Goal: Task Accomplishment & Management: Manage account settings

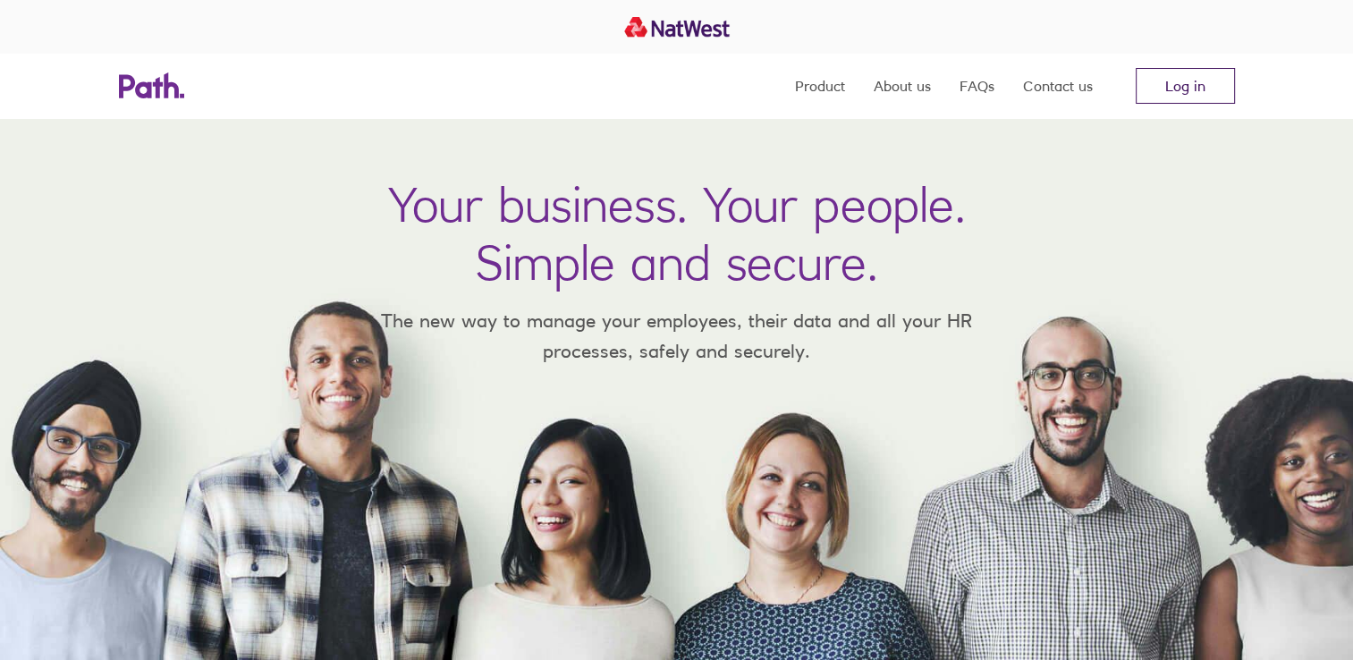
click at [1184, 80] on link "Log in" at bounding box center [1184, 86] width 99 height 36
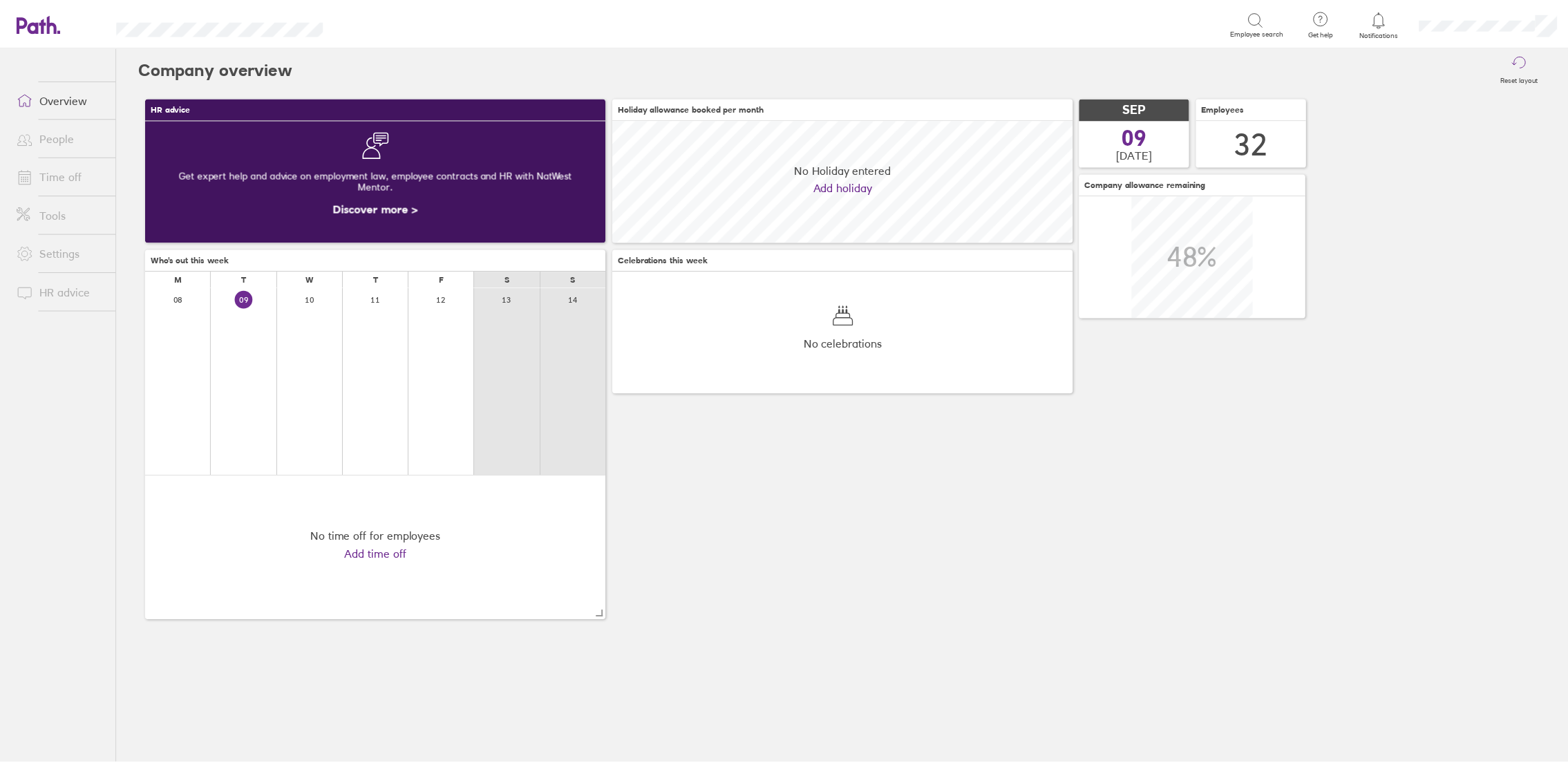
scroll to position [123, 465]
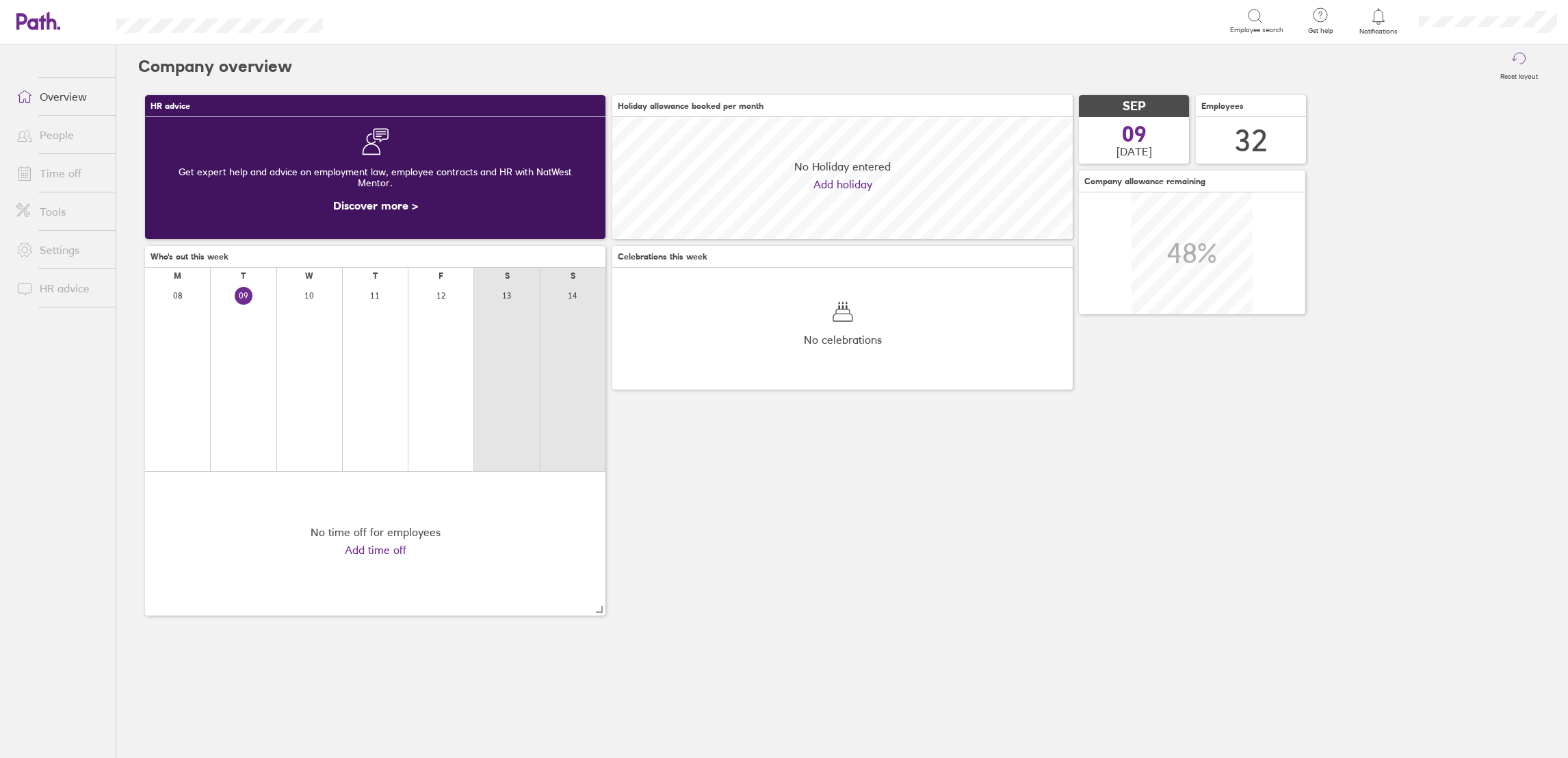
click at [50, 171] on link "Time off" at bounding box center [60, 173] width 110 height 28
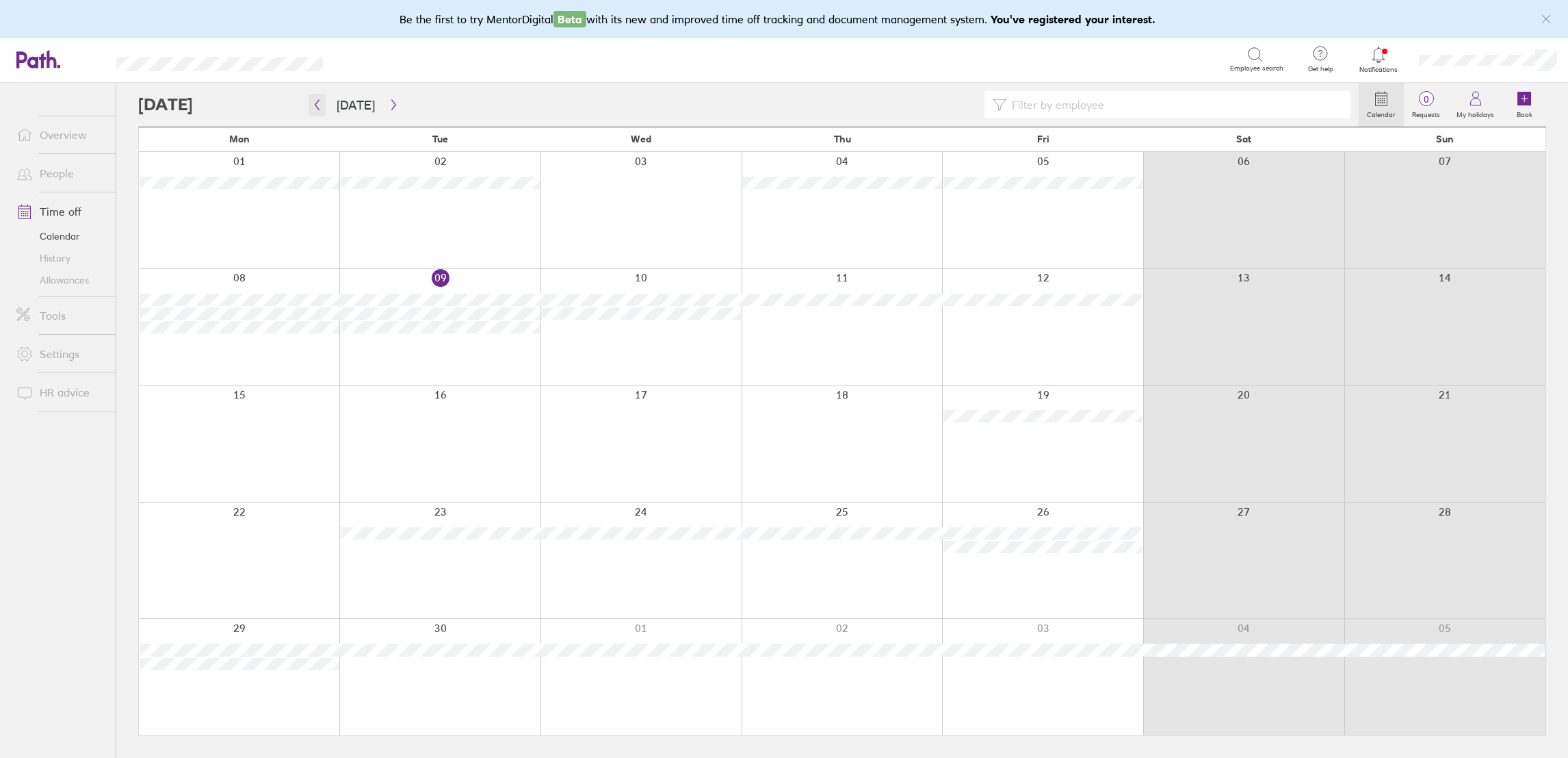
click at [318, 103] on icon "button" at bounding box center [317, 105] width 10 height 11
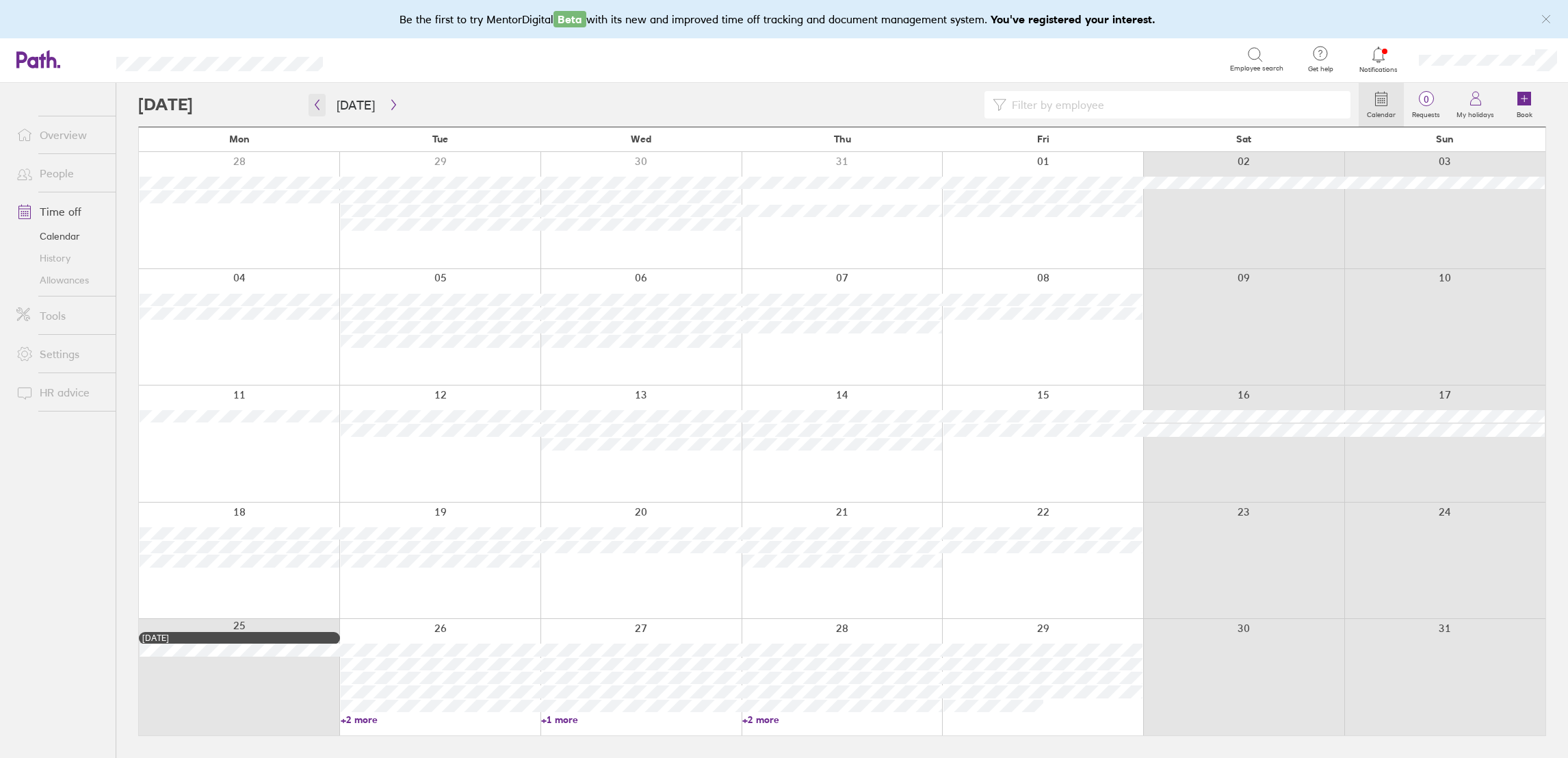
click at [321, 97] on button "button" at bounding box center [317, 104] width 17 height 22
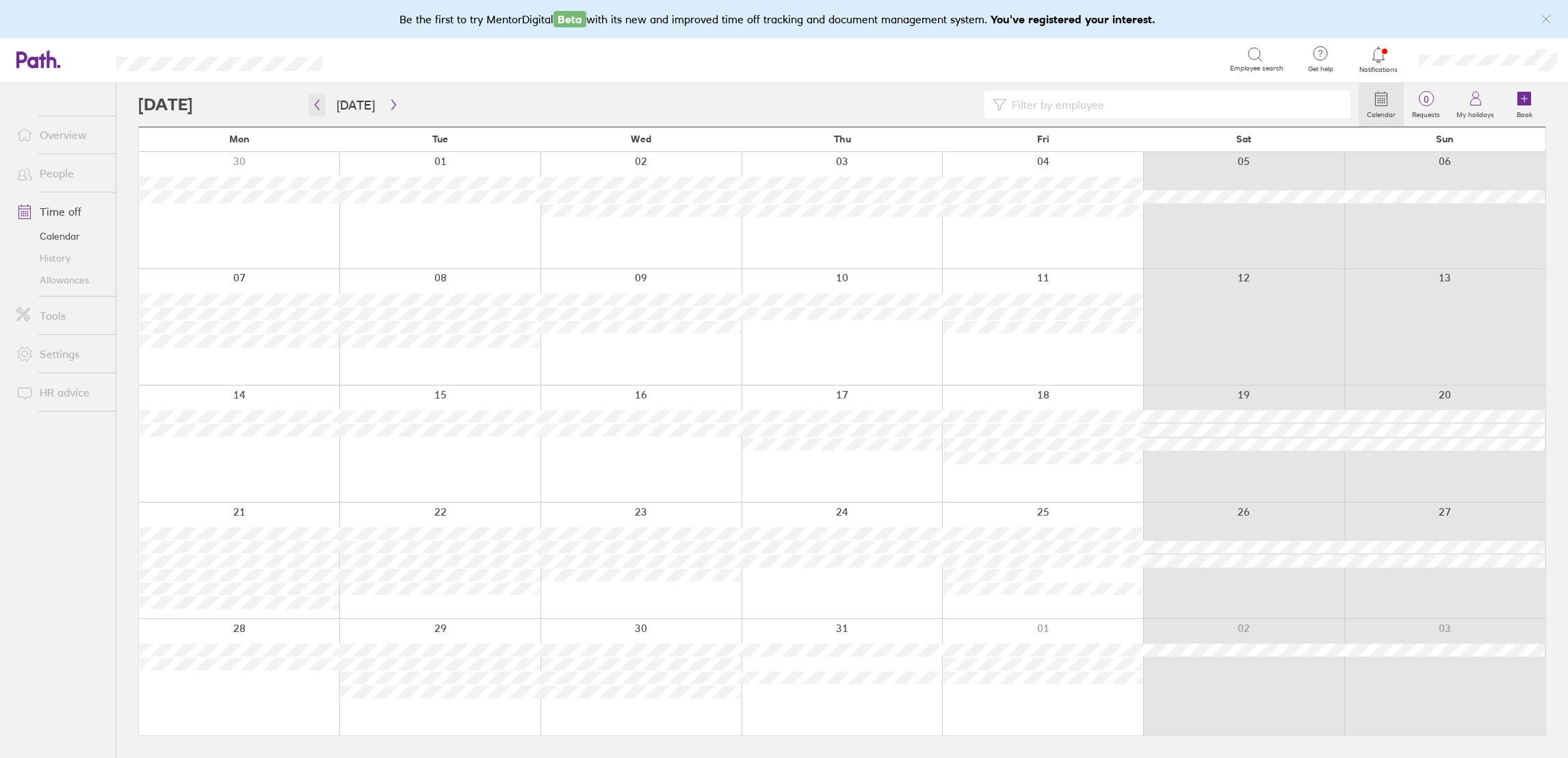
click at [319, 108] on icon "button" at bounding box center [317, 105] width 10 height 11
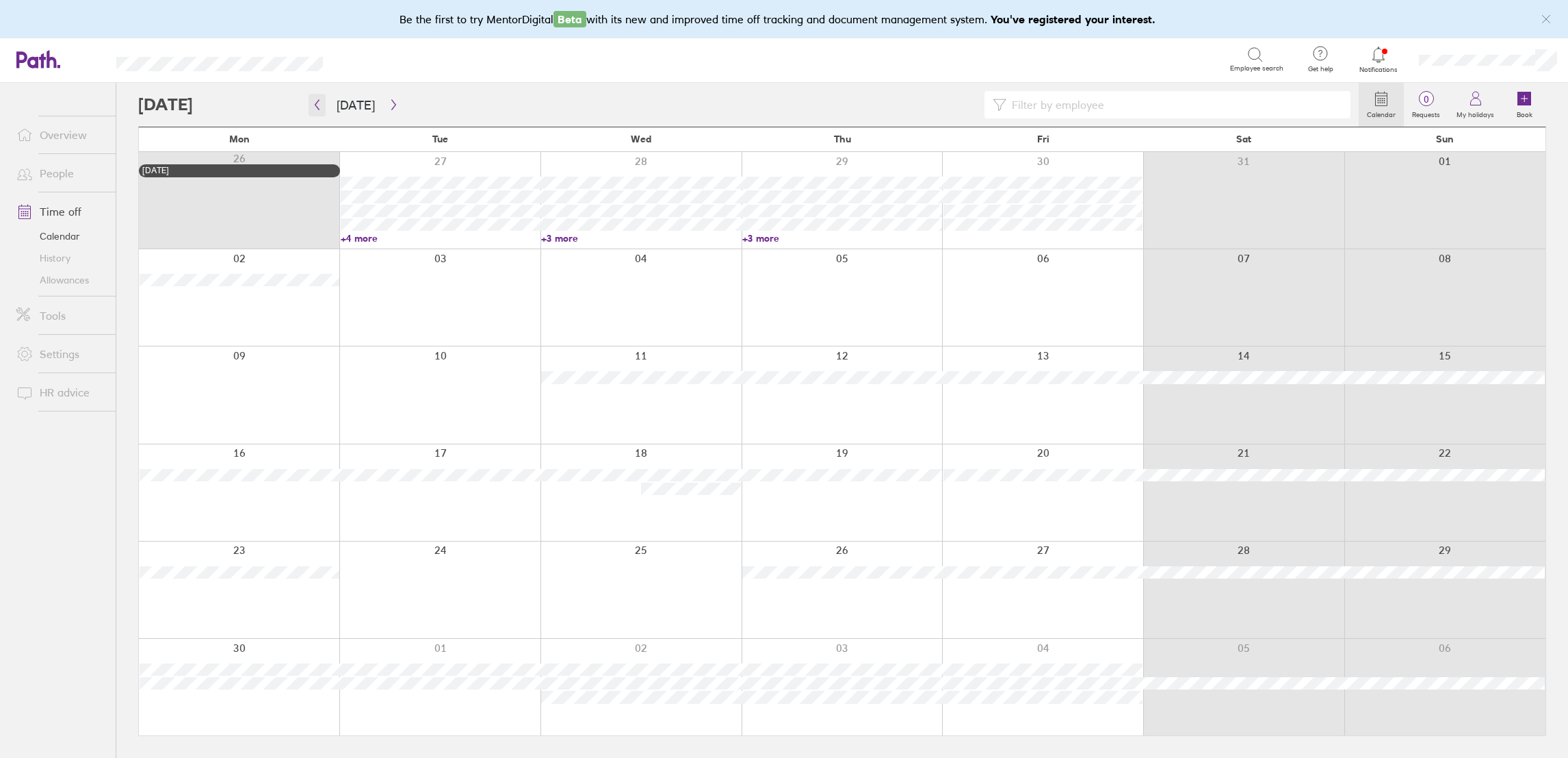
click at [312, 102] on icon "button" at bounding box center [317, 105] width 10 height 11
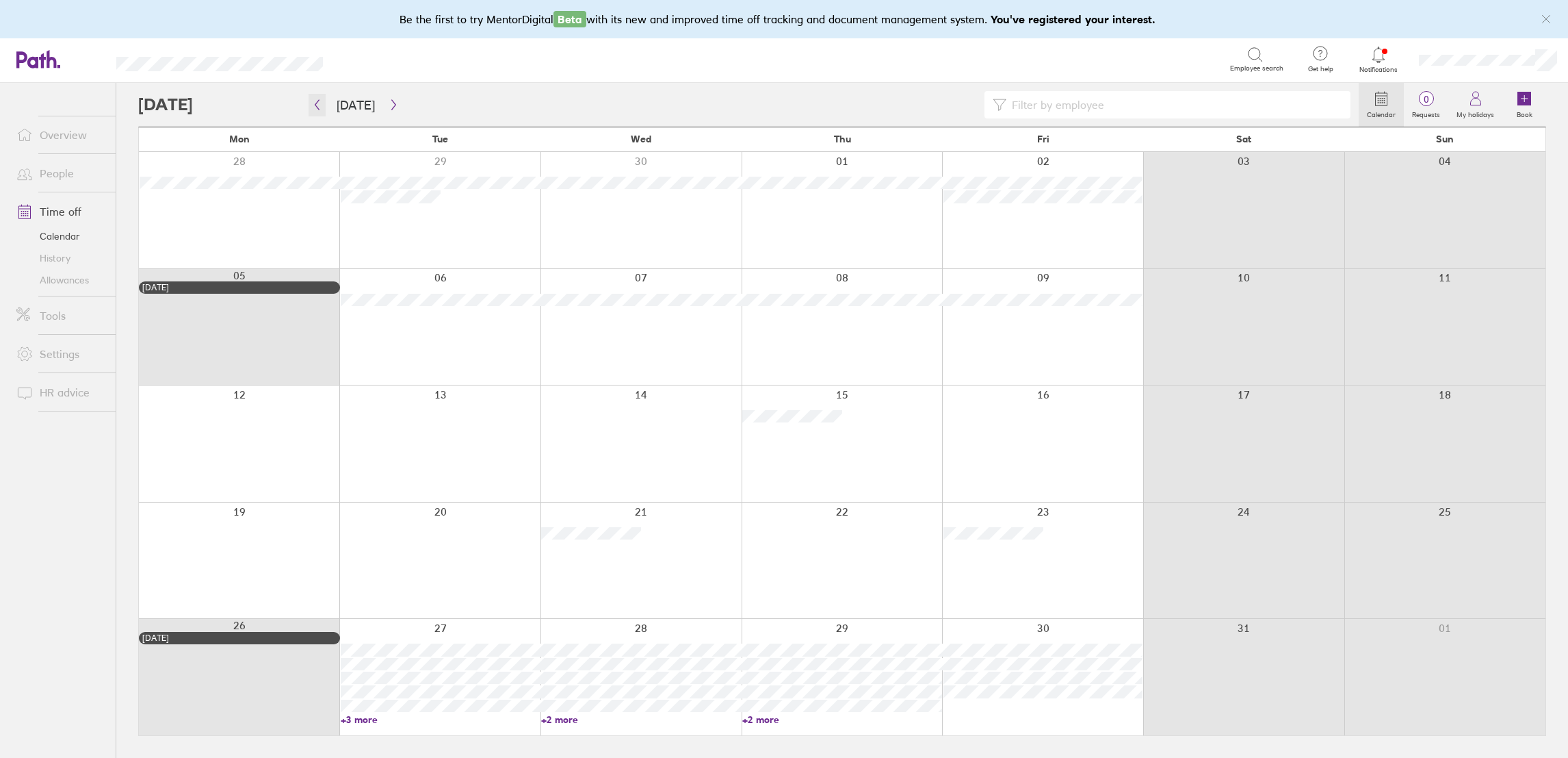
click at [313, 102] on icon "button" at bounding box center [317, 105] width 10 height 11
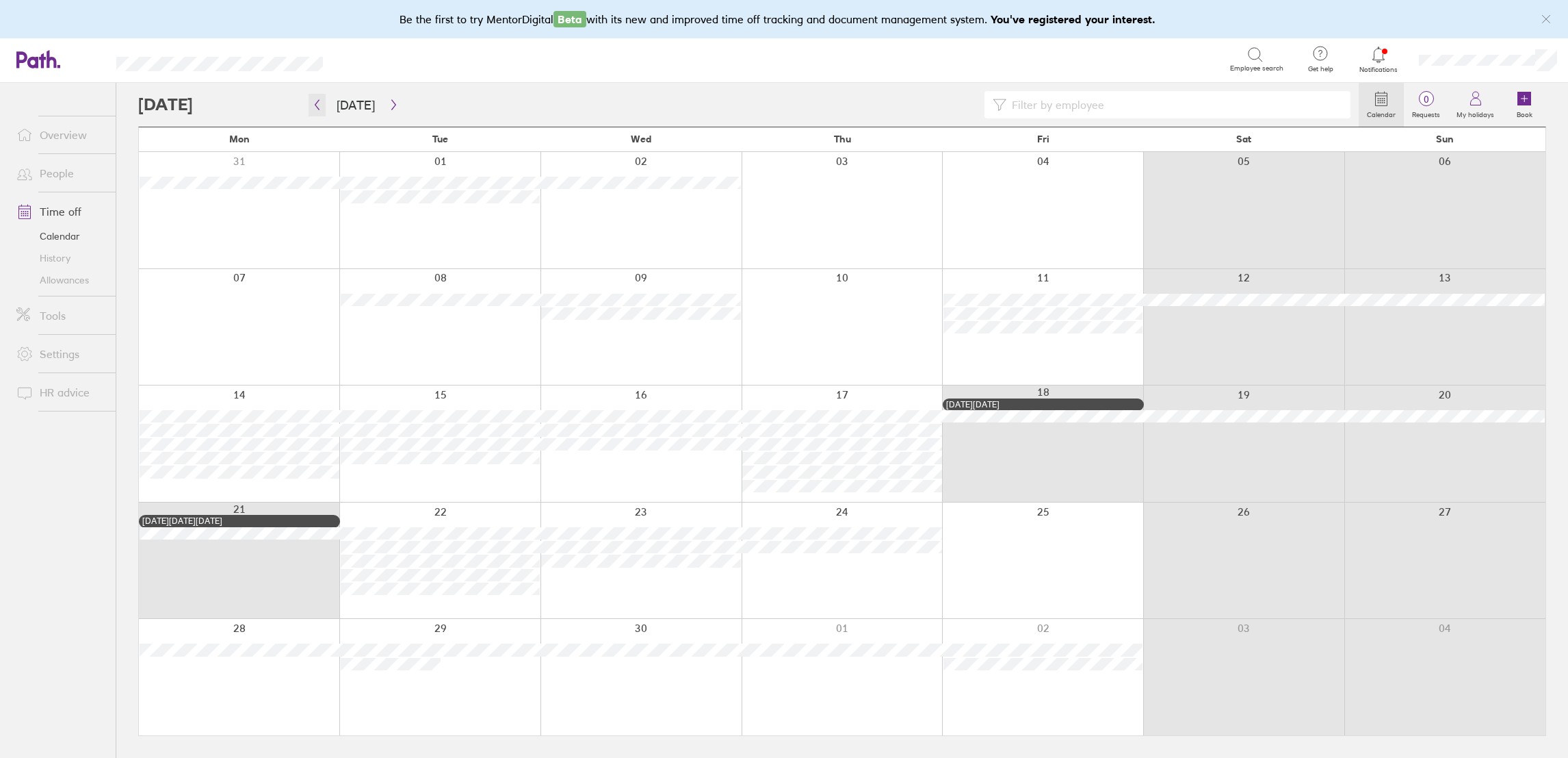
click at [313, 102] on icon "button" at bounding box center [317, 105] width 10 height 11
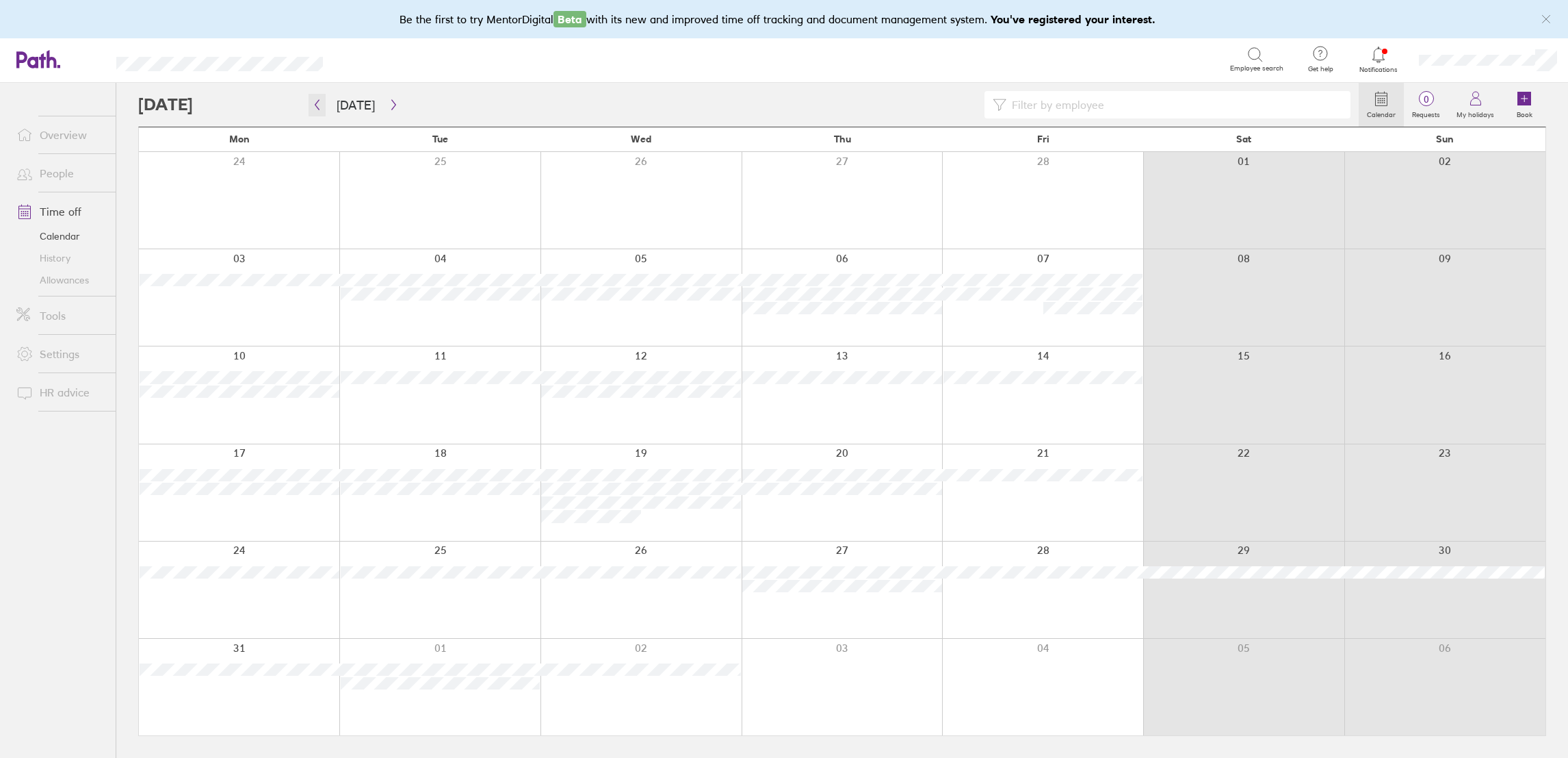
click at [313, 102] on icon "button" at bounding box center [317, 105] width 10 height 11
click at [391, 100] on icon "button" at bounding box center [393, 105] width 10 height 11
click at [391, 100] on icon "button" at bounding box center [393, 105] width 10 height 11
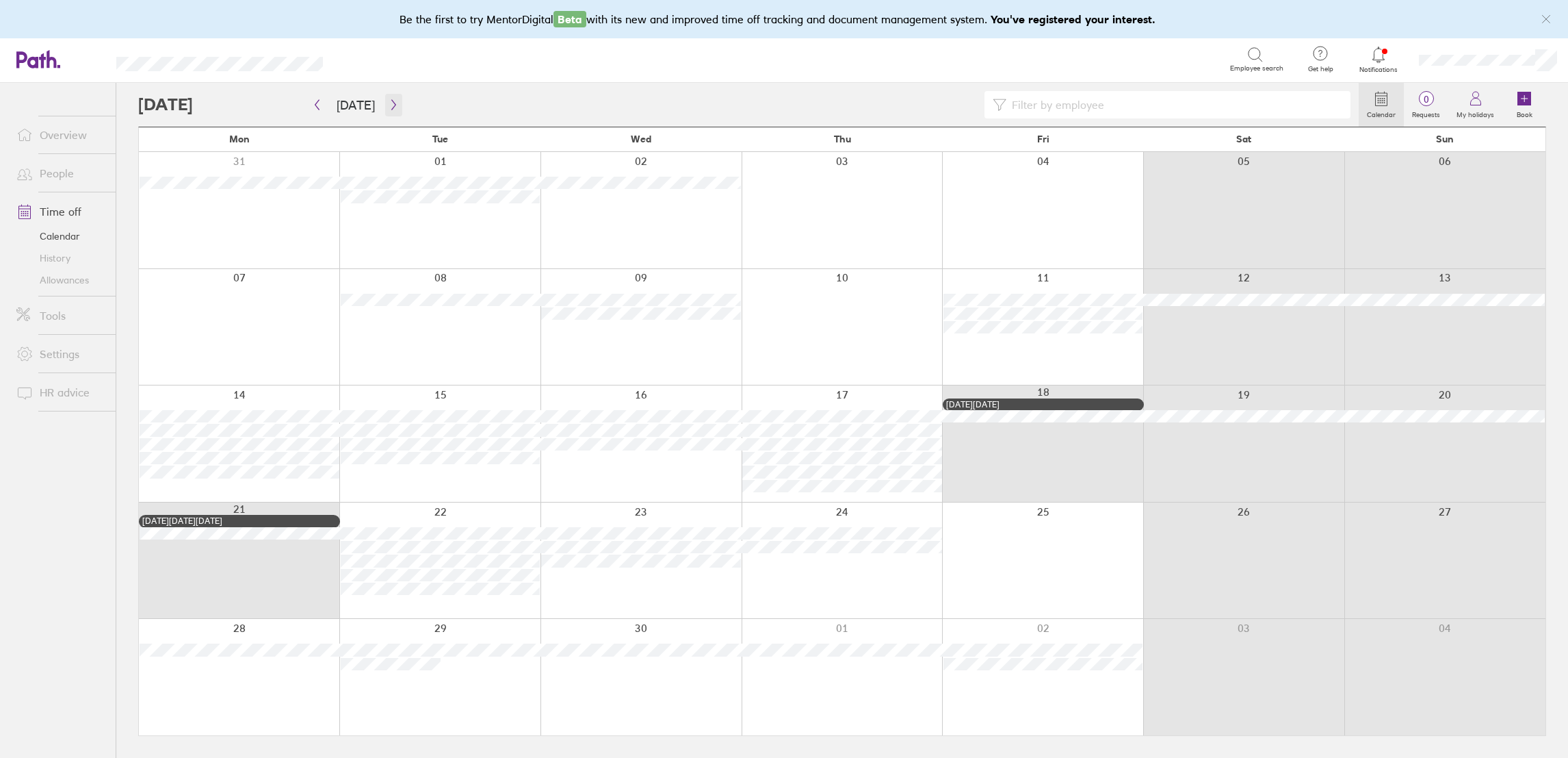
click at [391, 103] on icon "button" at bounding box center [393, 105] width 4 height 10
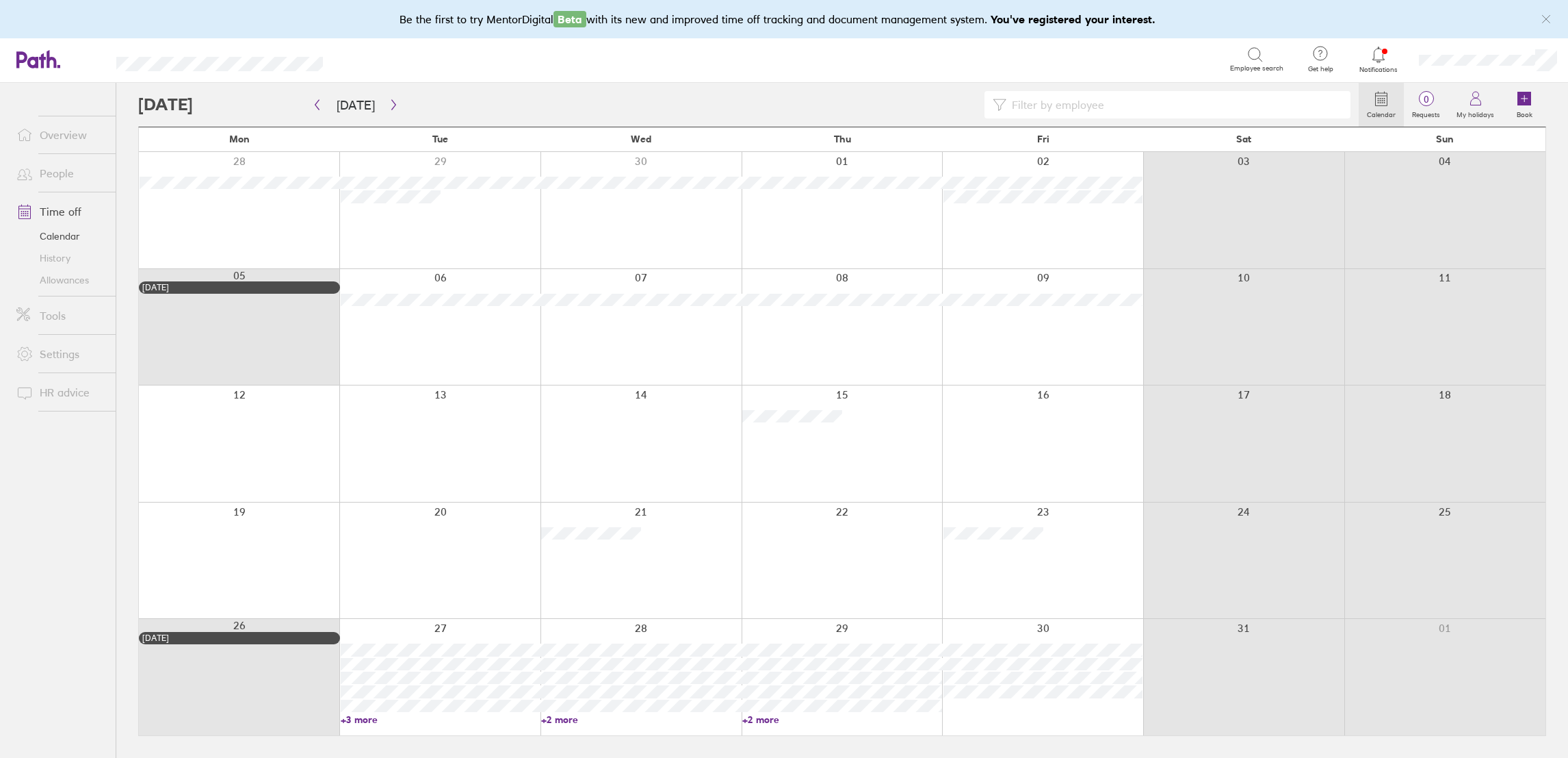
click at [360, 718] on link "+3 more" at bounding box center [440, 719] width 200 height 12
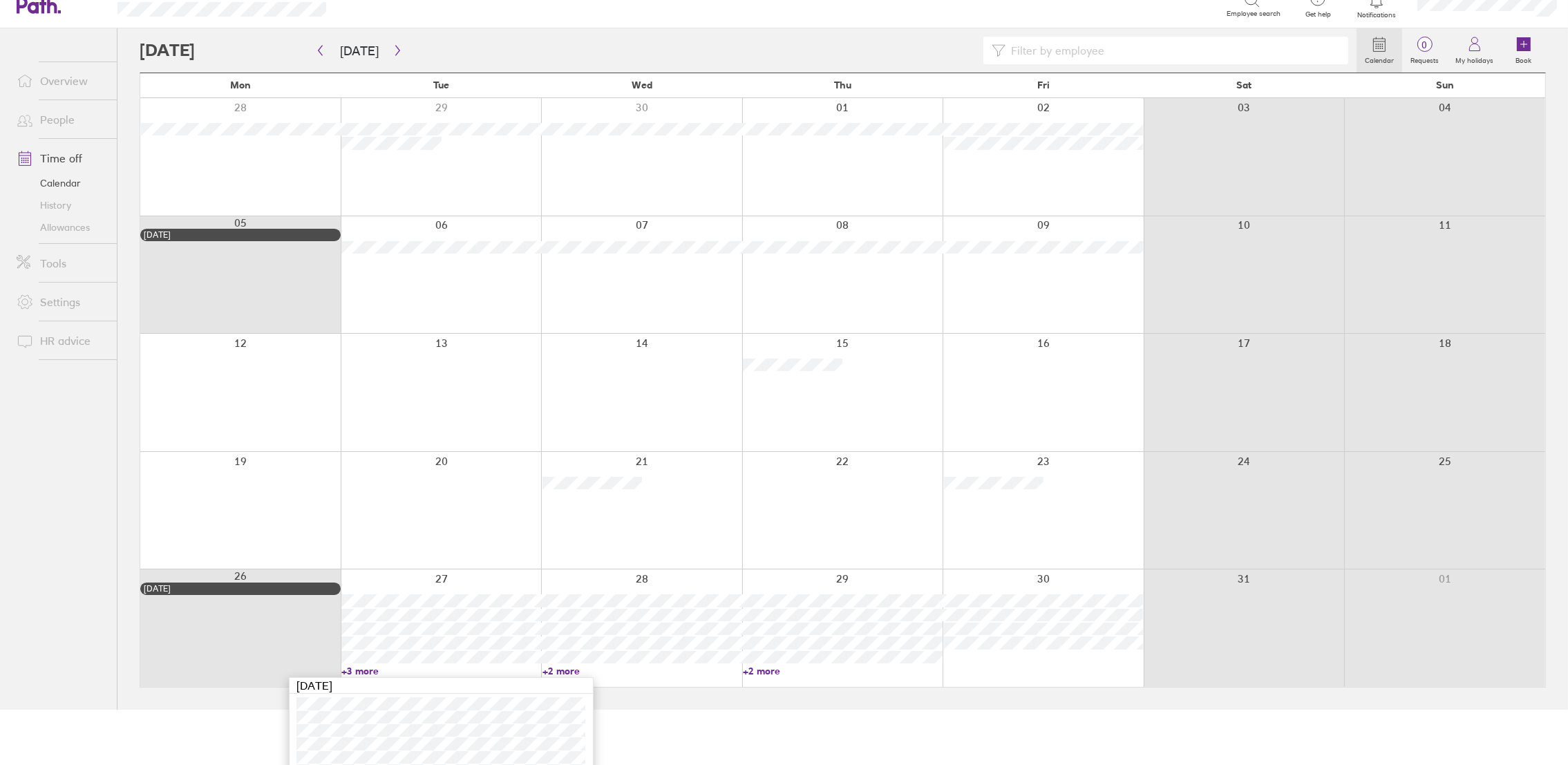
scroll to position [101, 0]
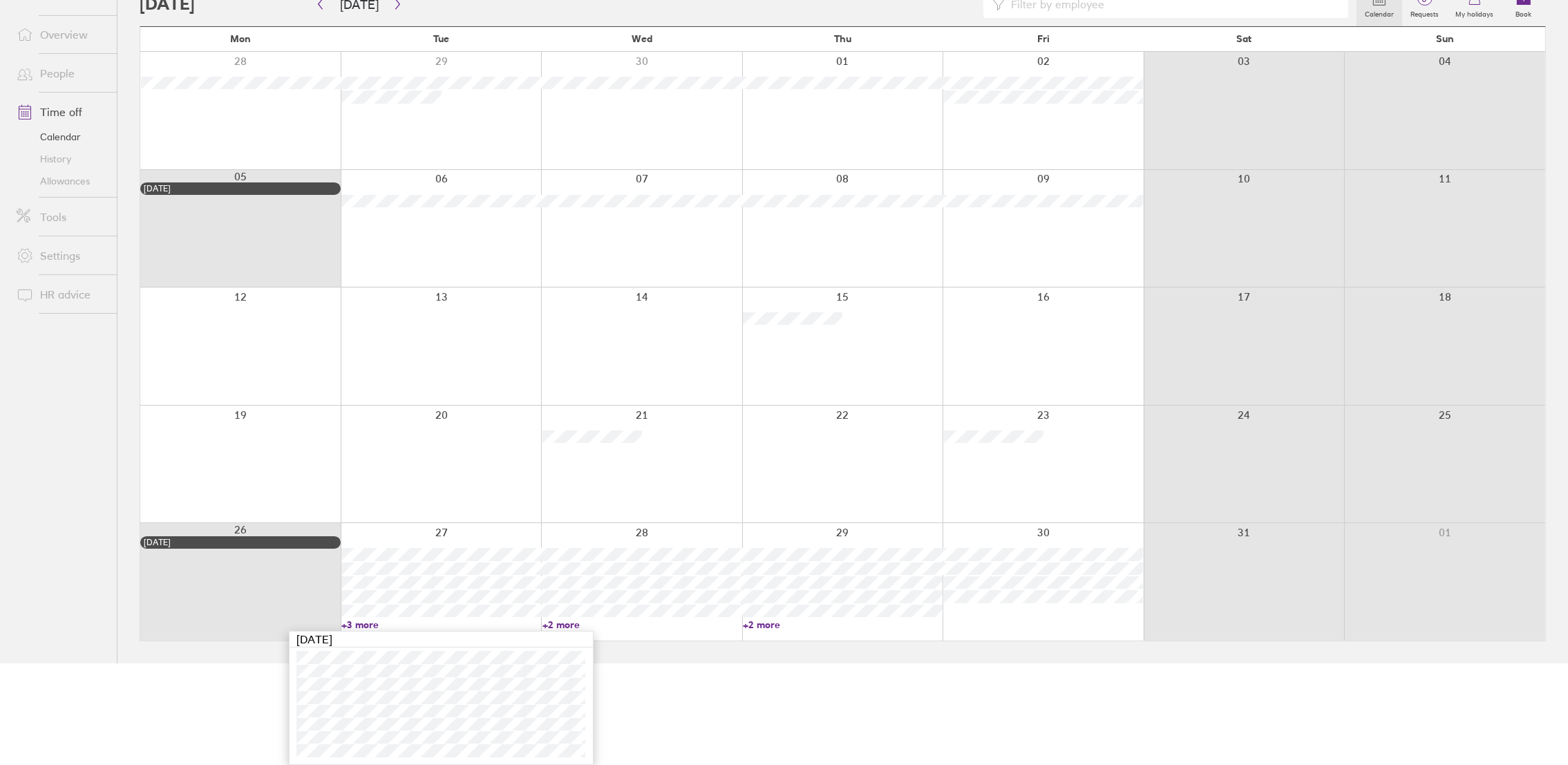
click at [559, 625] on link "+2 more" at bounding box center [642, 624] width 199 height 12
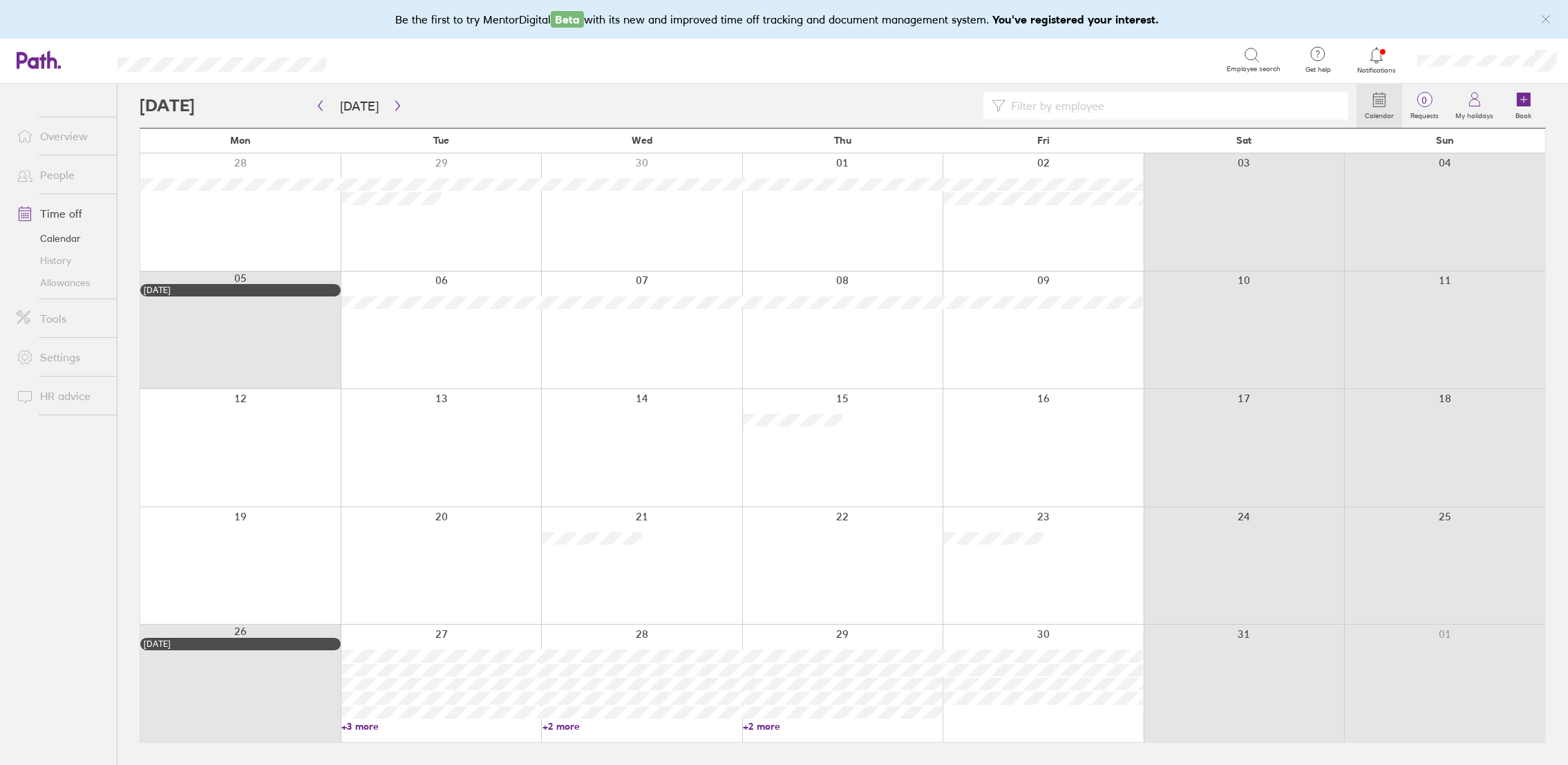
scroll to position [0, 0]
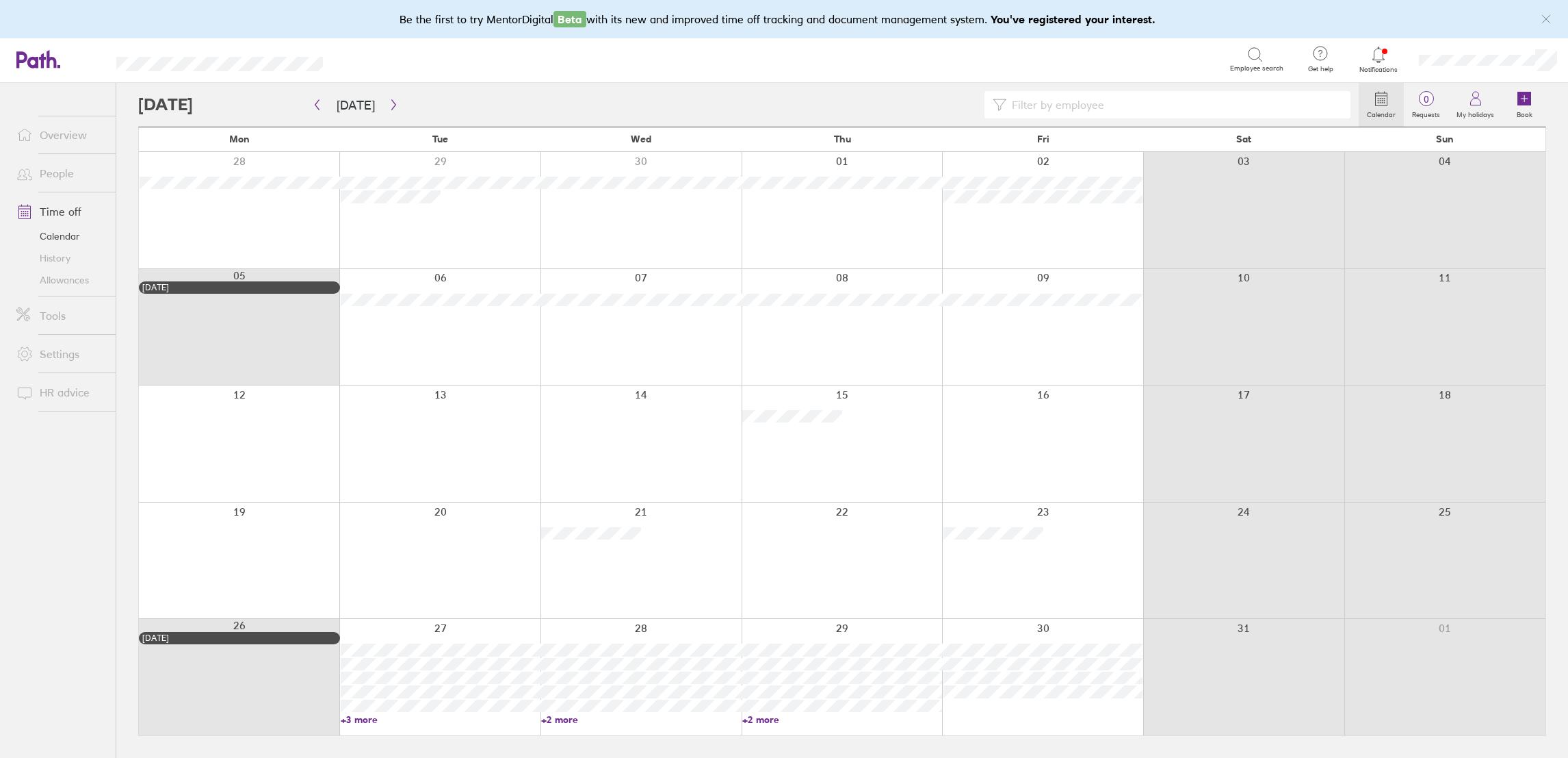
click at [567, 719] on link "+2 more" at bounding box center [641, 719] width 200 height 12
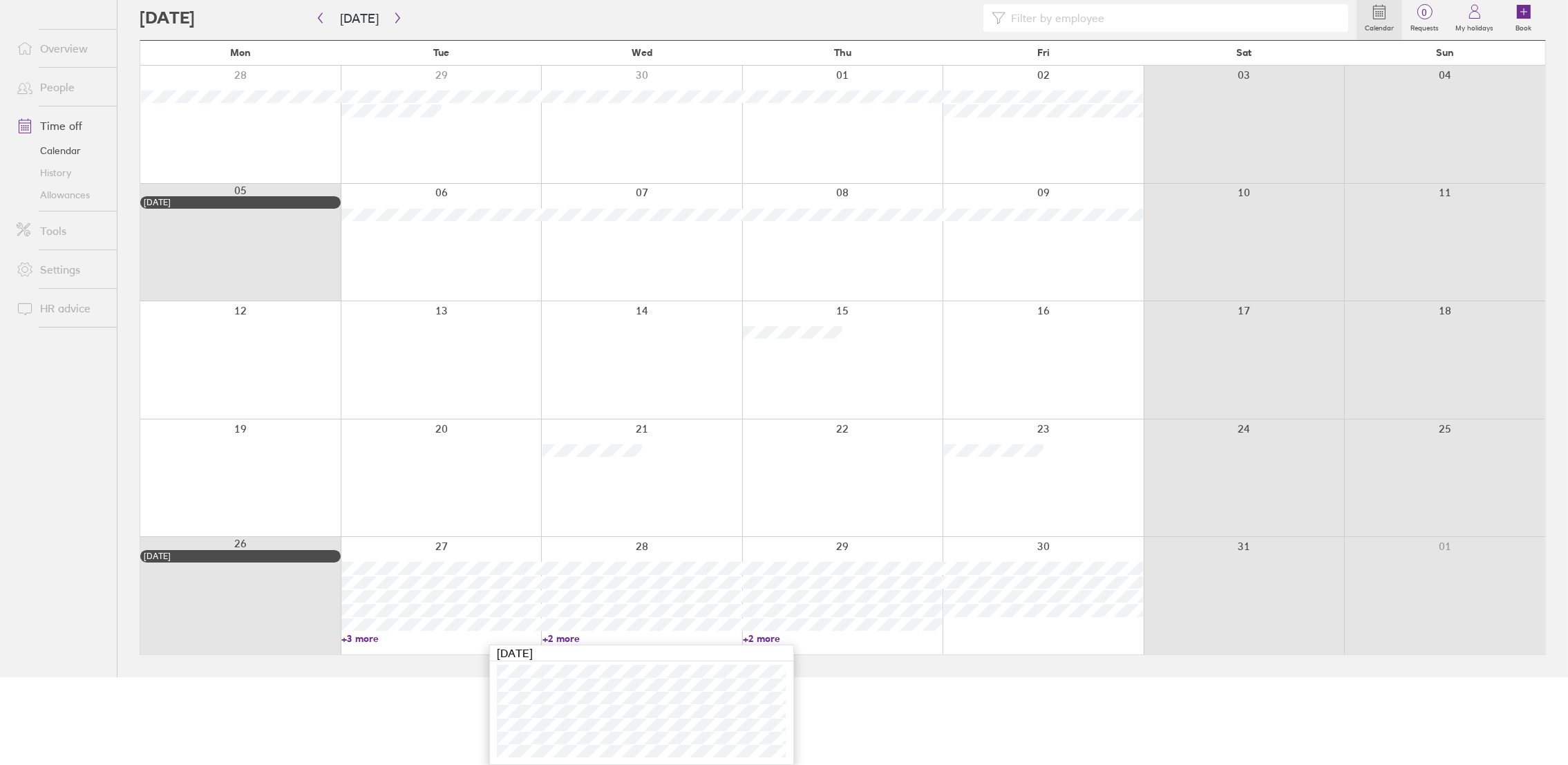
scroll to position [88, 0]
click at [772, 638] on link "+2 more" at bounding box center [842, 638] width 199 height 12
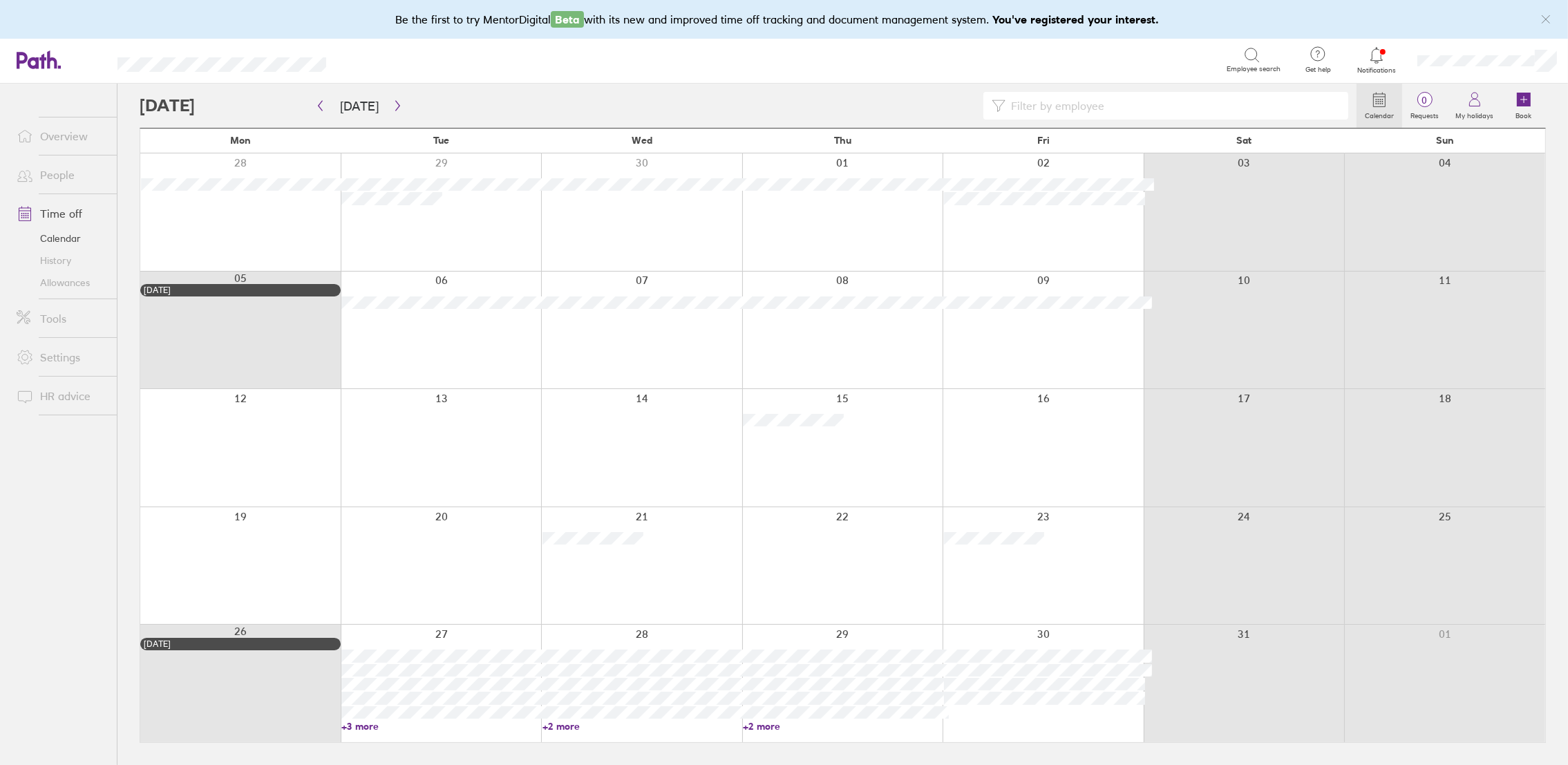
scroll to position [0, 0]
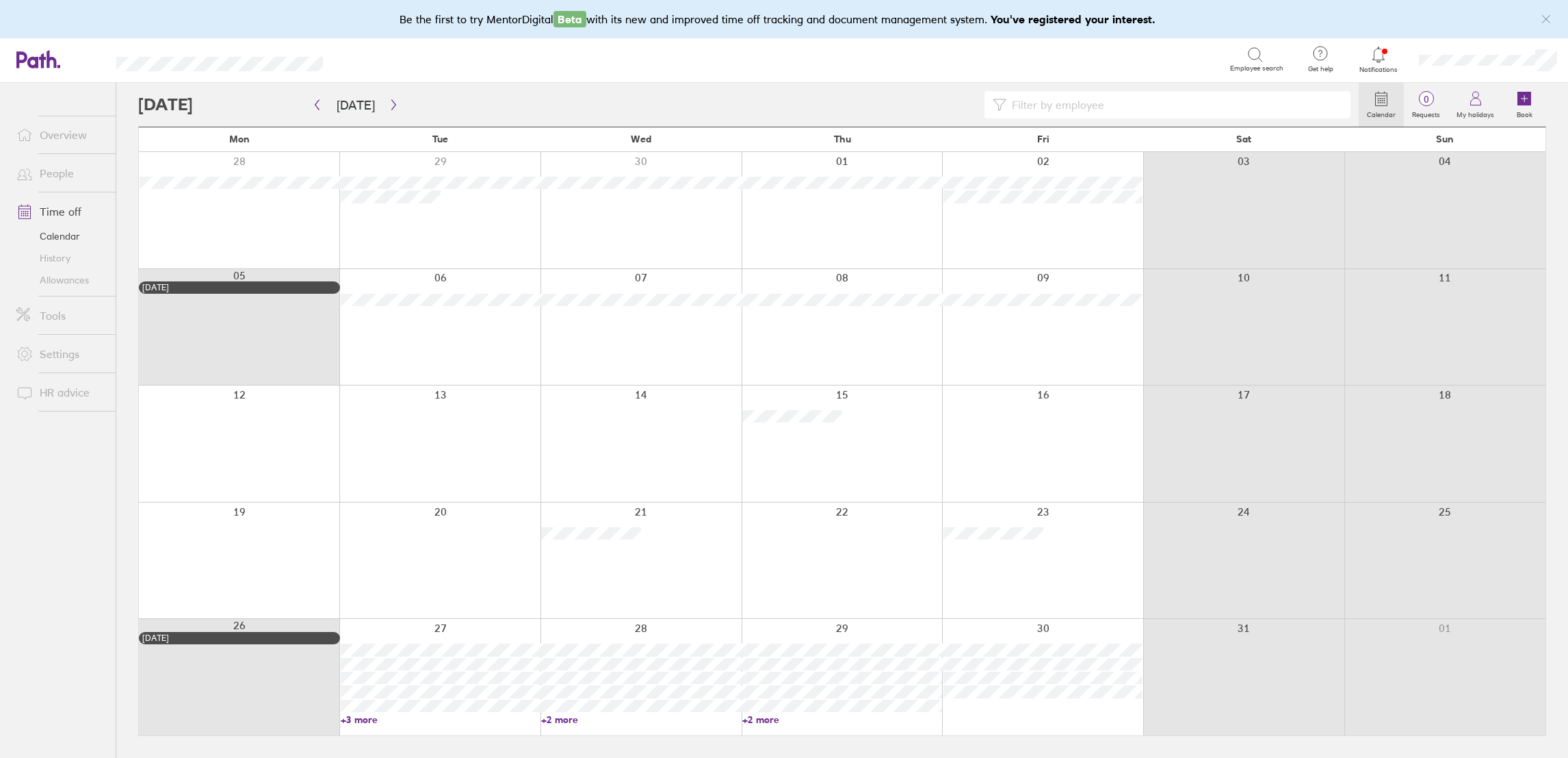
click at [764, 720] on link "+2 more" at bounding box center [842, 719] width 200 height 12
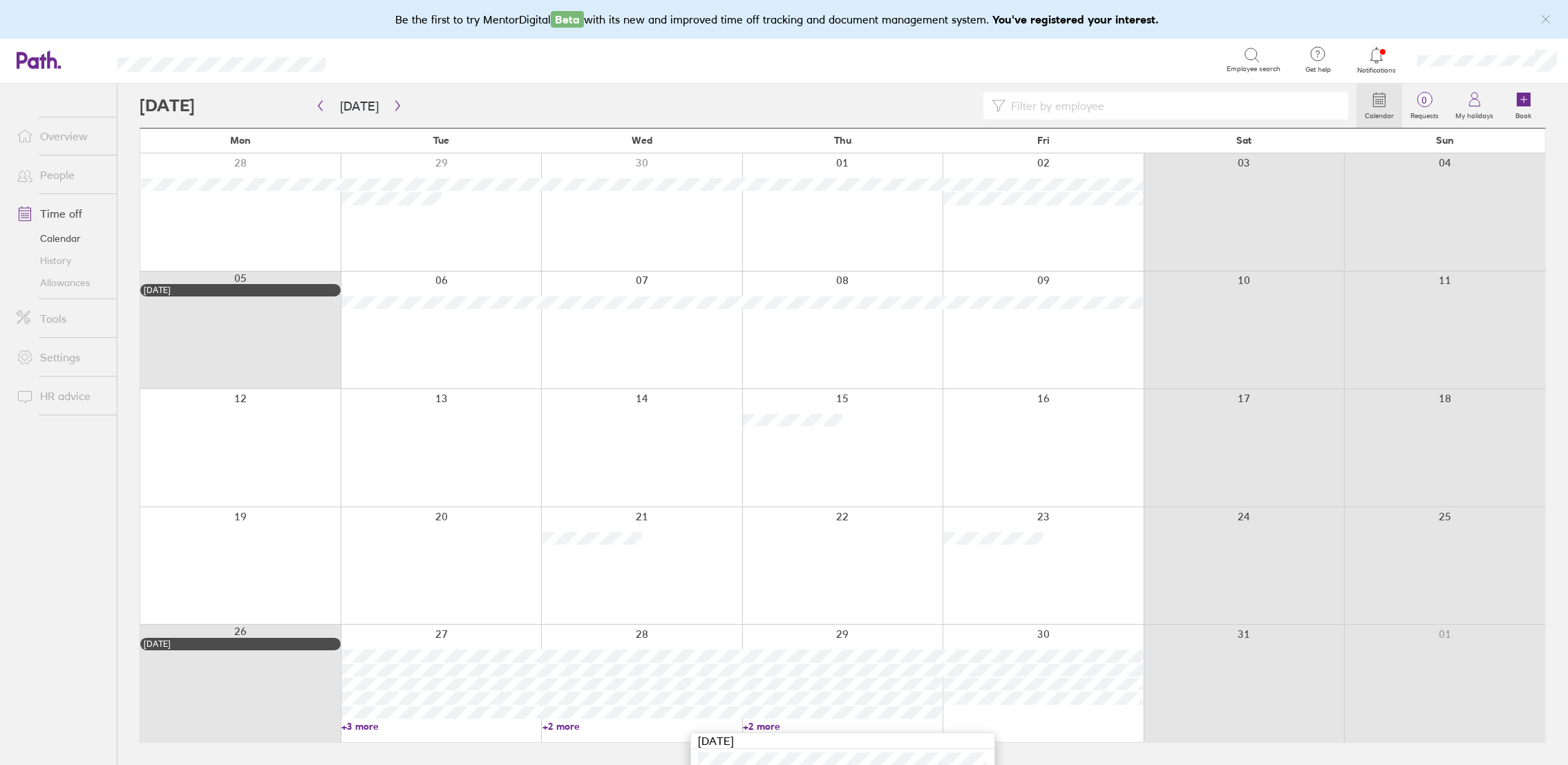
scroll to position [88, 0]
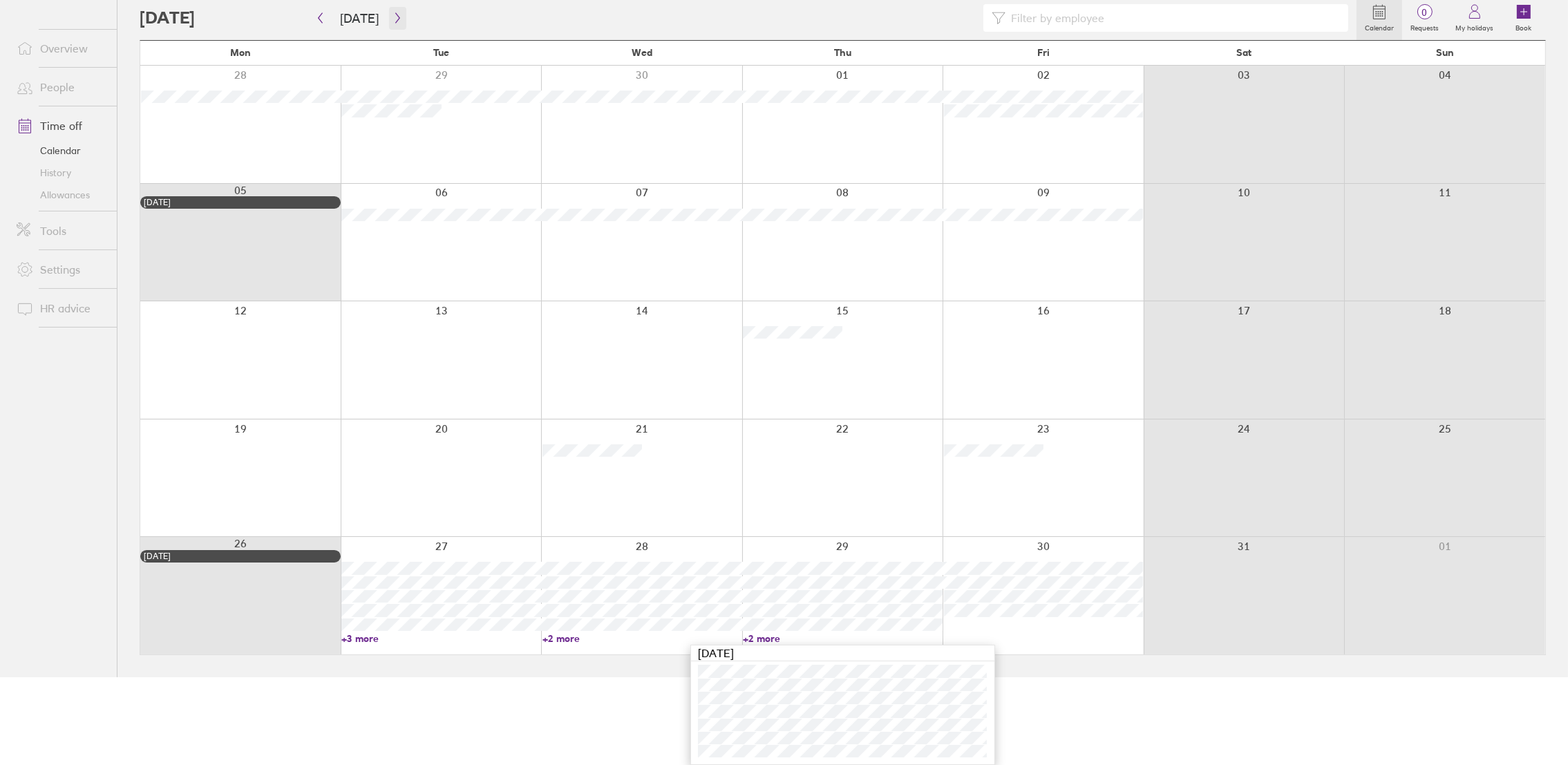
click at [395, 21] on icon "button" at bounding box center [397, 18] width 10 height 11
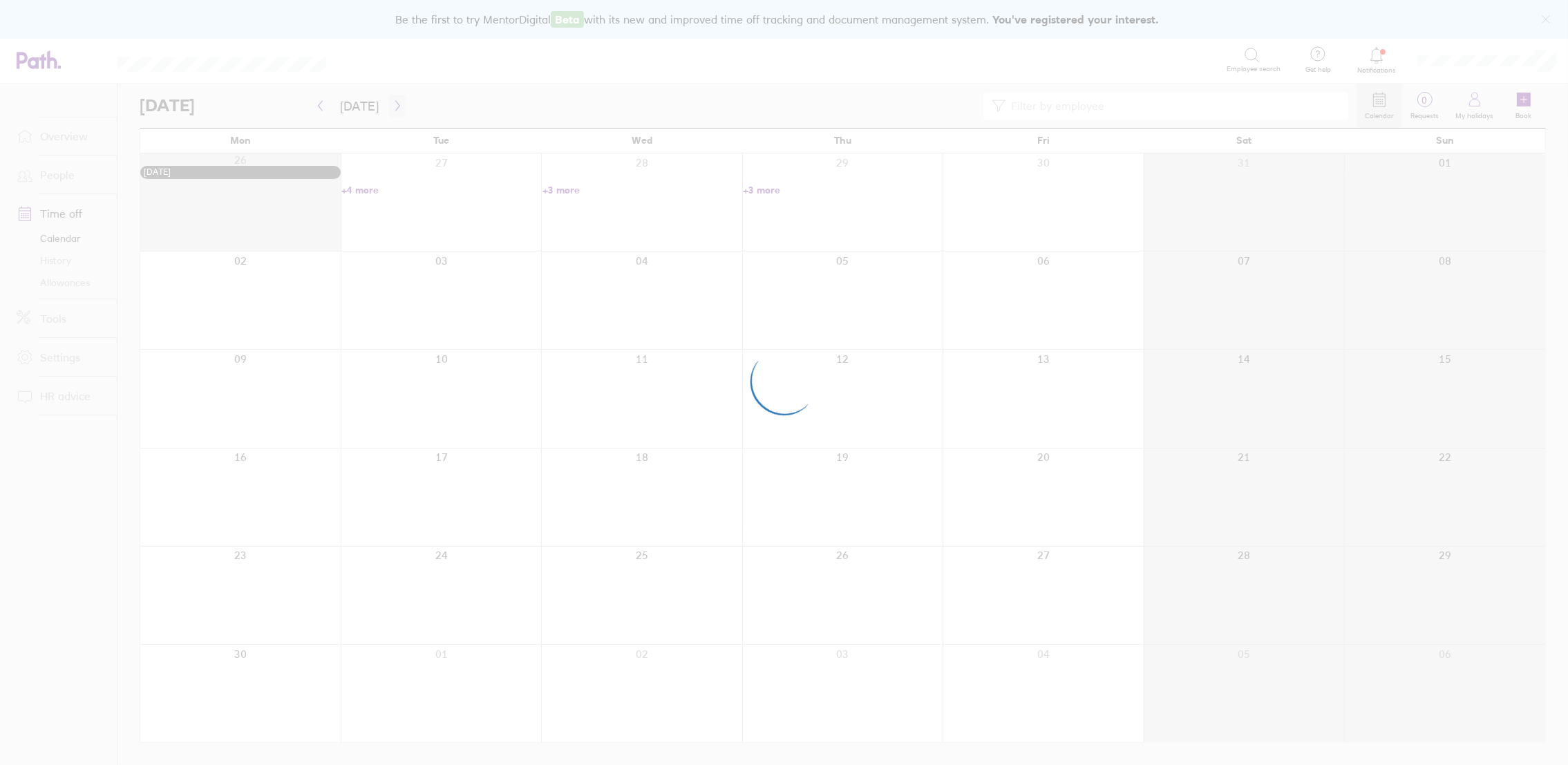
scroll to position [0, 0]
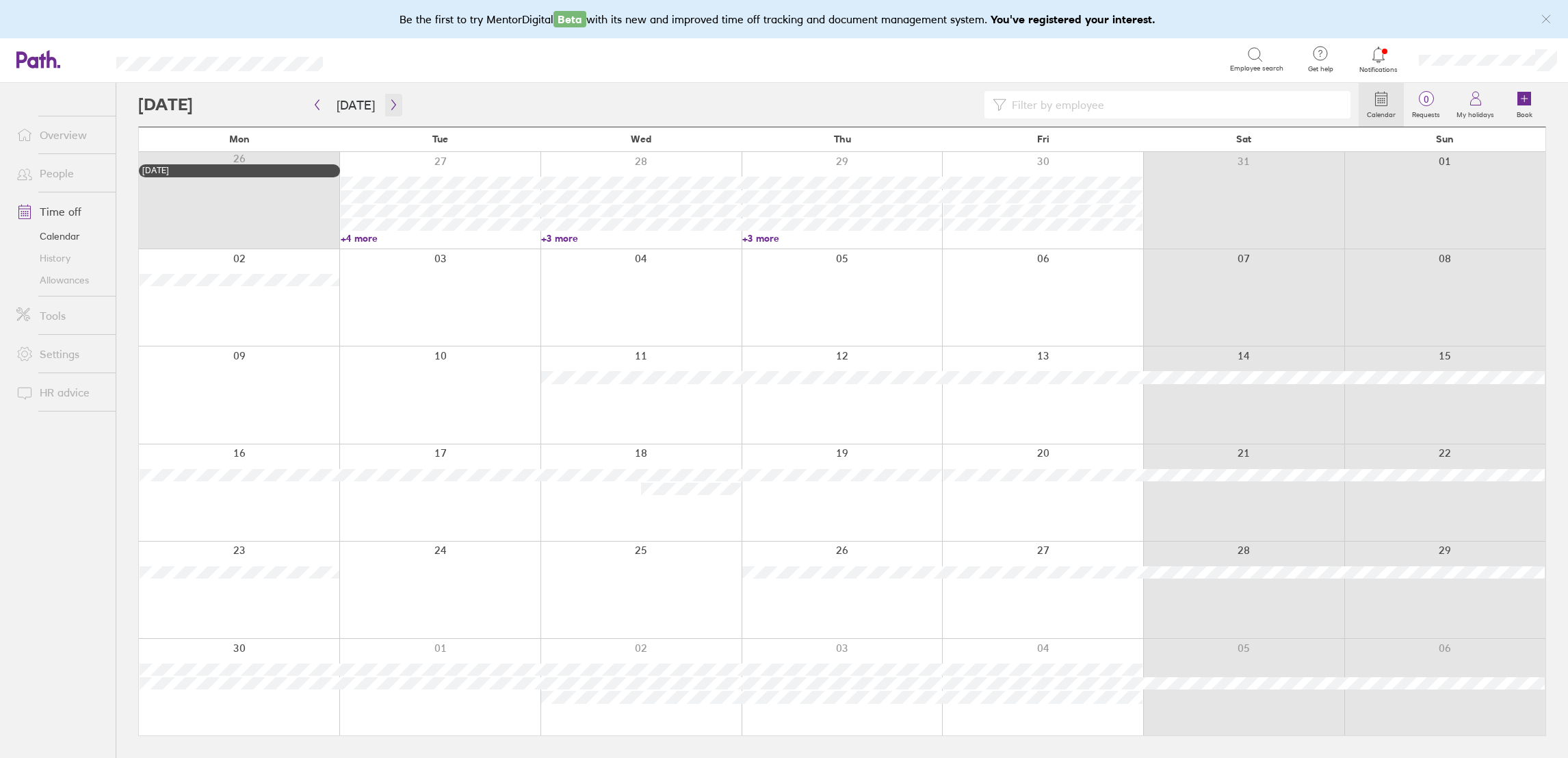
click at [385, 108] on button "button" at bounding box center [393, 104] width 17 height 22
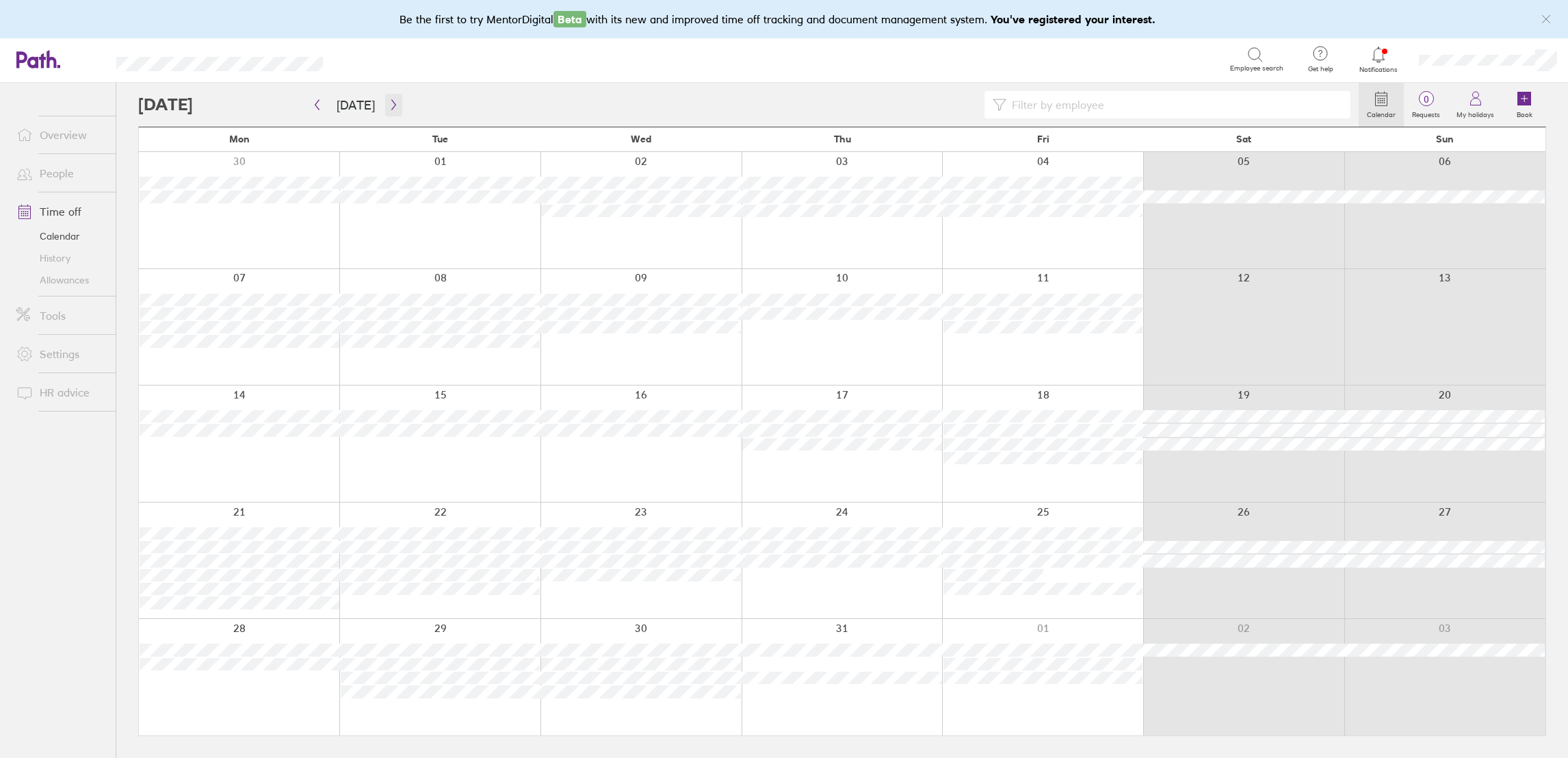
click at [385, 103] on button "button" at bounding box center [393, 104] width 17 height 22
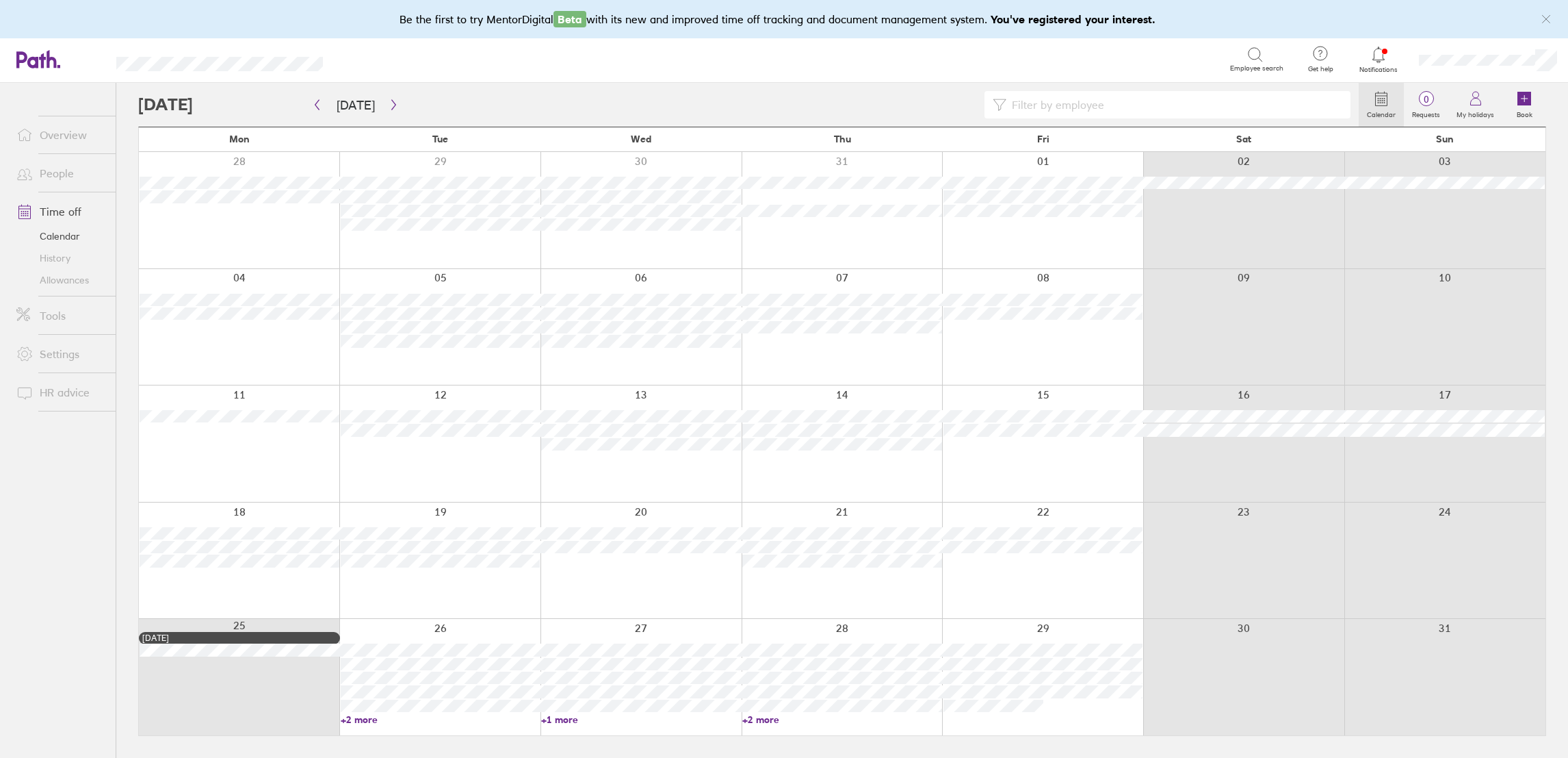
click at [363, 724] on link "+2 more" at bounding box center [440, 719] width 200 height 12
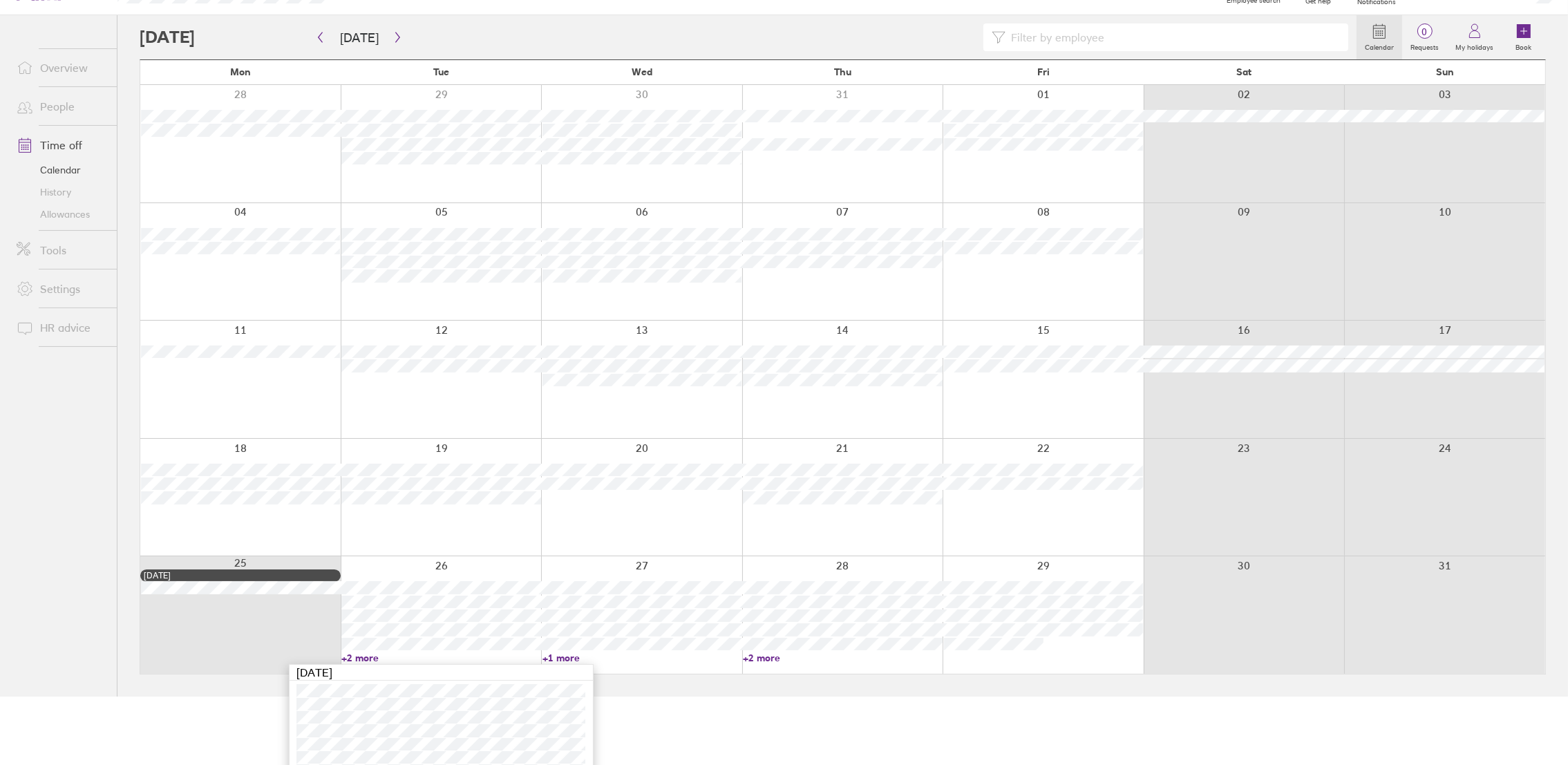
scroll to position [88, 0]
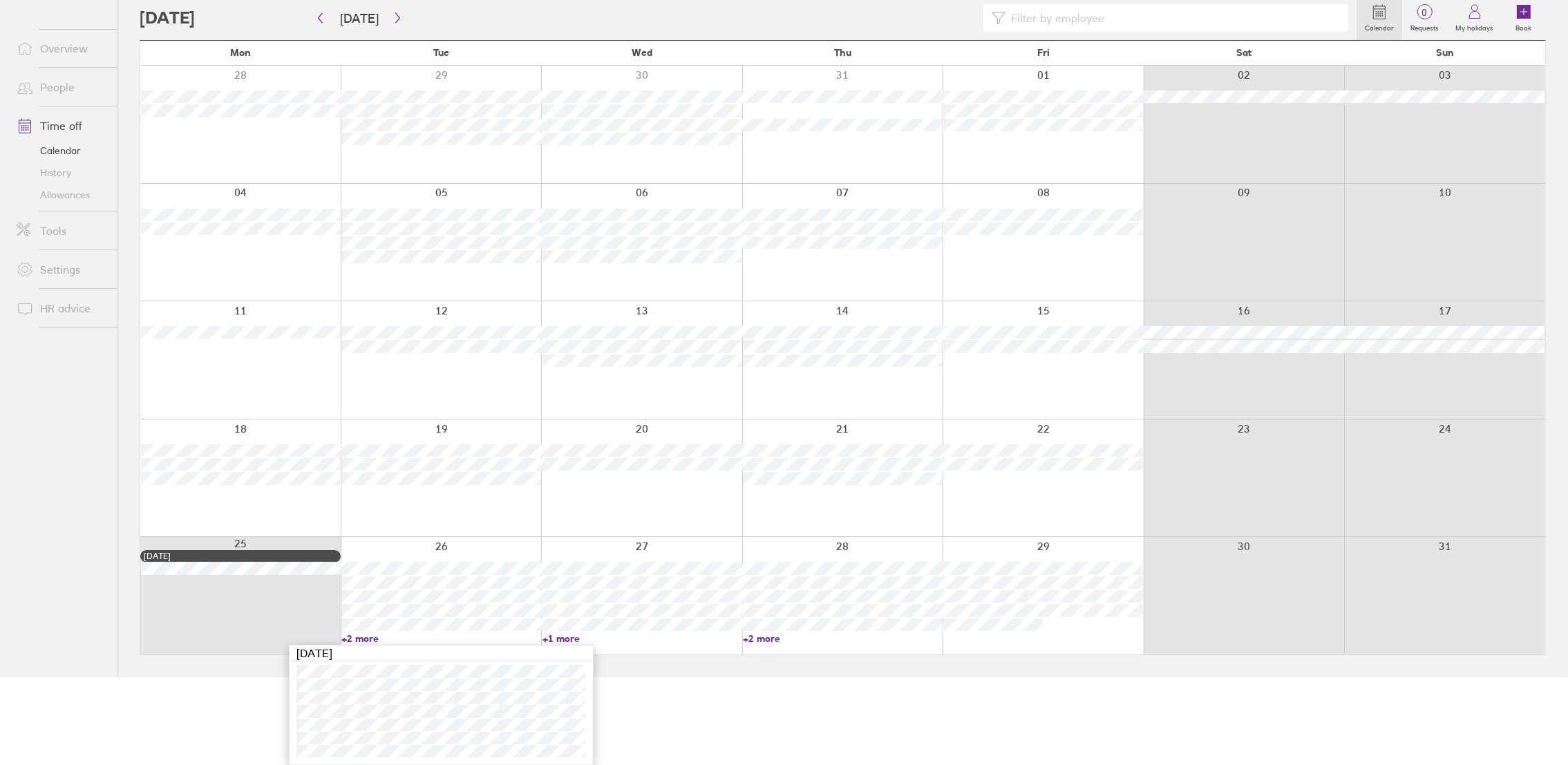
click at [566, 638] on link "+1 more" at bounding box center [642, 638] width 199 height 12
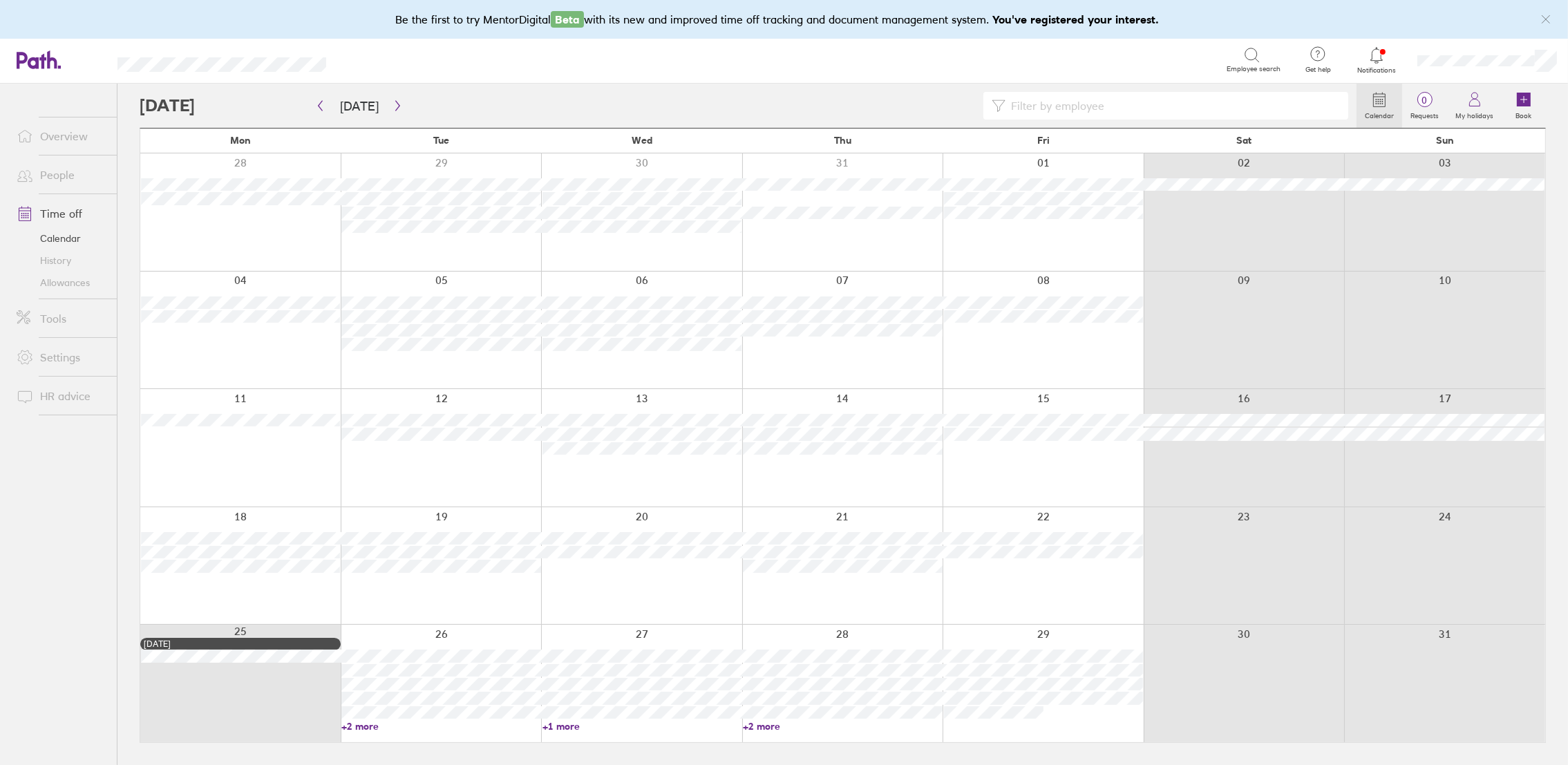
scroll to position [0, 0]
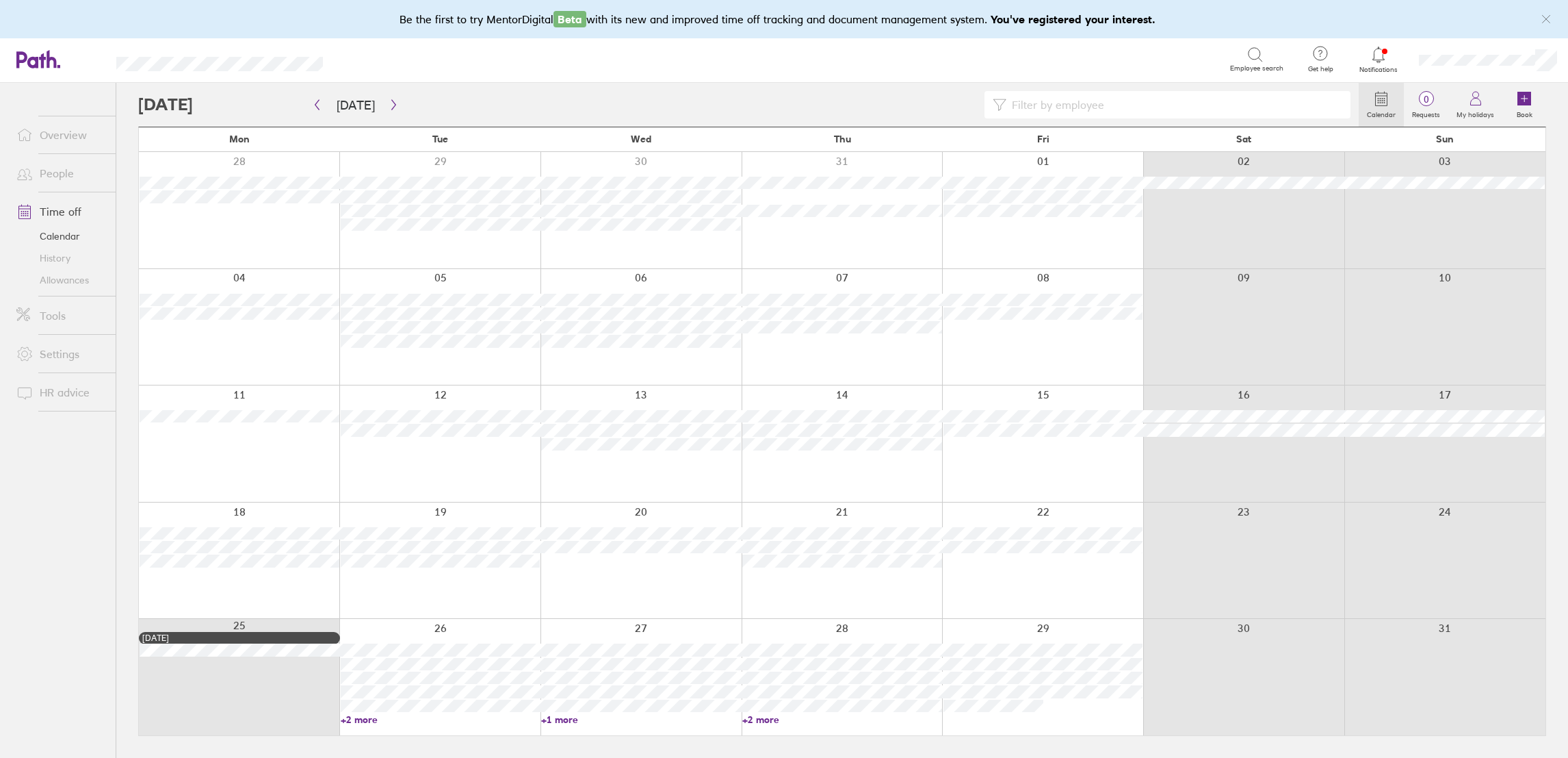
click at [560, 632] on div at bounding box center [641, 677] width 201 height 116
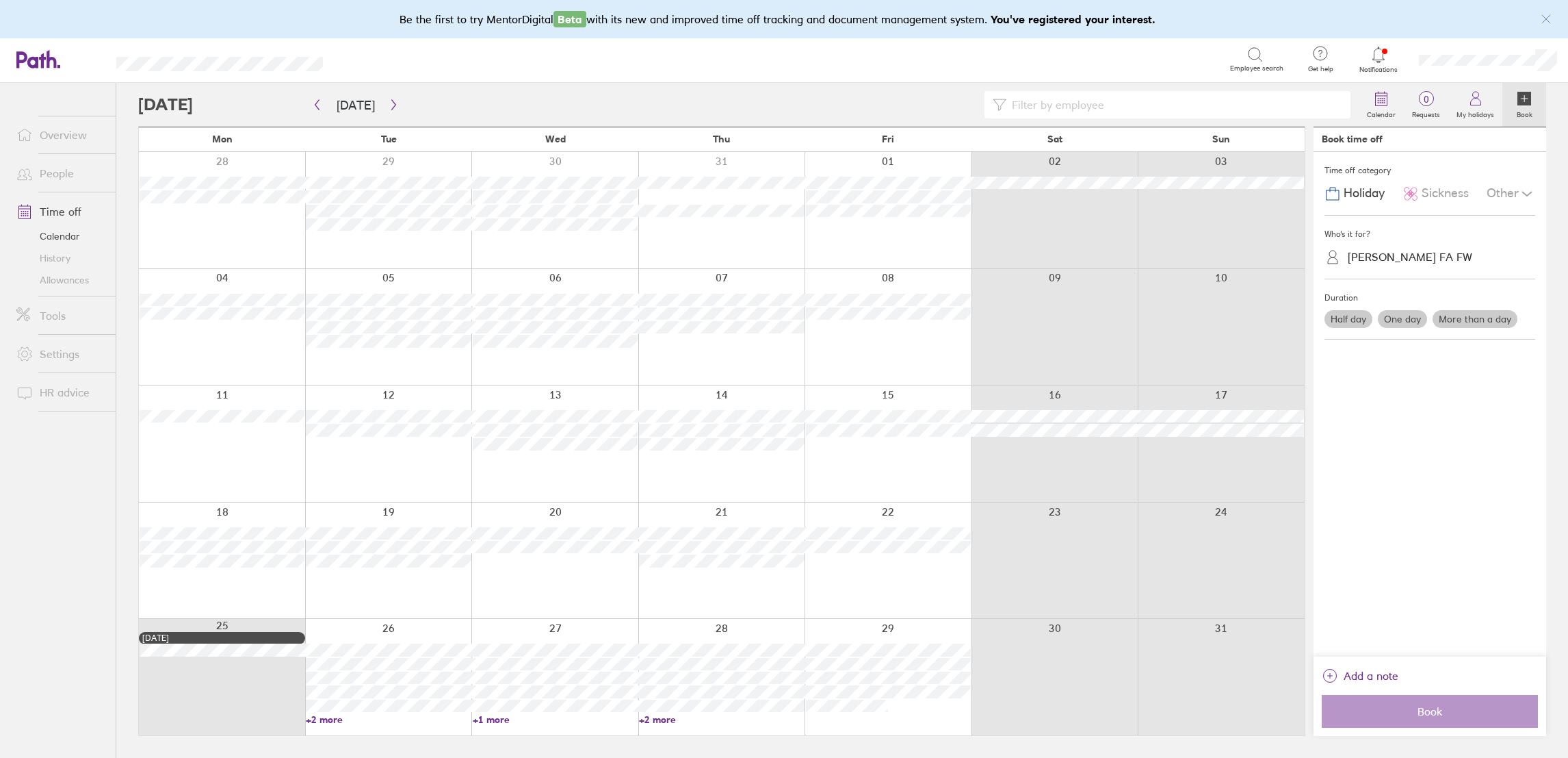
click at [489, 717] on link "+1 more" at bounding box center [555, 719] width 165 height 12
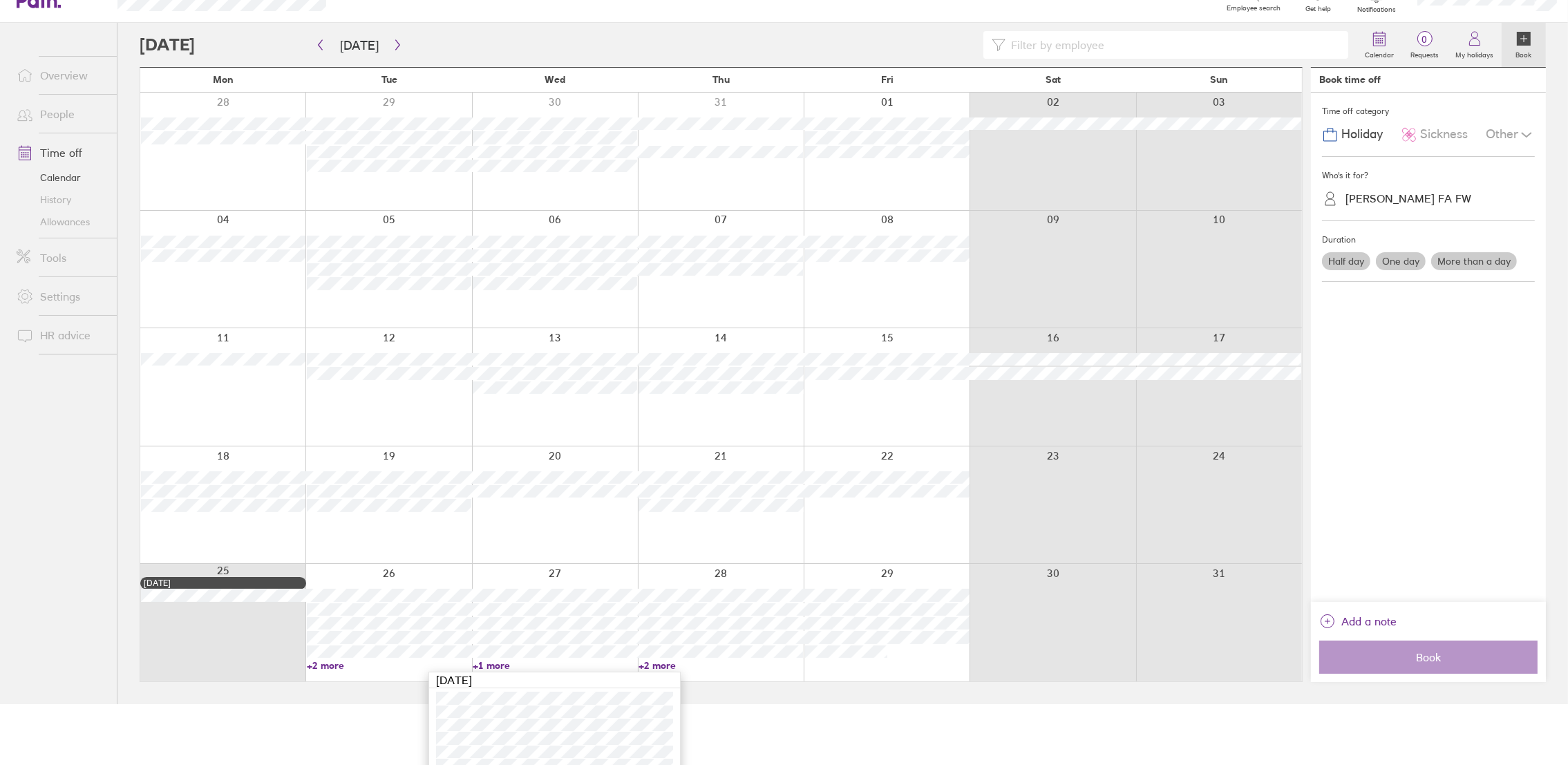
scroll to position [74, 0]
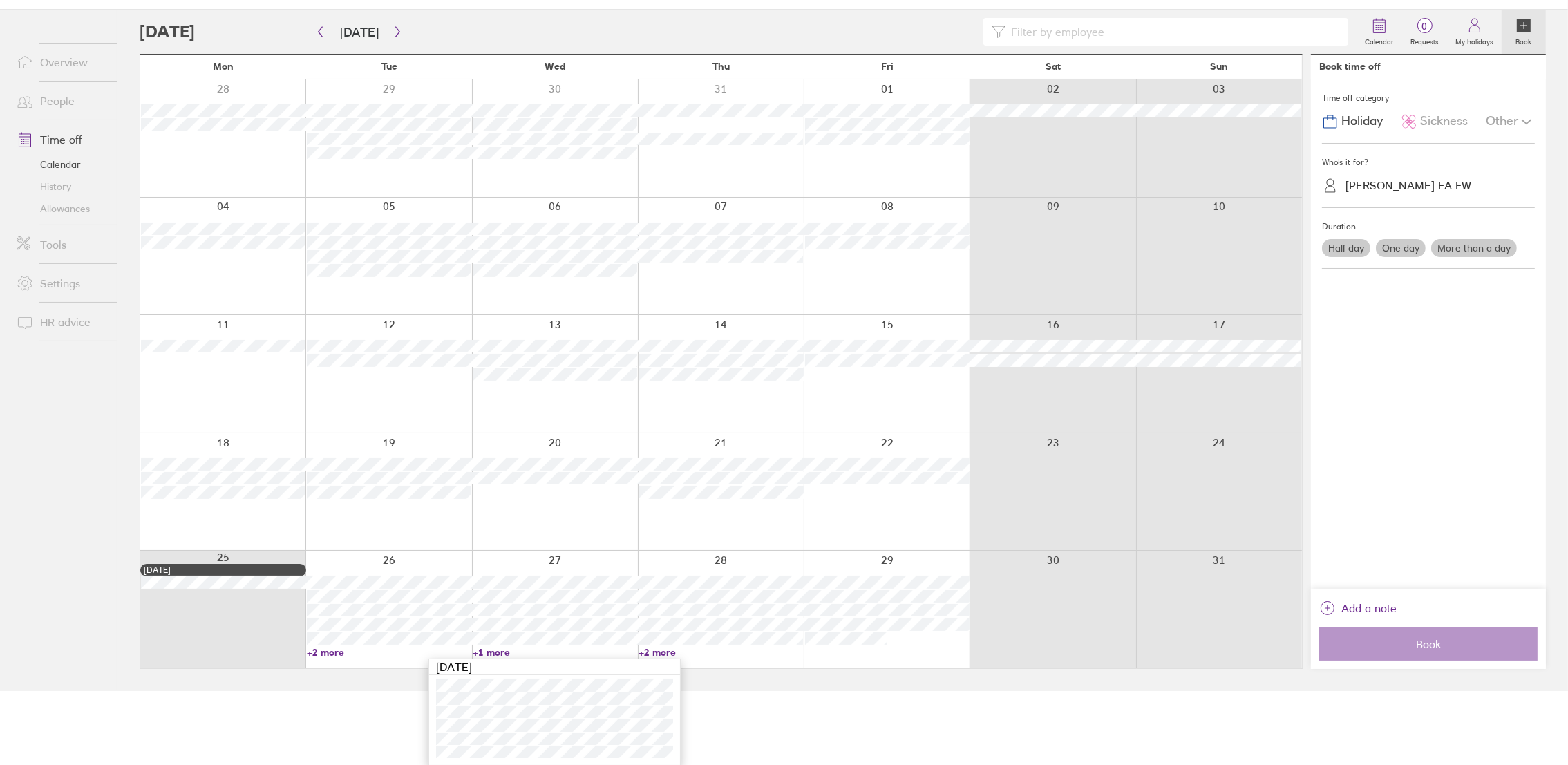
click at [661, 660] on div "Wednesday Aug 27" at bounding box center [554, 667] width 251 height 16
click at [659, 654] on link "+2 more" at bounding box center [721, 652] width 165 height 12
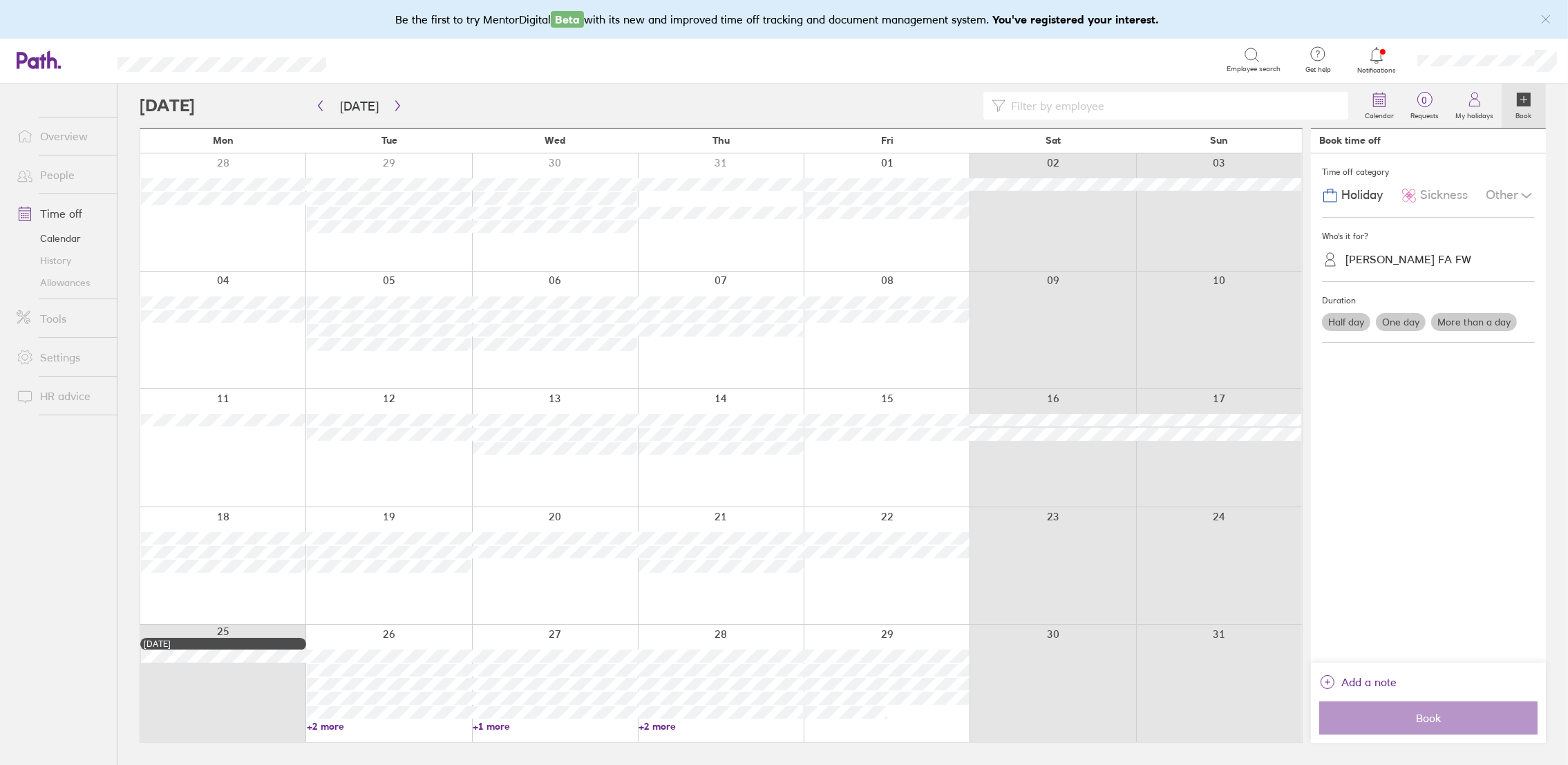
scroll to position [0, 0]
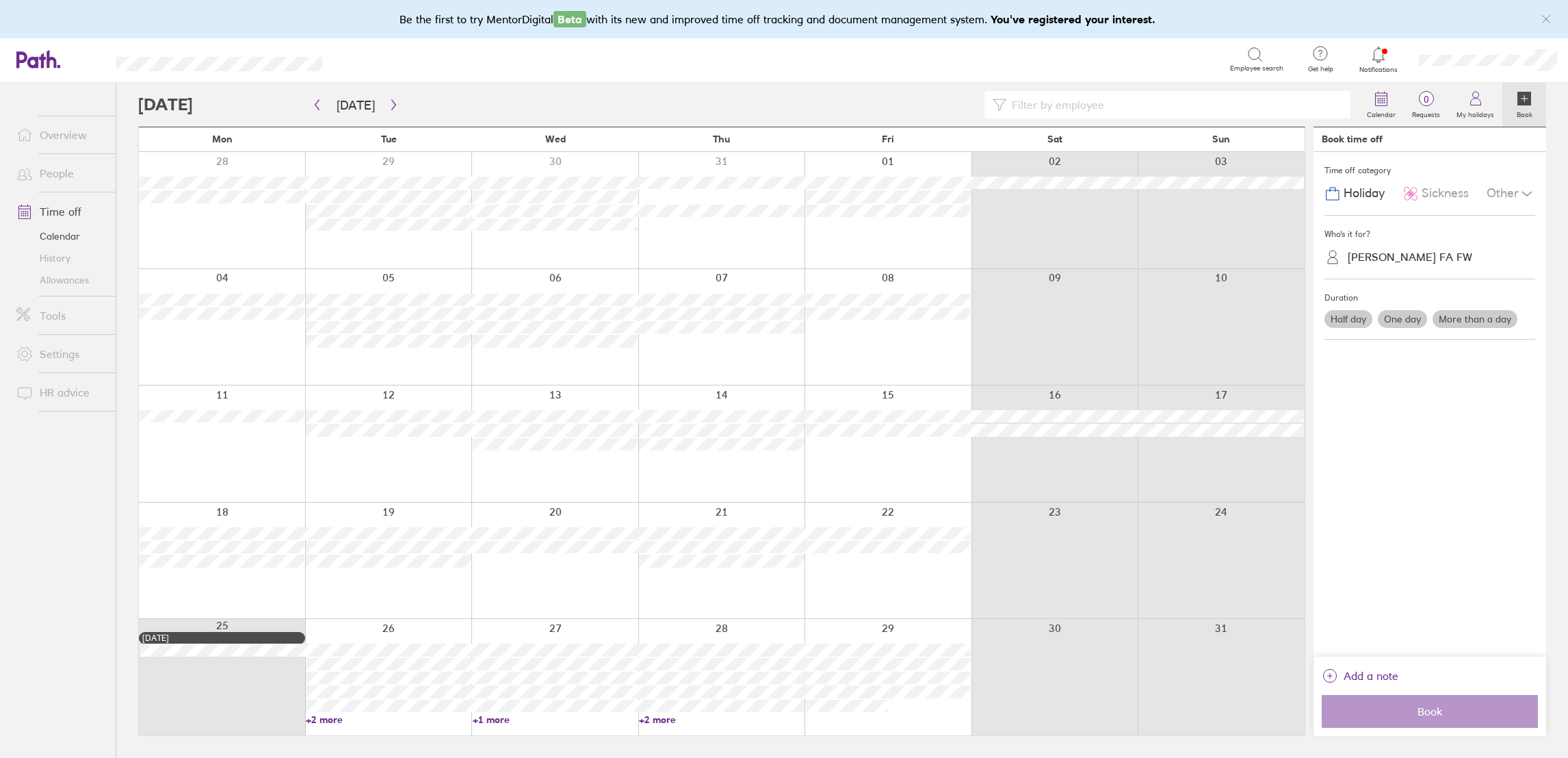
click at [656, 714] on link "+2 more" at bounding box center [721, 719] width 165 height 12
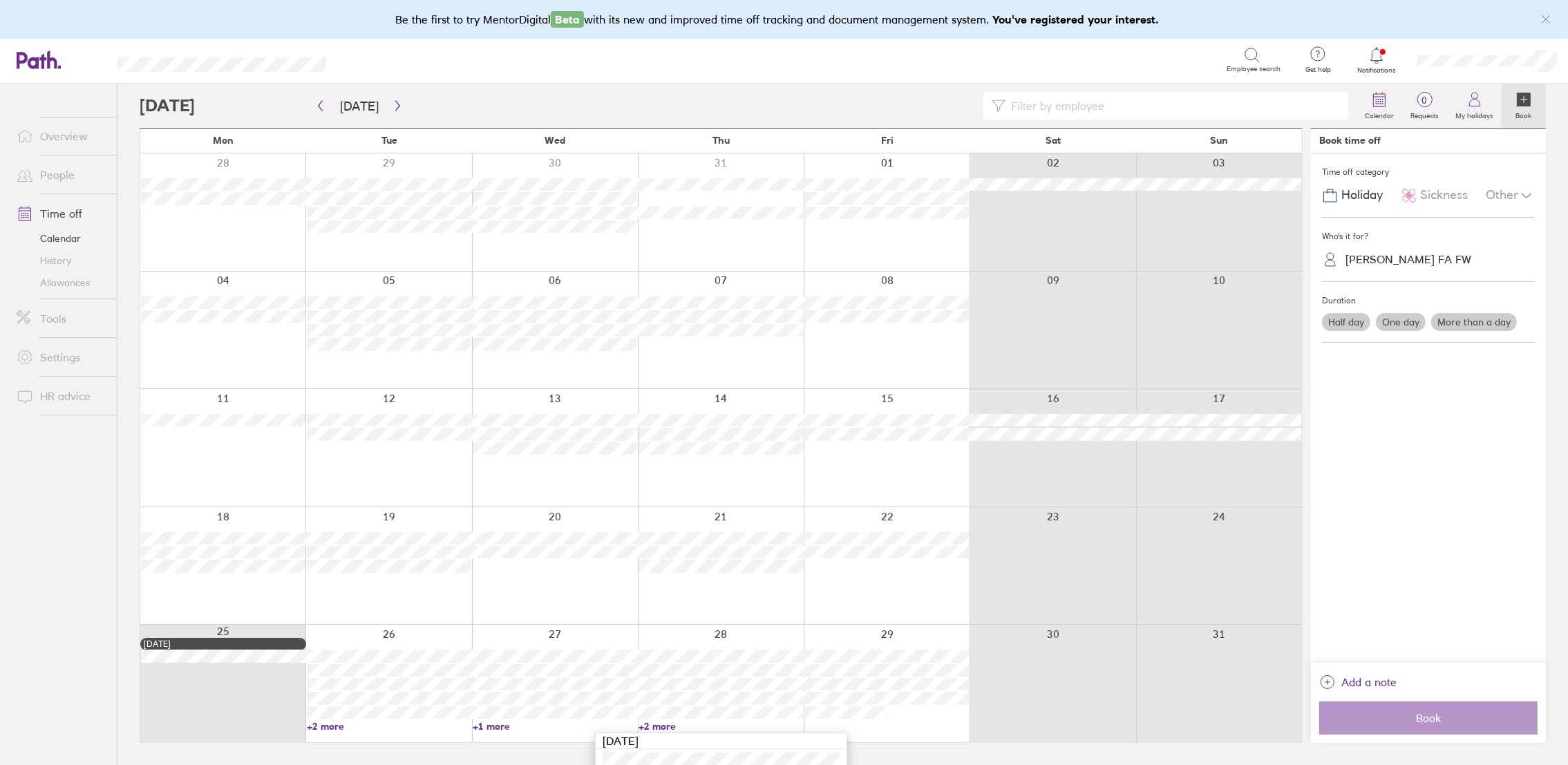
scroll to position [88, 0]
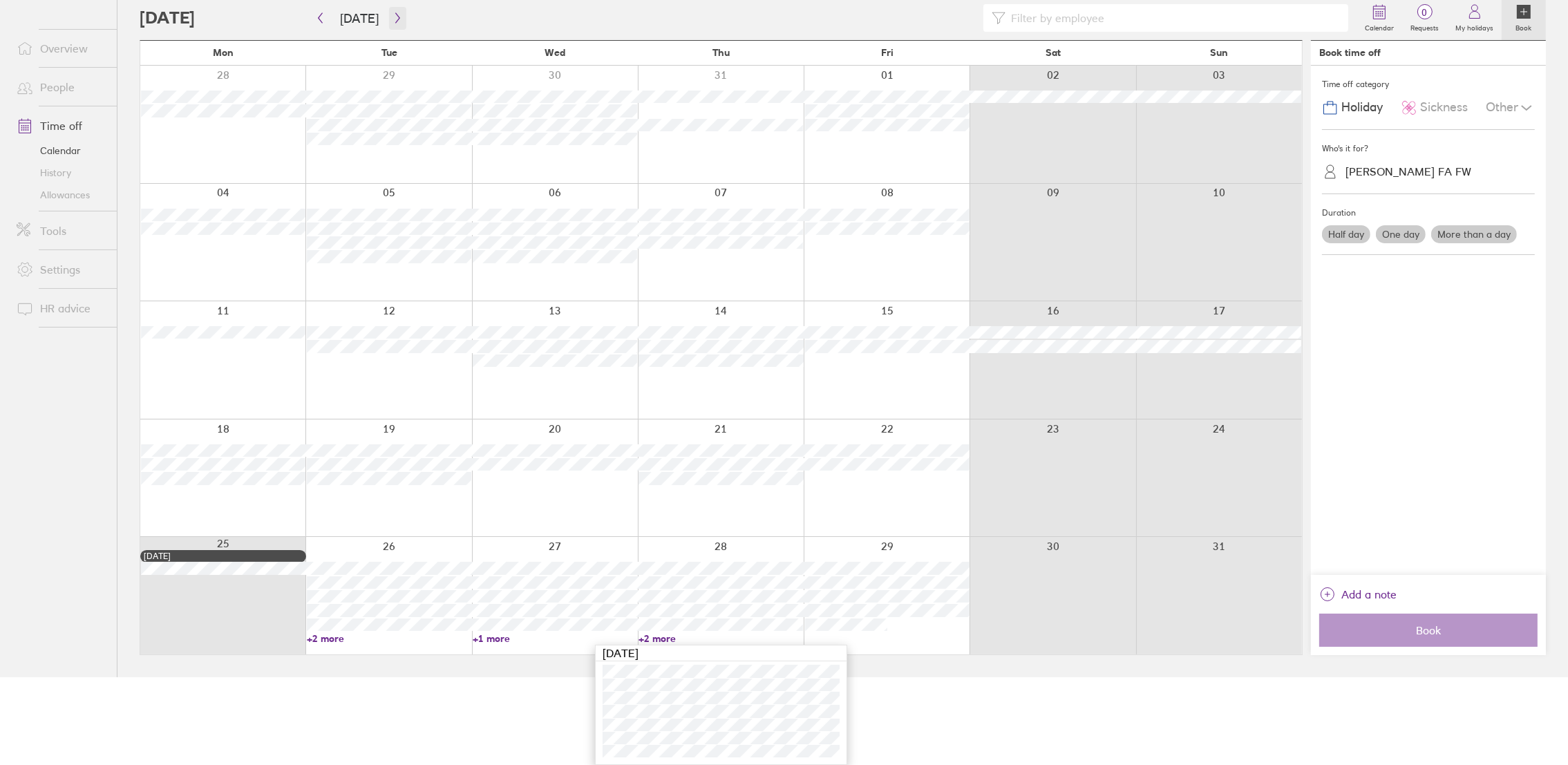
click at [393, 22] on icon "button" at bounding box center [397, 18] width 10 height 11
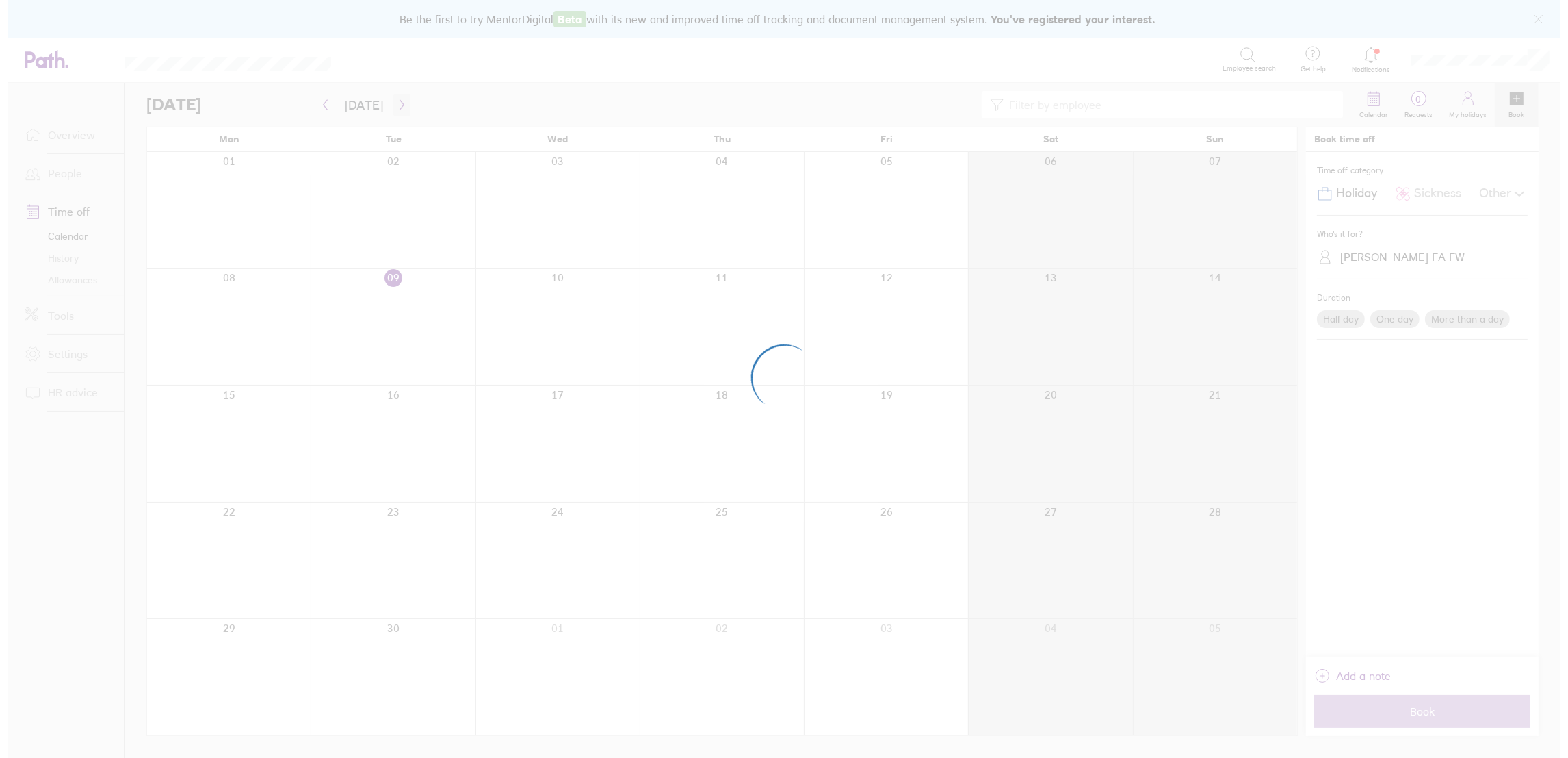
scroll to position [0, 0]
click at [47, 170] on div at bounding box center [784, 379] width 1568 height 758
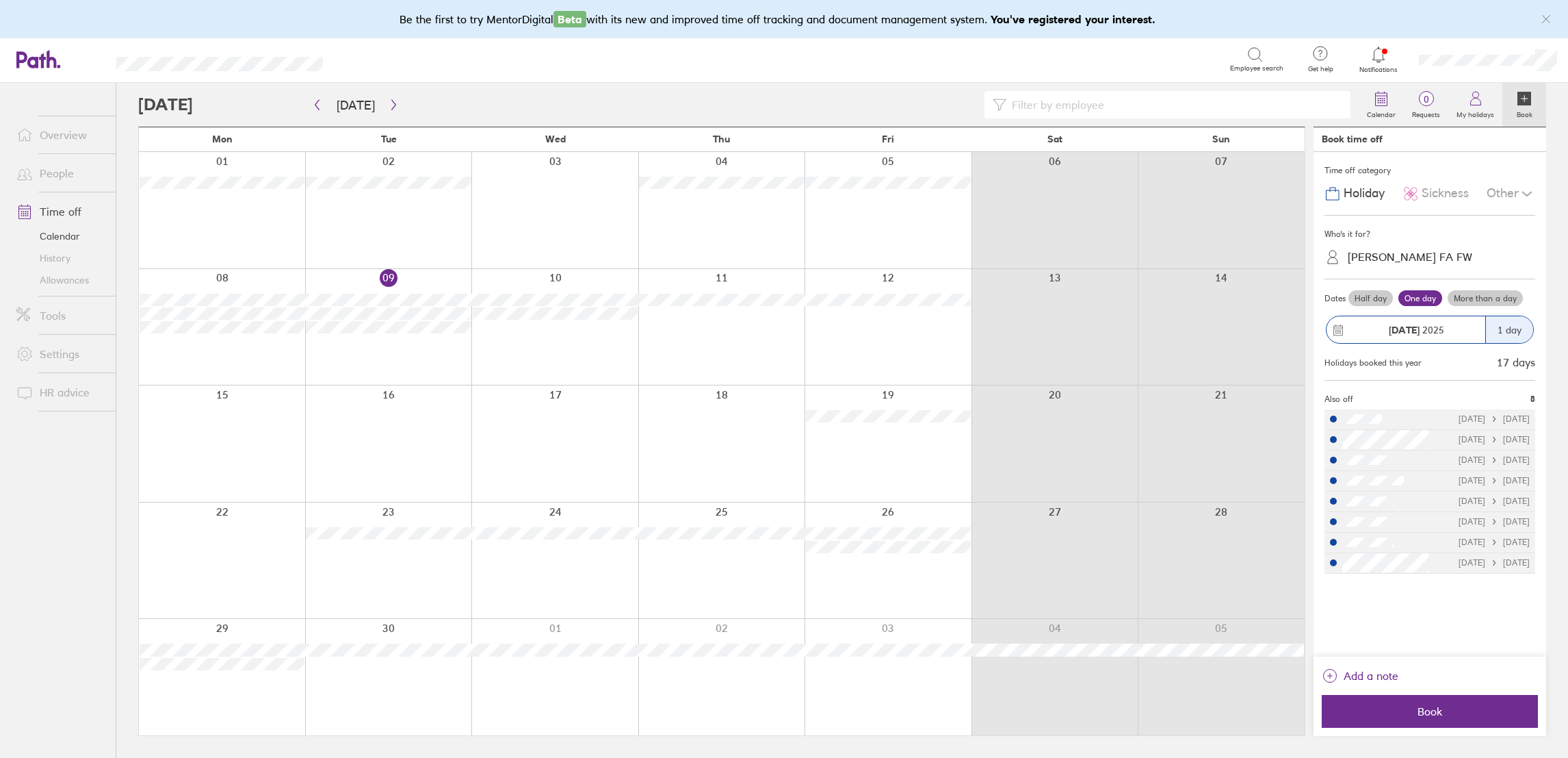
click at [55, 172] on link "People" at bounding box center [60, 173] width 110 height 28
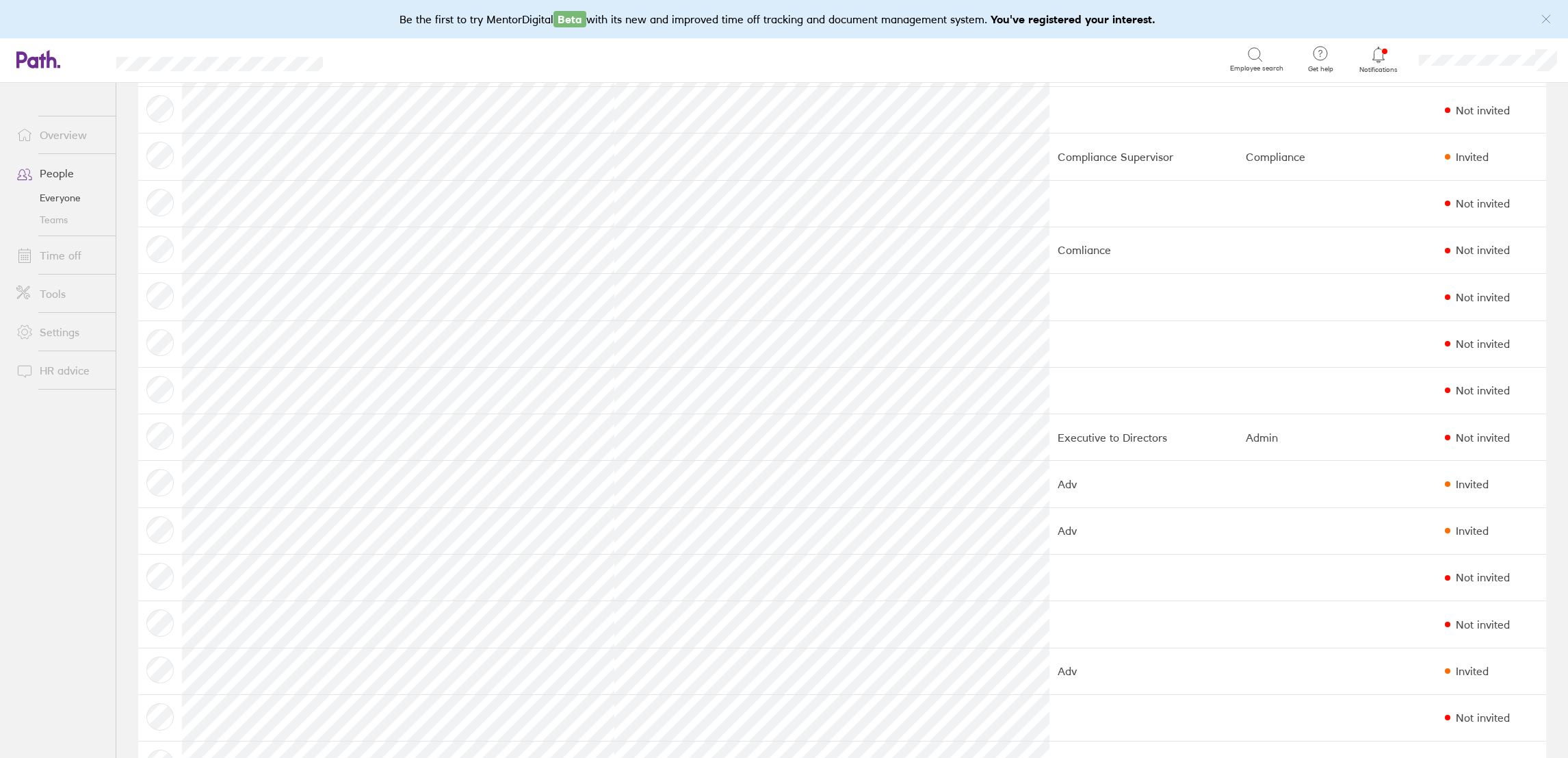
scroll to position [630, 0]
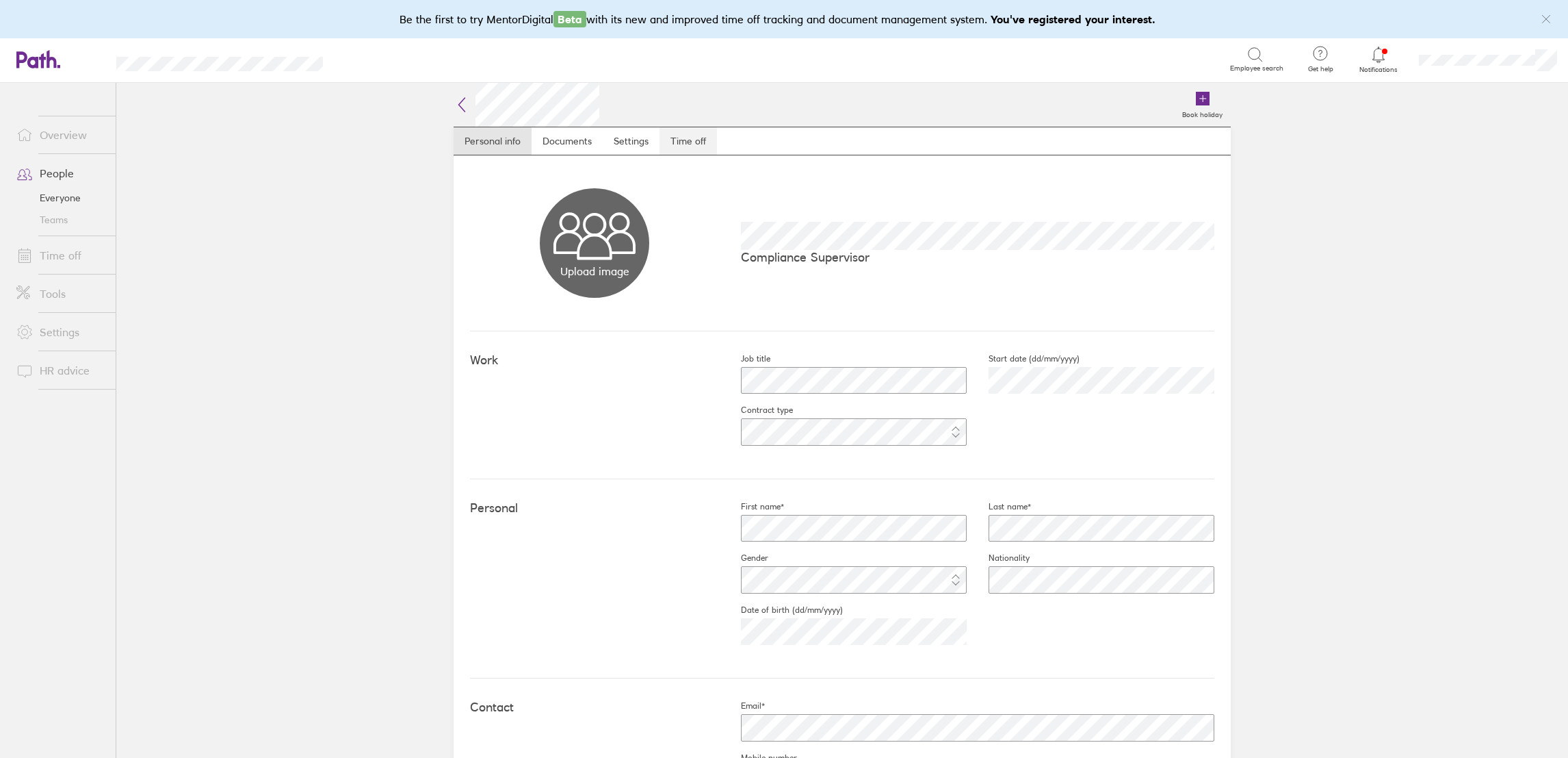
click at [699, 145] on link "Time off" at bounding box center [688, 141] width 57 height 28
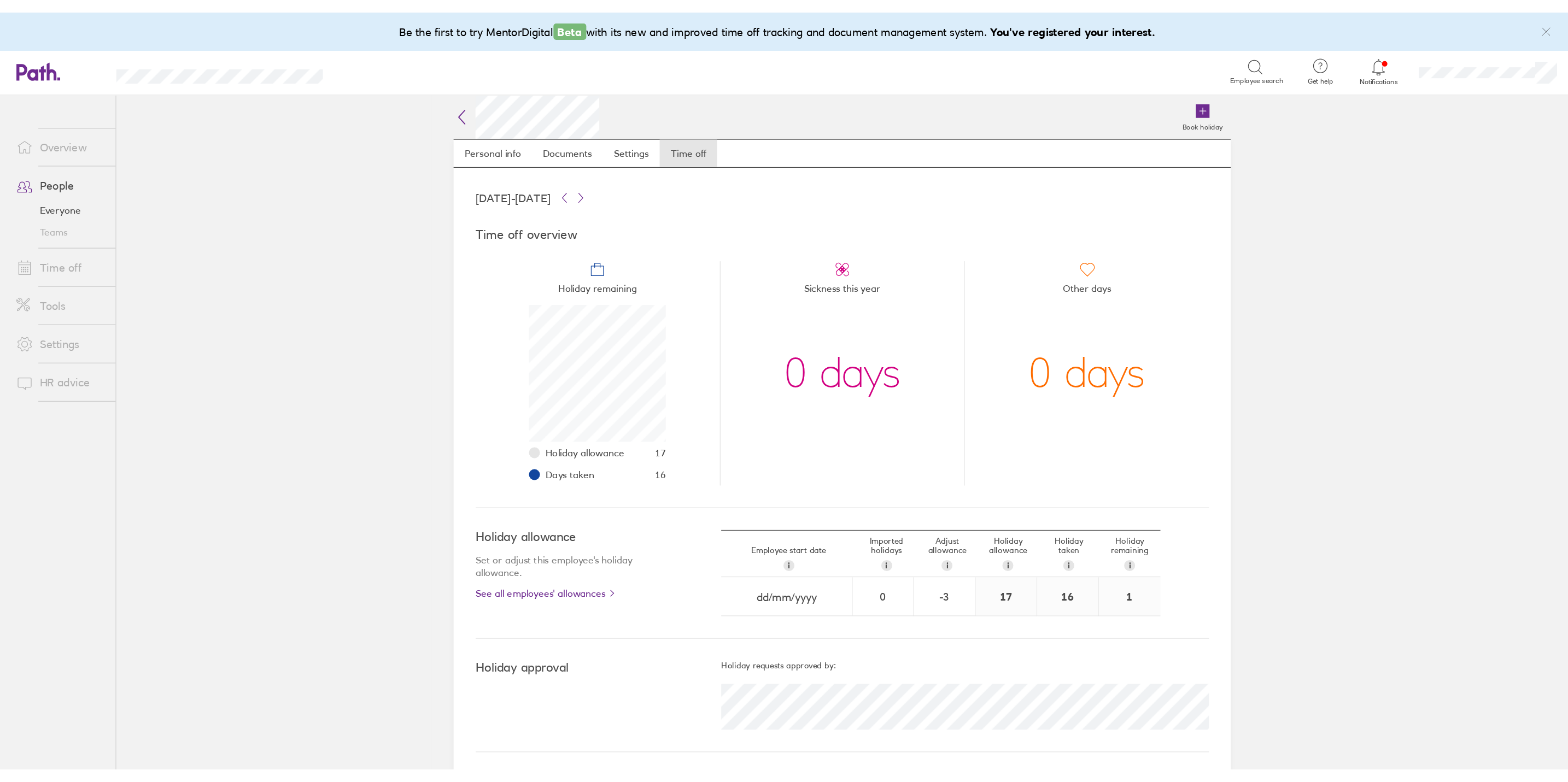
scroll to position [110, 110]
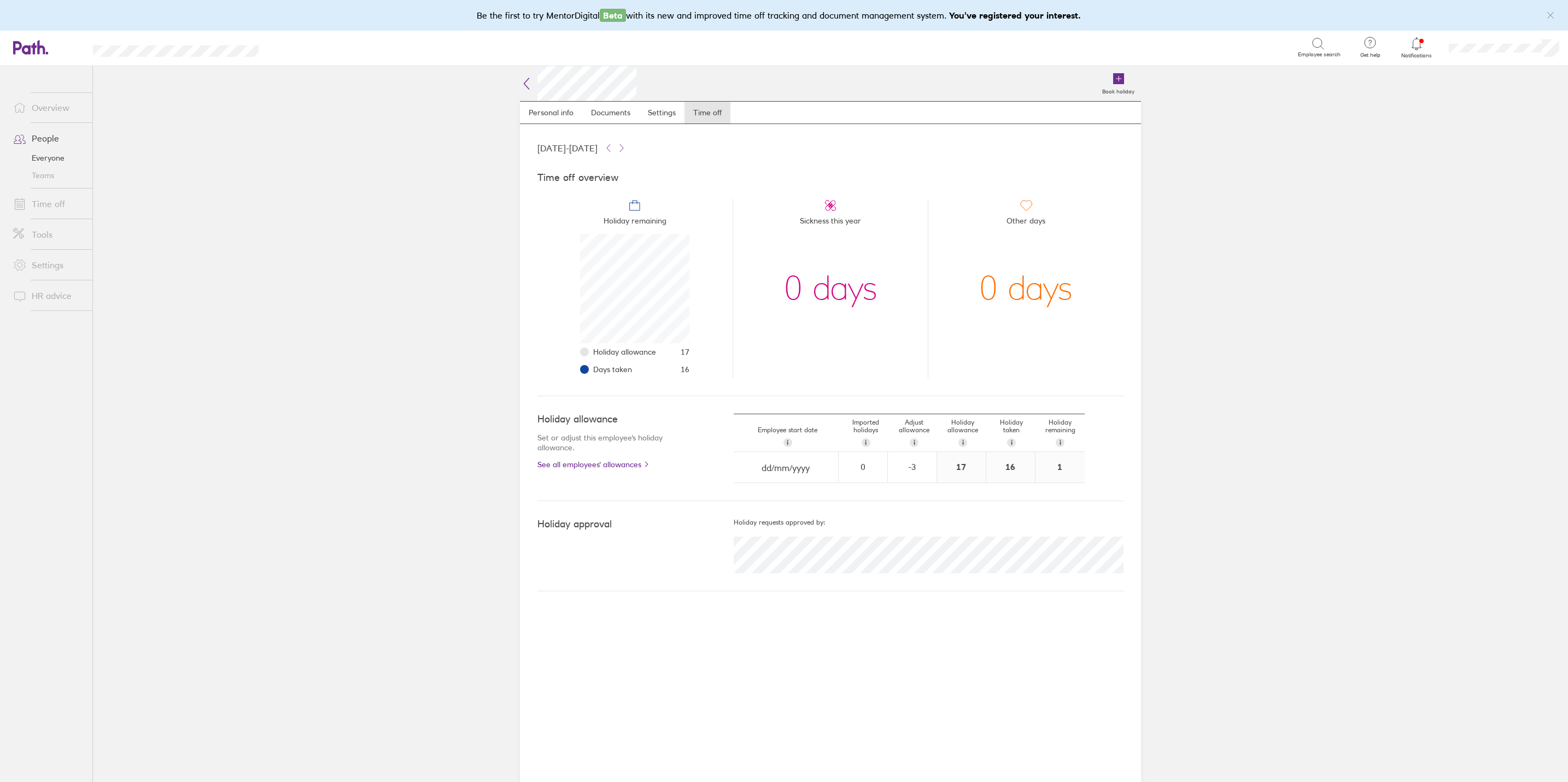
click at [61, 205] on link "Time off" at bounding box center [48, 204] width 88 height 22
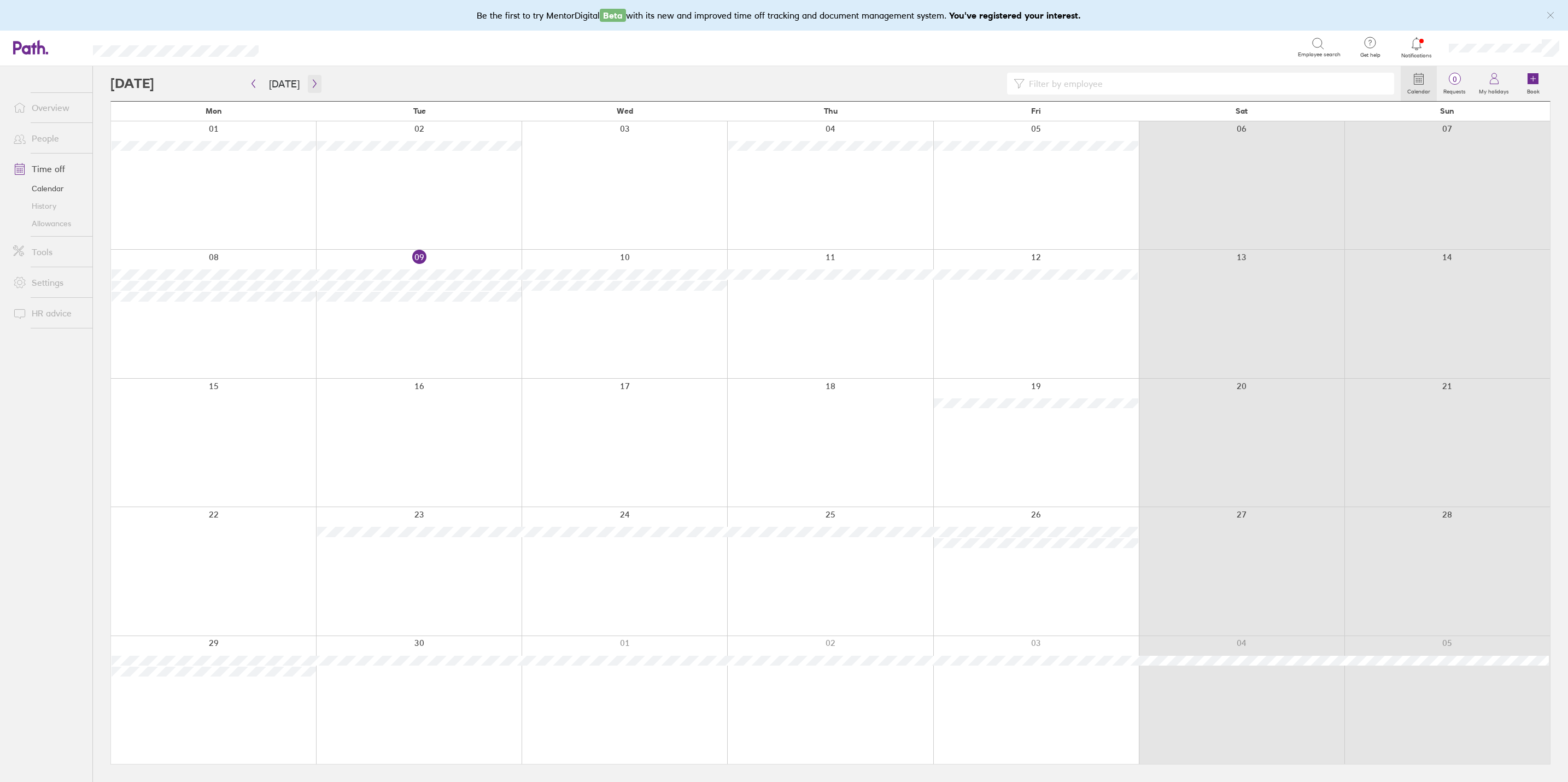
click at [315, 84] on icon "button" at bounding box center [314, 84] width 8 height 9
click at [313, 85] on icon "button" at bounding box center [314, 84] width 8 height 9
click at [312, 87] on icon "button" at bounding box center [314, 84] width 8 height 9
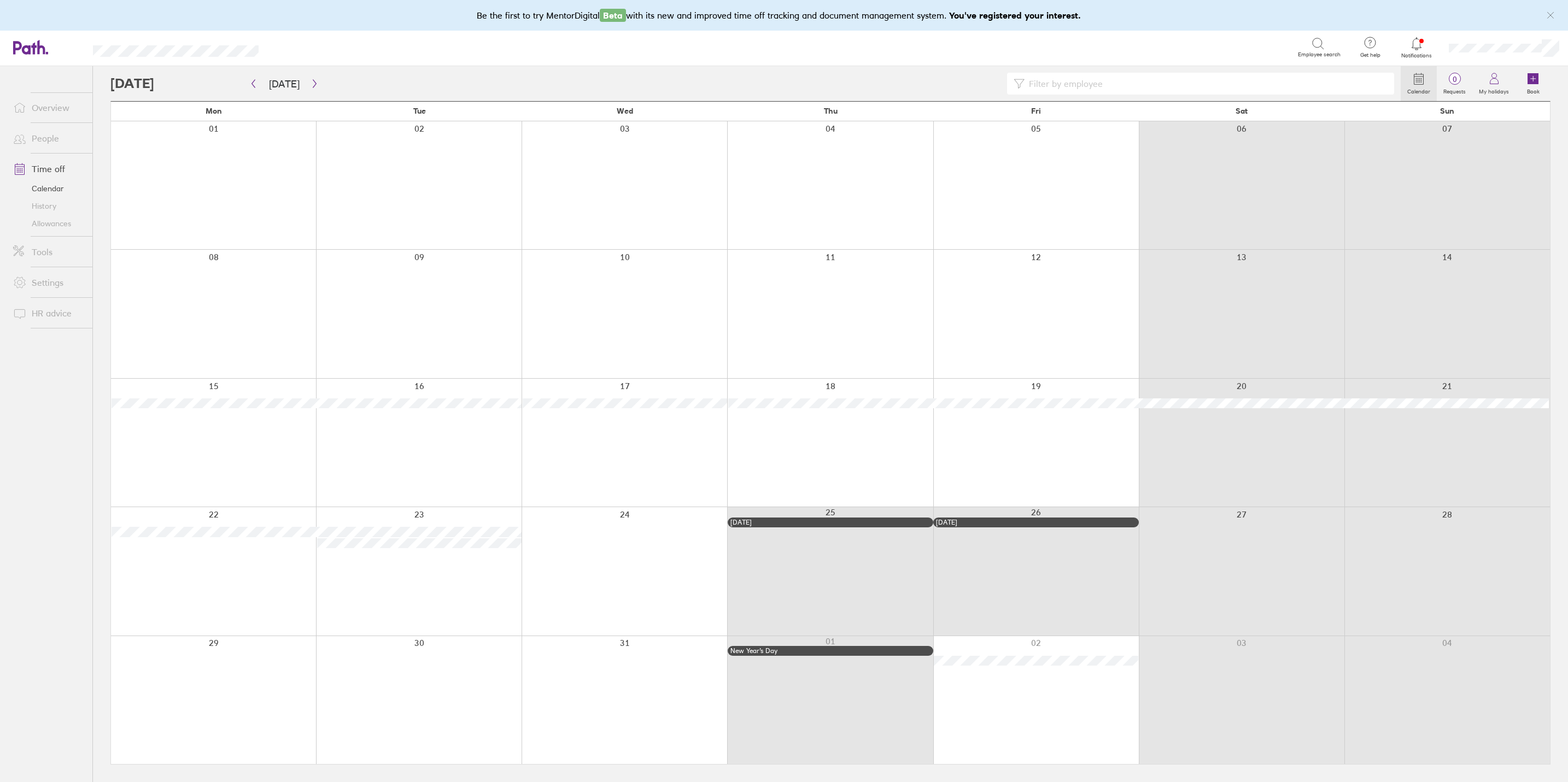
click at [45, 140] on link "People" at bounding box center [48, 138] width 88 height 22
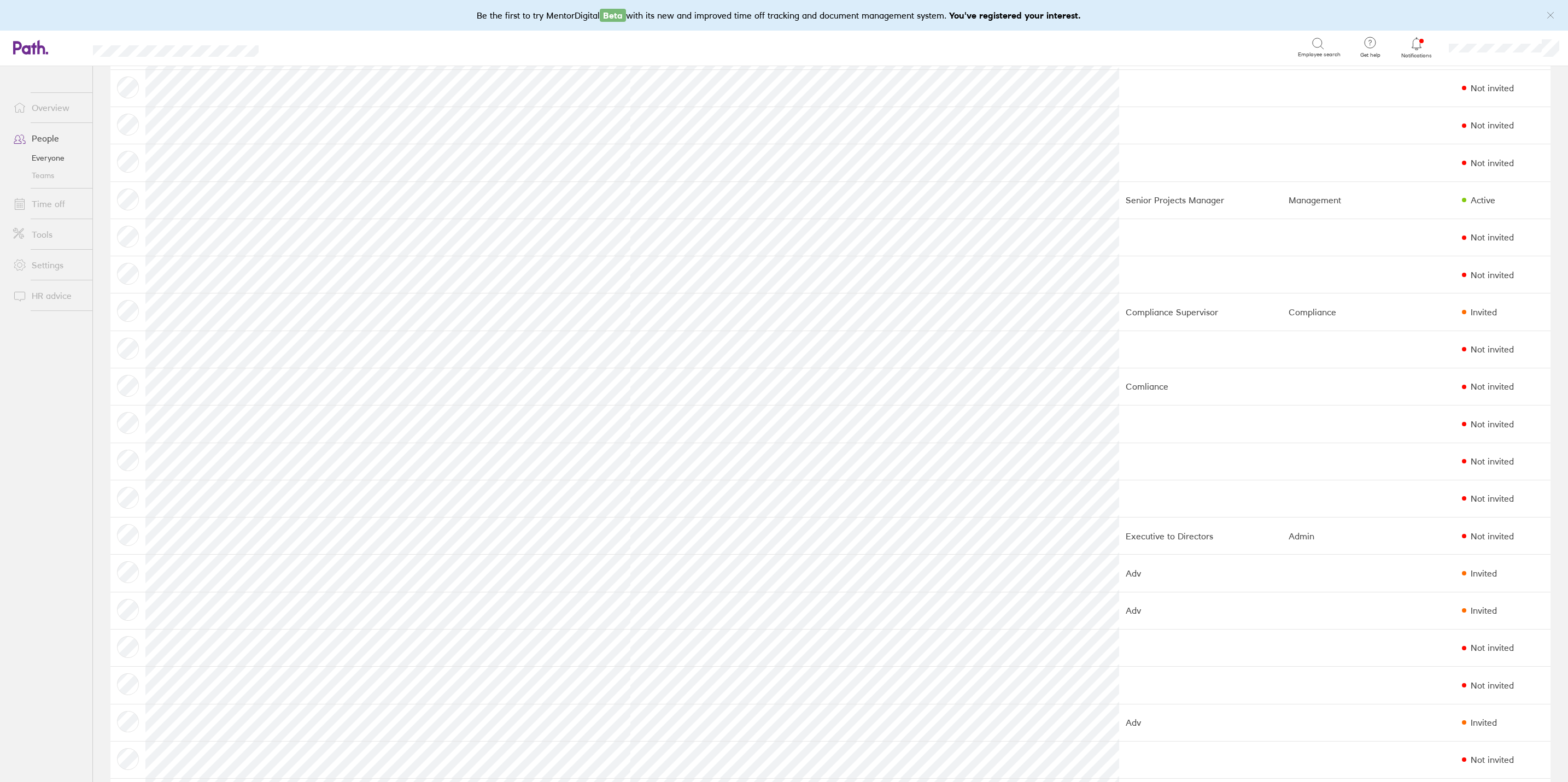
scroll to position [328, 0]
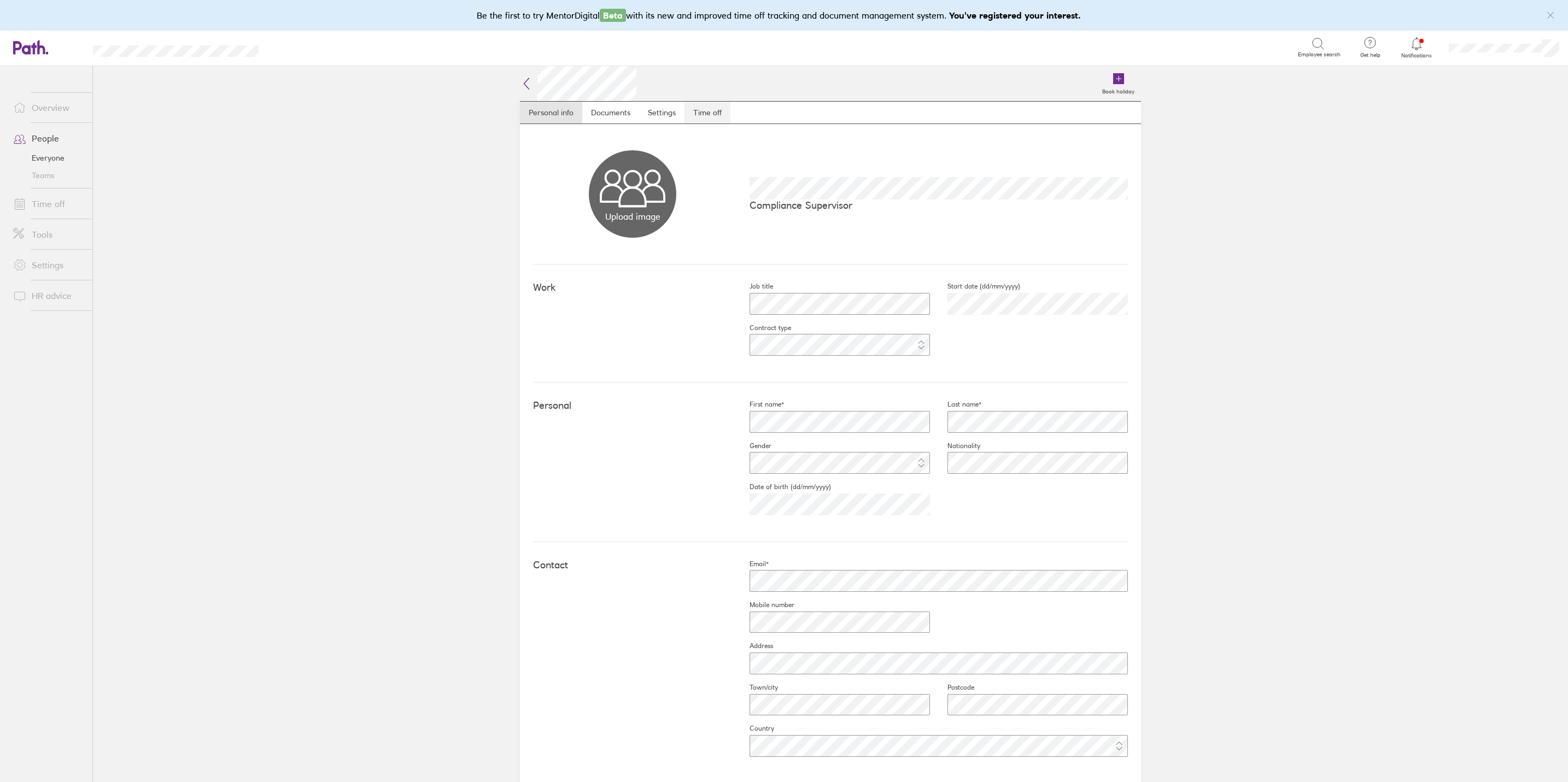
click at [722, 111] on link "Time off" at bounding box center [707, 113] width 46 height 22
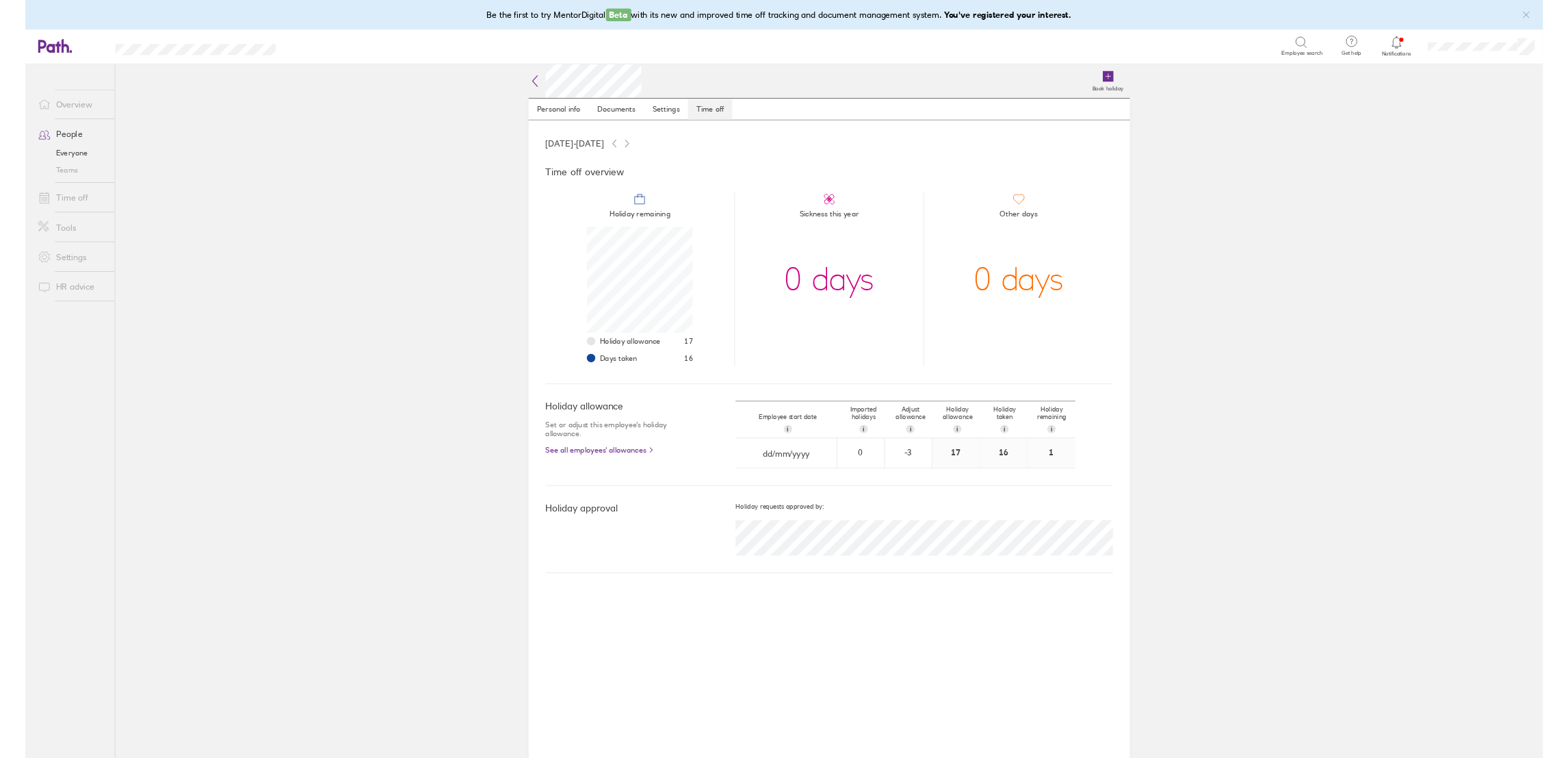
scroll to position [138, 138]
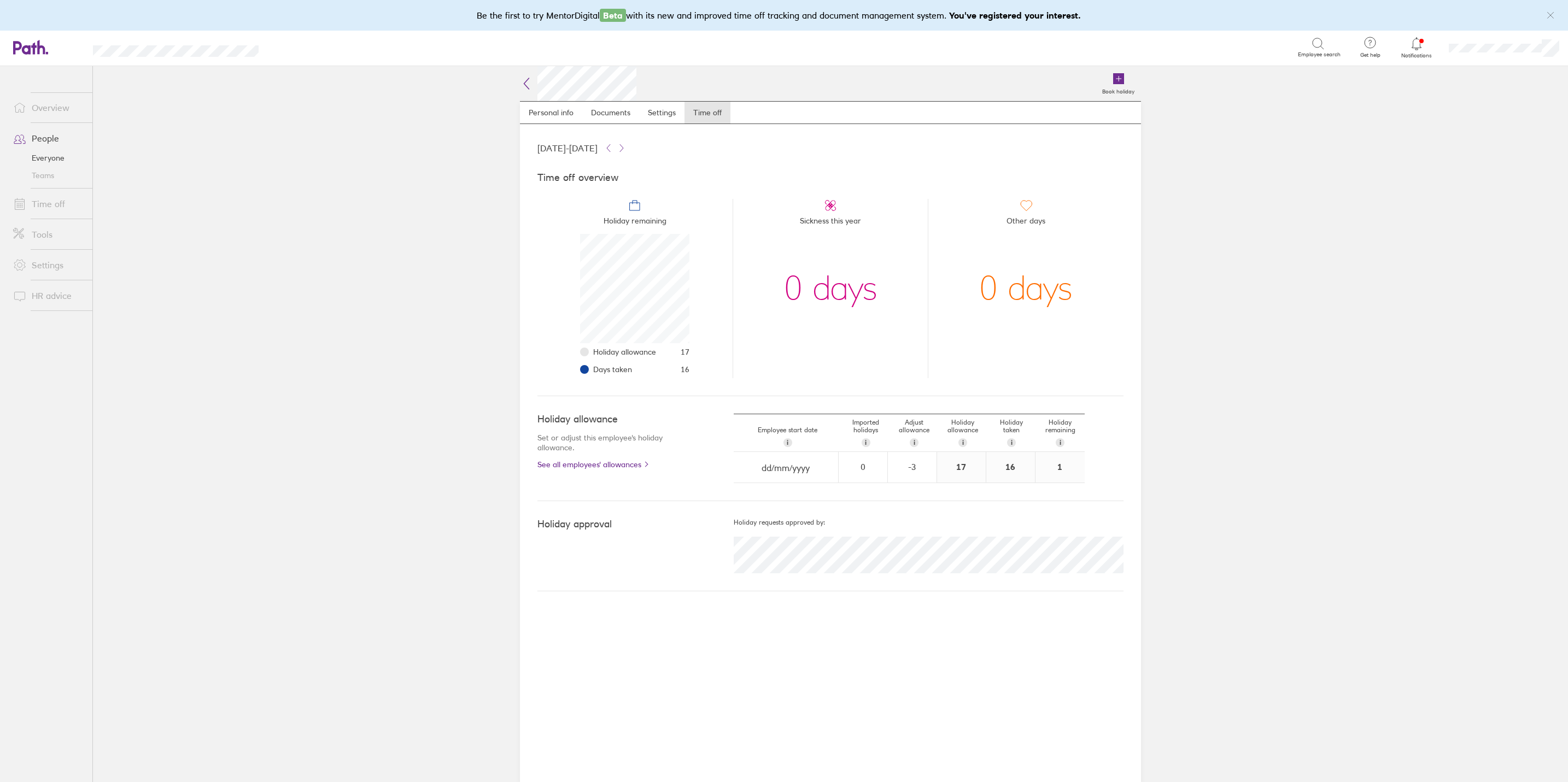
click at [54, 202] on link "Time off" at bounding box center [48, 204] width 88 height 22
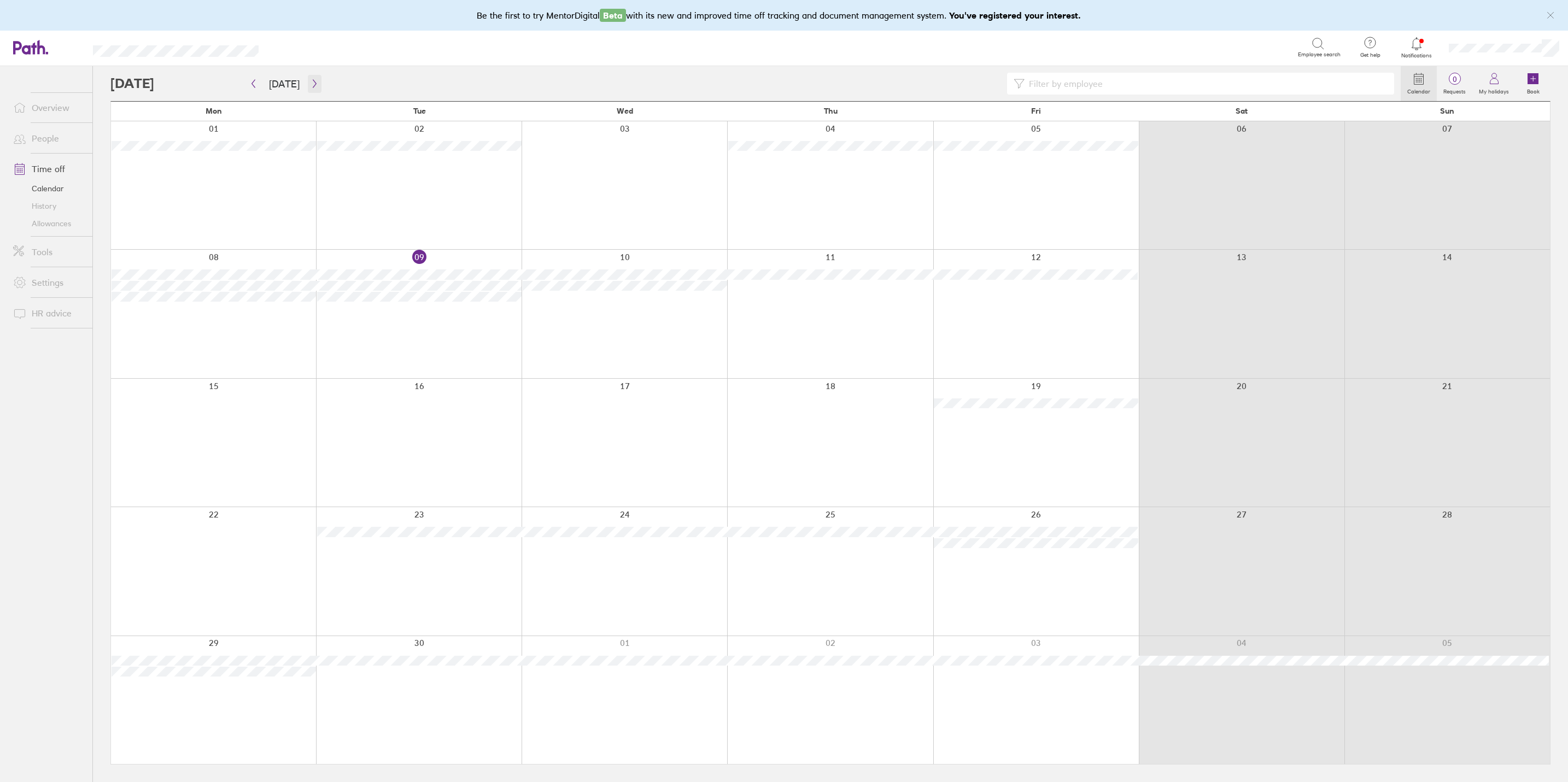
click at [308, 80] on button "button" at bounding box center [314, 83] width 13 height 18
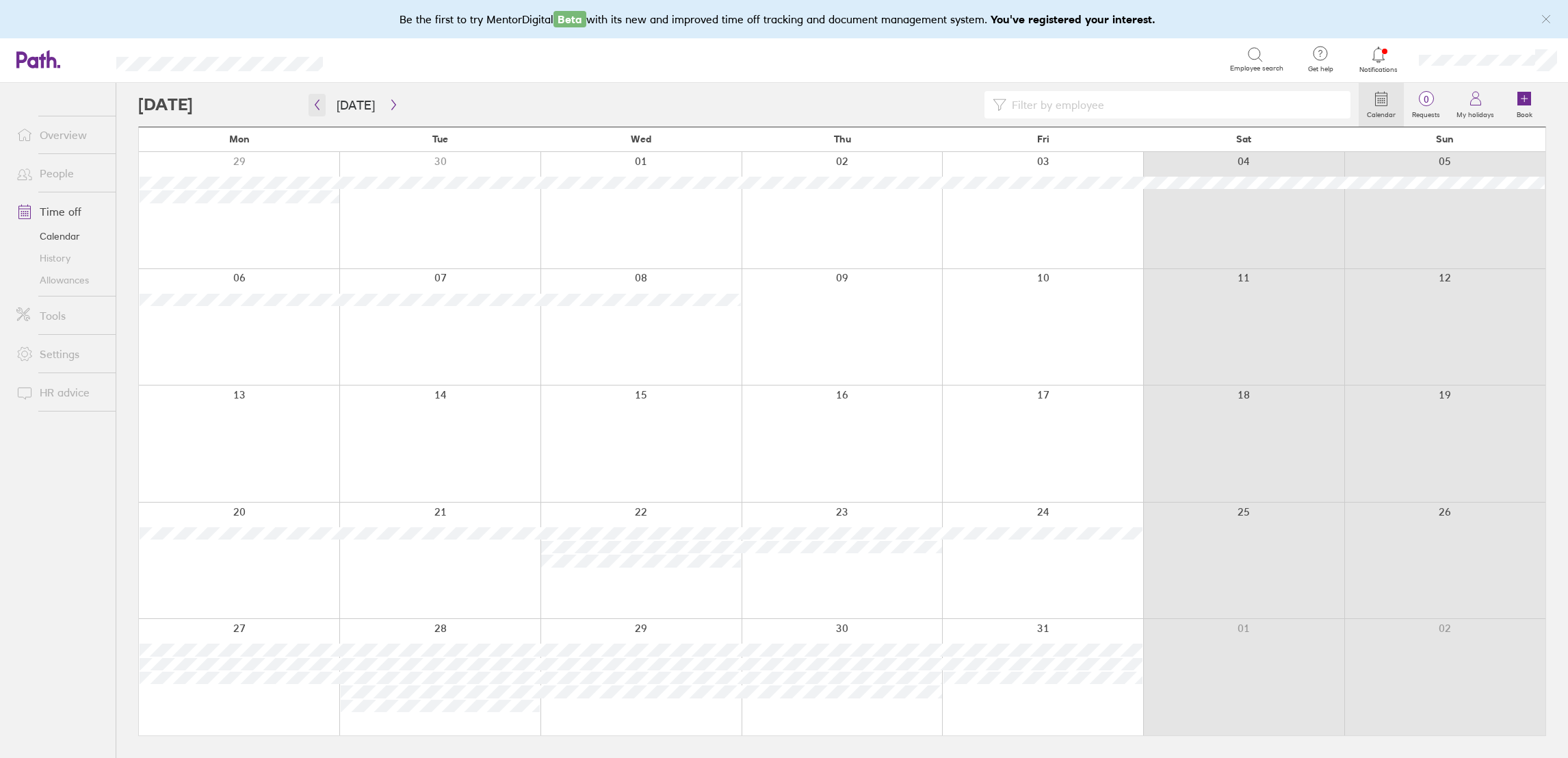
click at [318, 97] on button "button" at bounding box center [317, 104] width 17 height 22
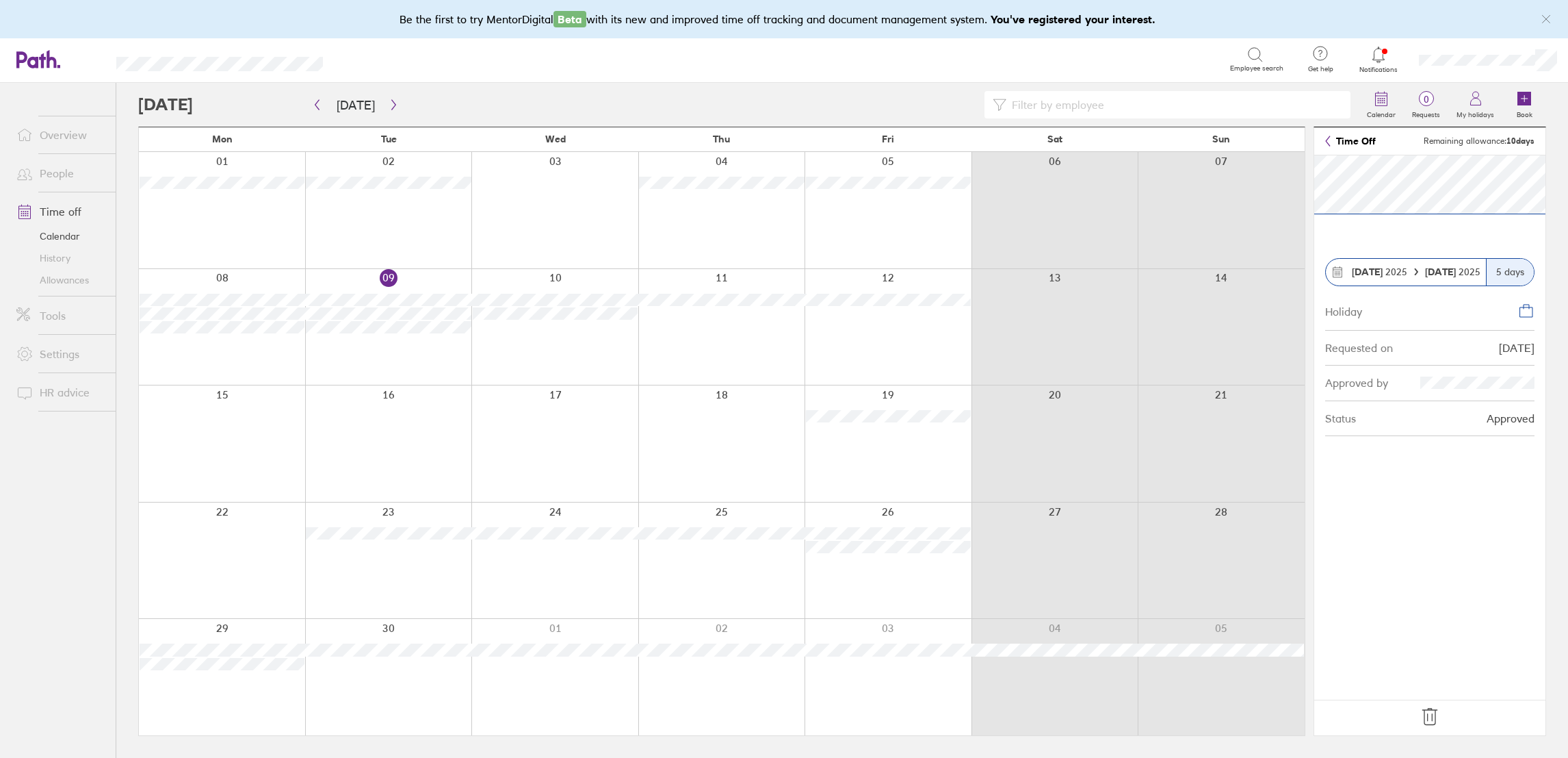
click at [1434, 716] on icon at bounding box center [1429, 717] width 22 height 22
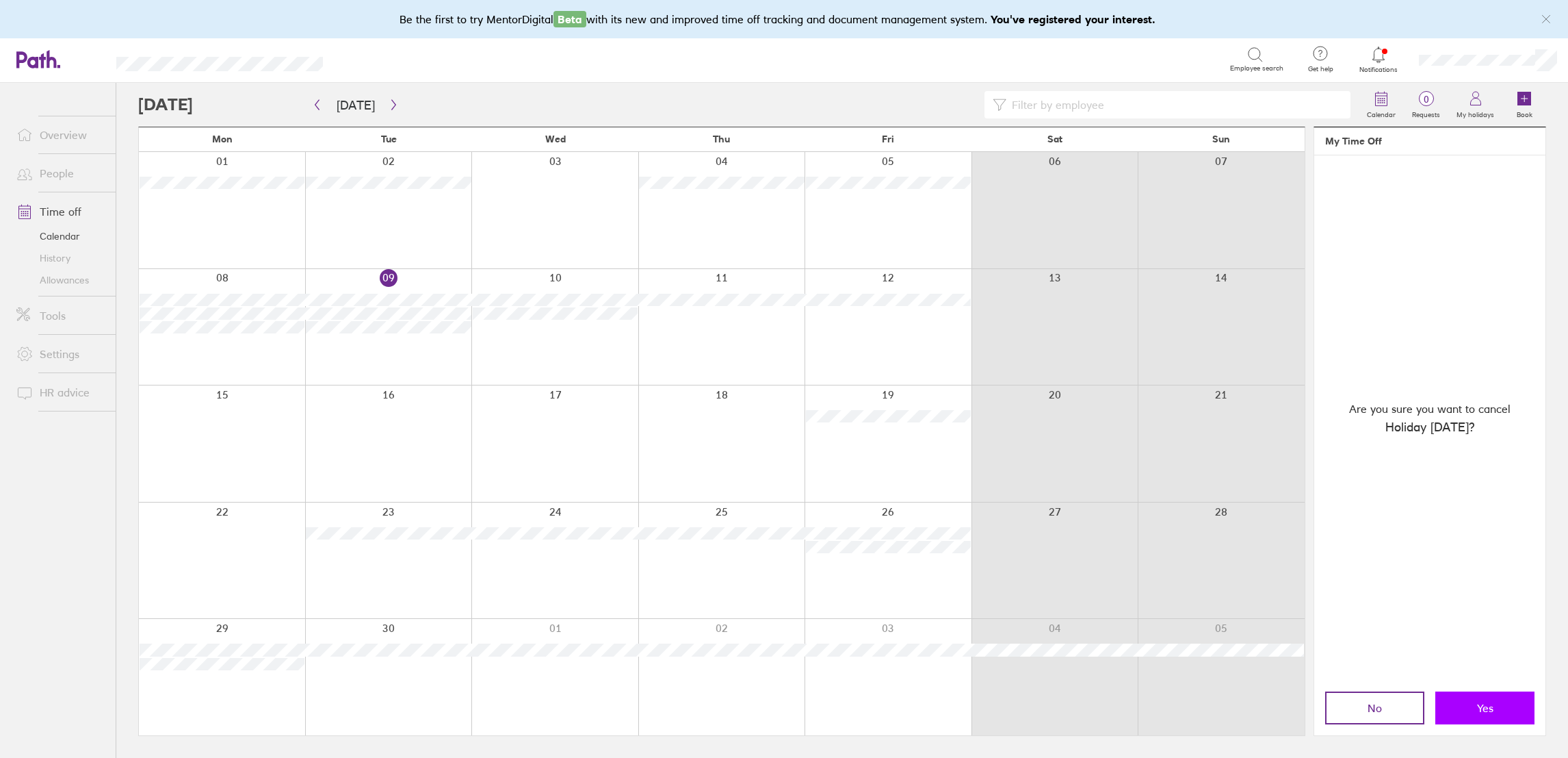
click at [1468, 711] on button "Yes" at bounding box center [1485, 707] width 99 height 33
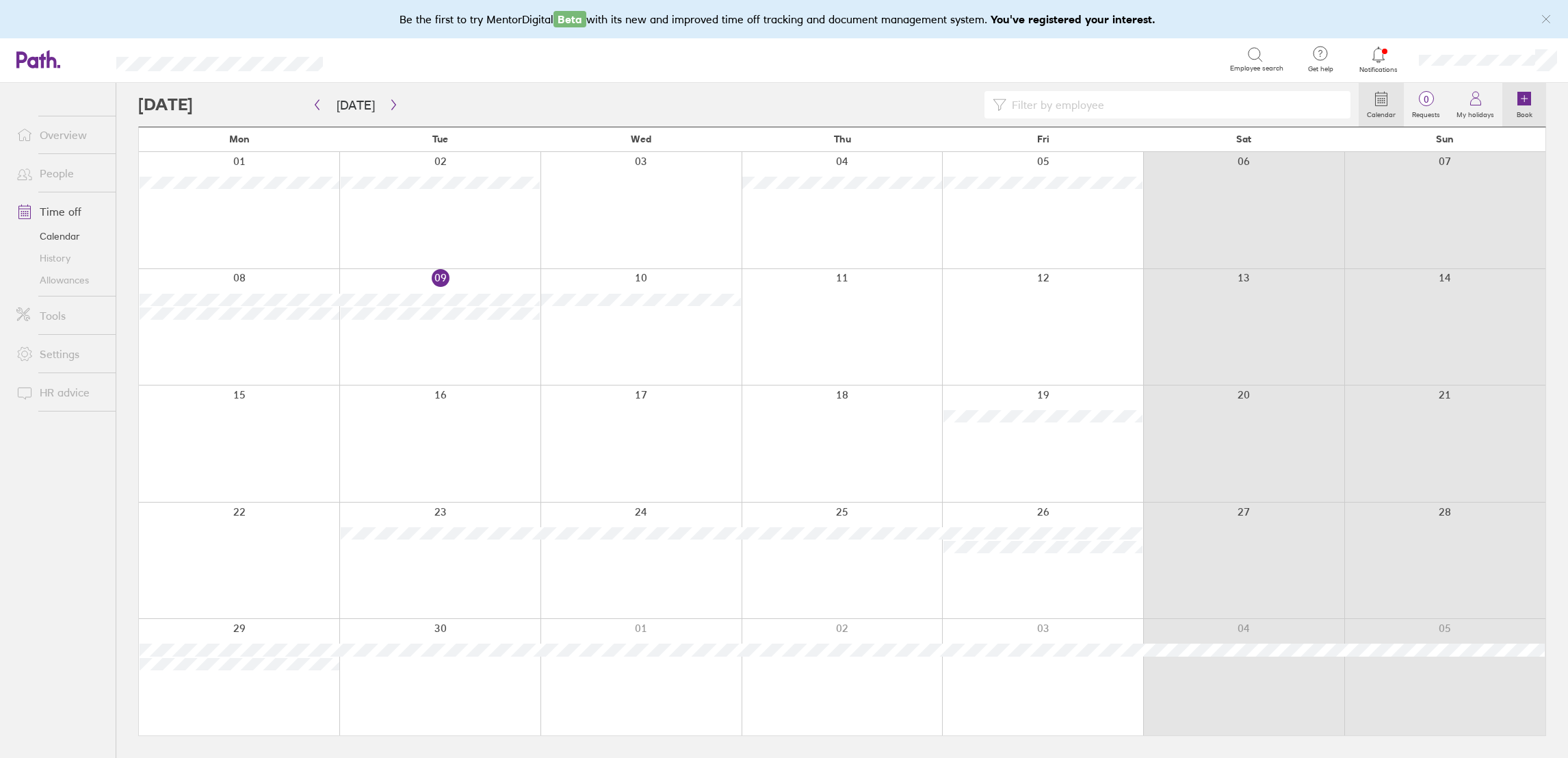
click at [1516, 100] on icon at bounding box center [1524, 98] width 16 height 16
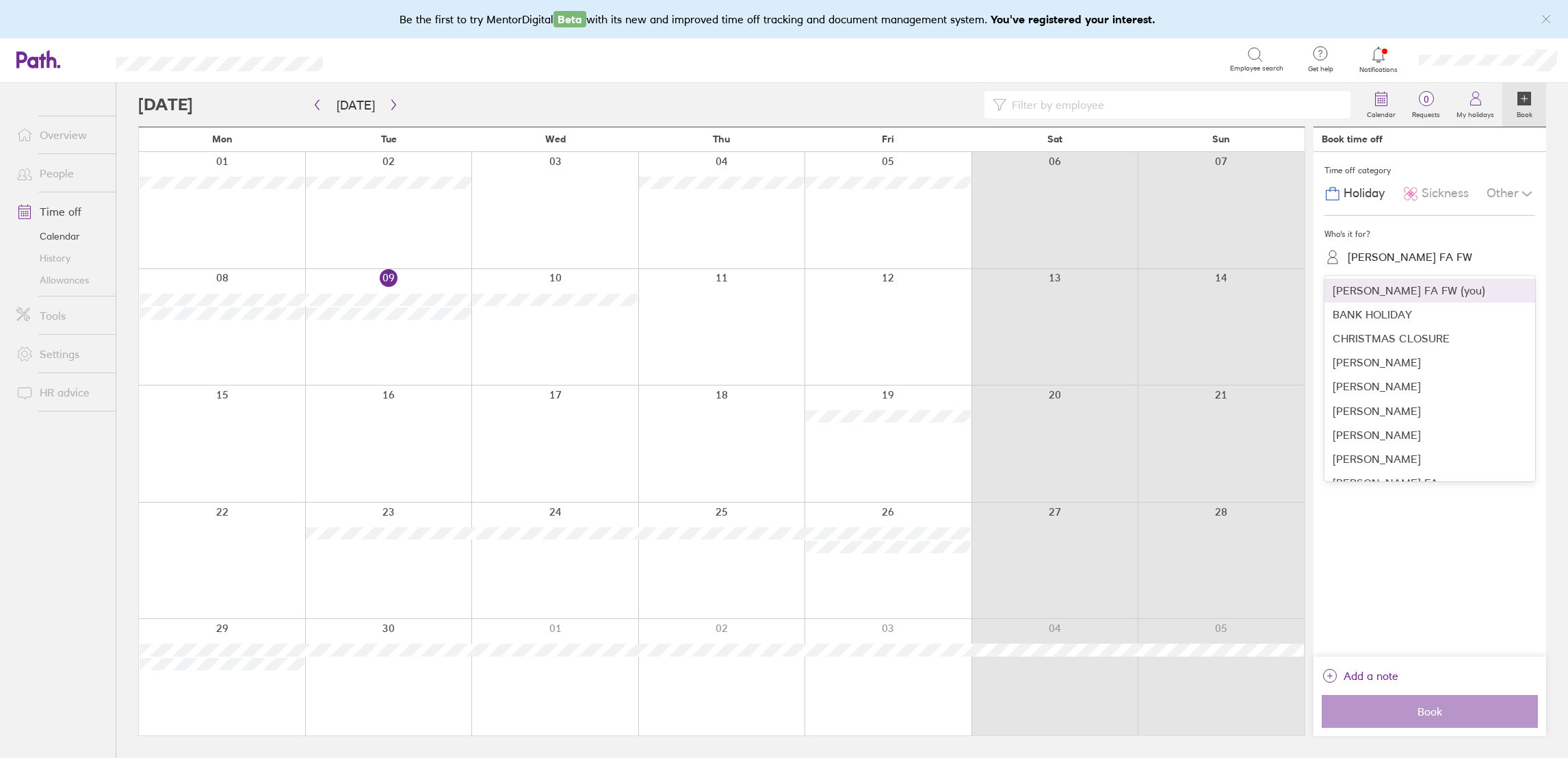
click at [1416, 261] on div "Alison Eversden FA FW" at bounding box center [1410, 256] width 125 height 13
click at [1406, 411] on div "Kish Gohil" at bounding box center [1429, 421] width 210 height 24
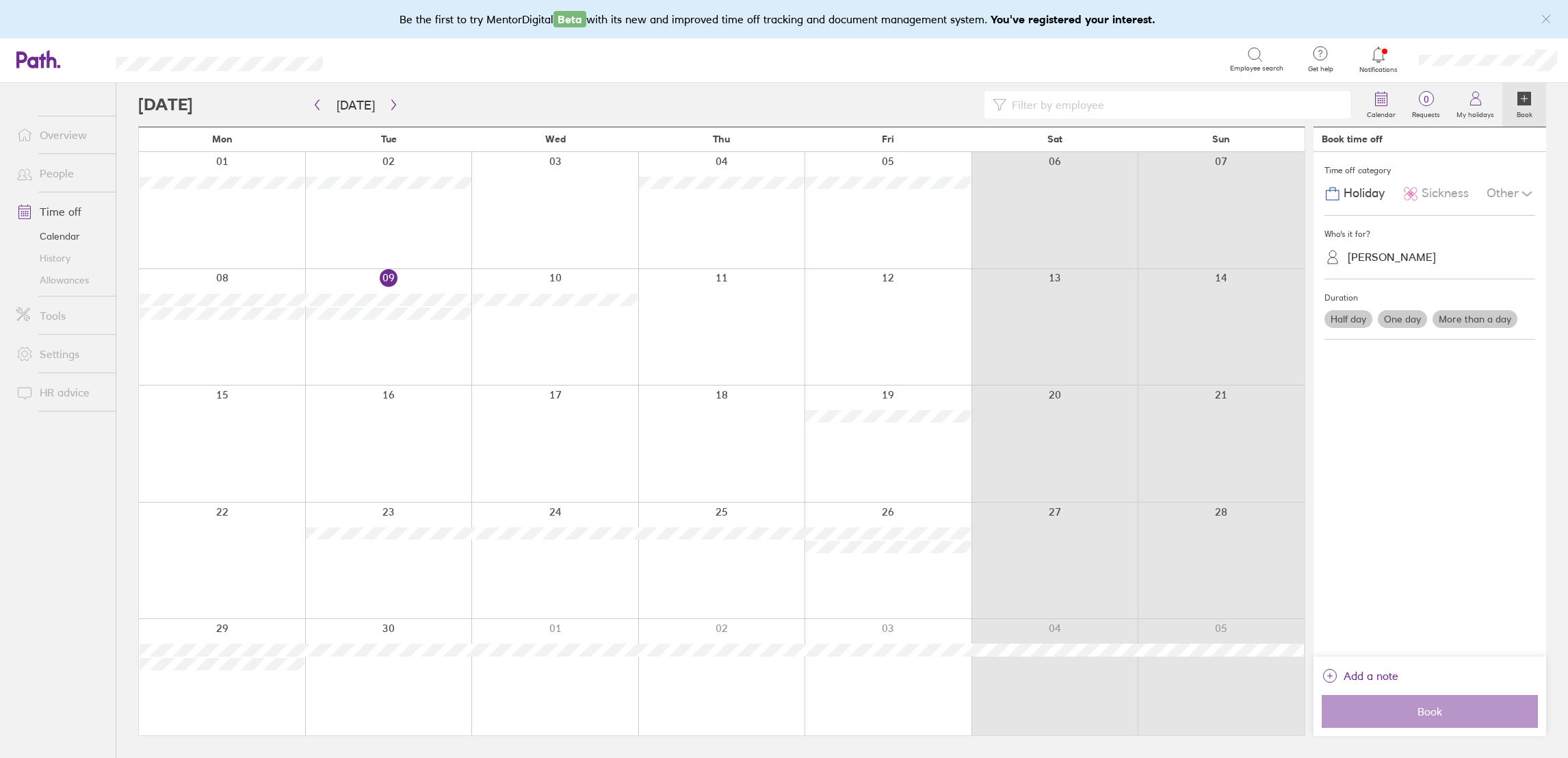
click at [1475, 322] on label "More than a day" at bounding box center [1475, 319] width 85 height 18
click at [0, 0] on input "More than a day" at bounding box center [0, 0] width 0 height 0
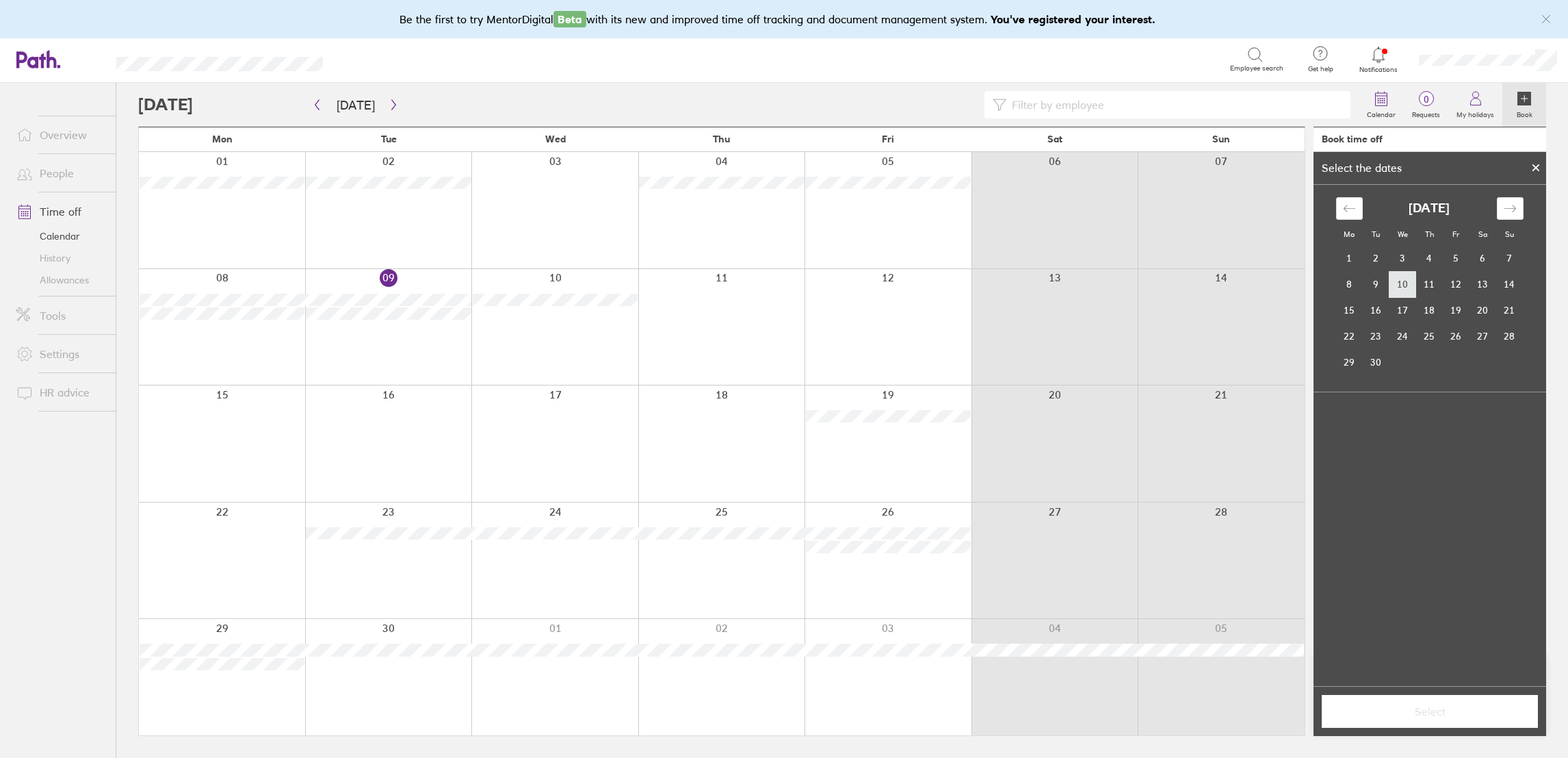
click at [1401, 276] on td "10" at bounding box center [1403, 284] width 27 height 26
click at [1426, 280] on td "11" at bounding box center [1429, 284] width 27 height 26
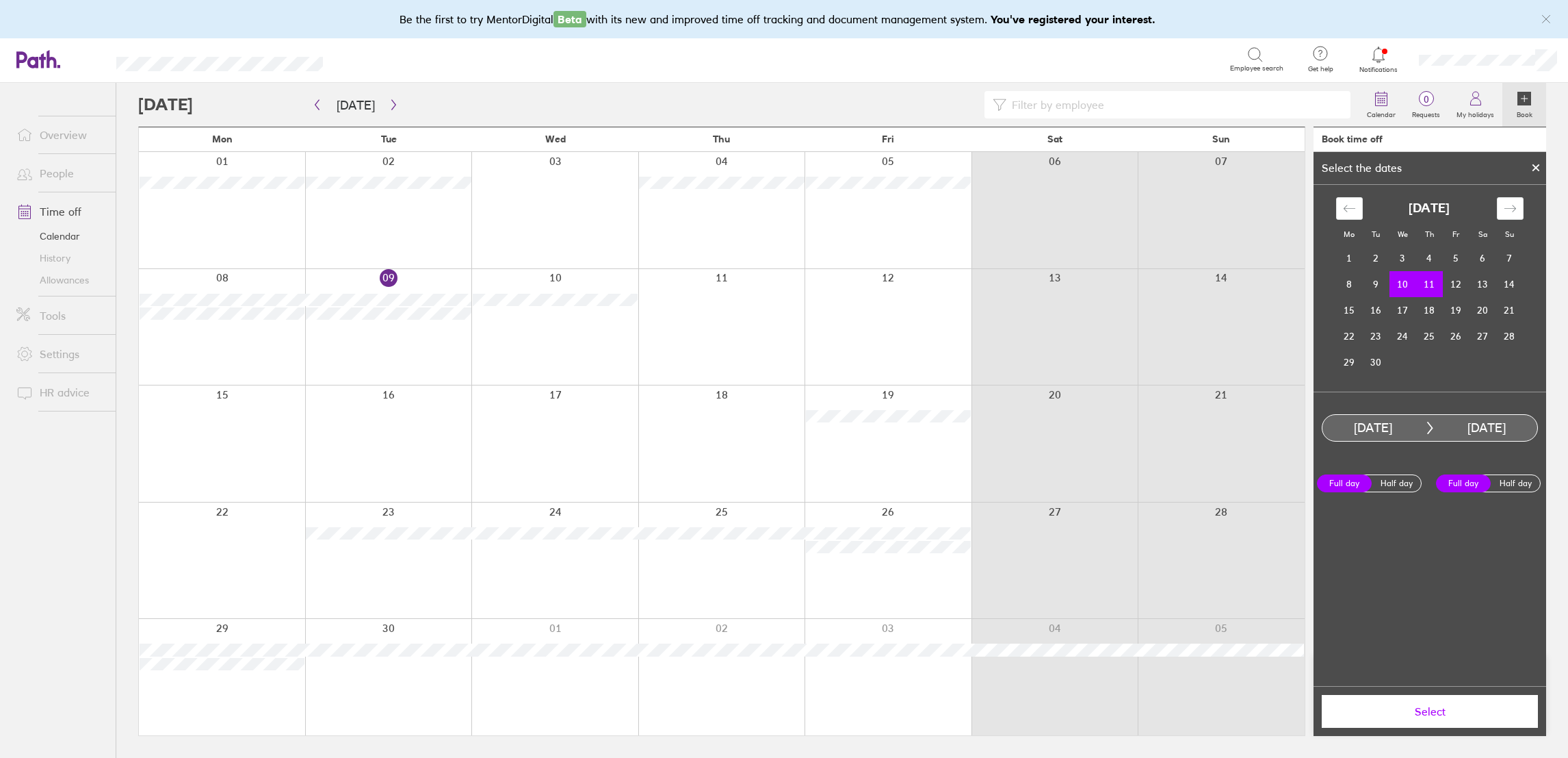
click at [1426, 280] on td "11" at bounding box center [1429, 284] width 27 height 26
click at [1459, 281] on td "12" at bounding box center [1456, 284] width 27 height 26
click at [1459, 713] on span "Select" at bounding box center [1429, 711] width 197 height 12
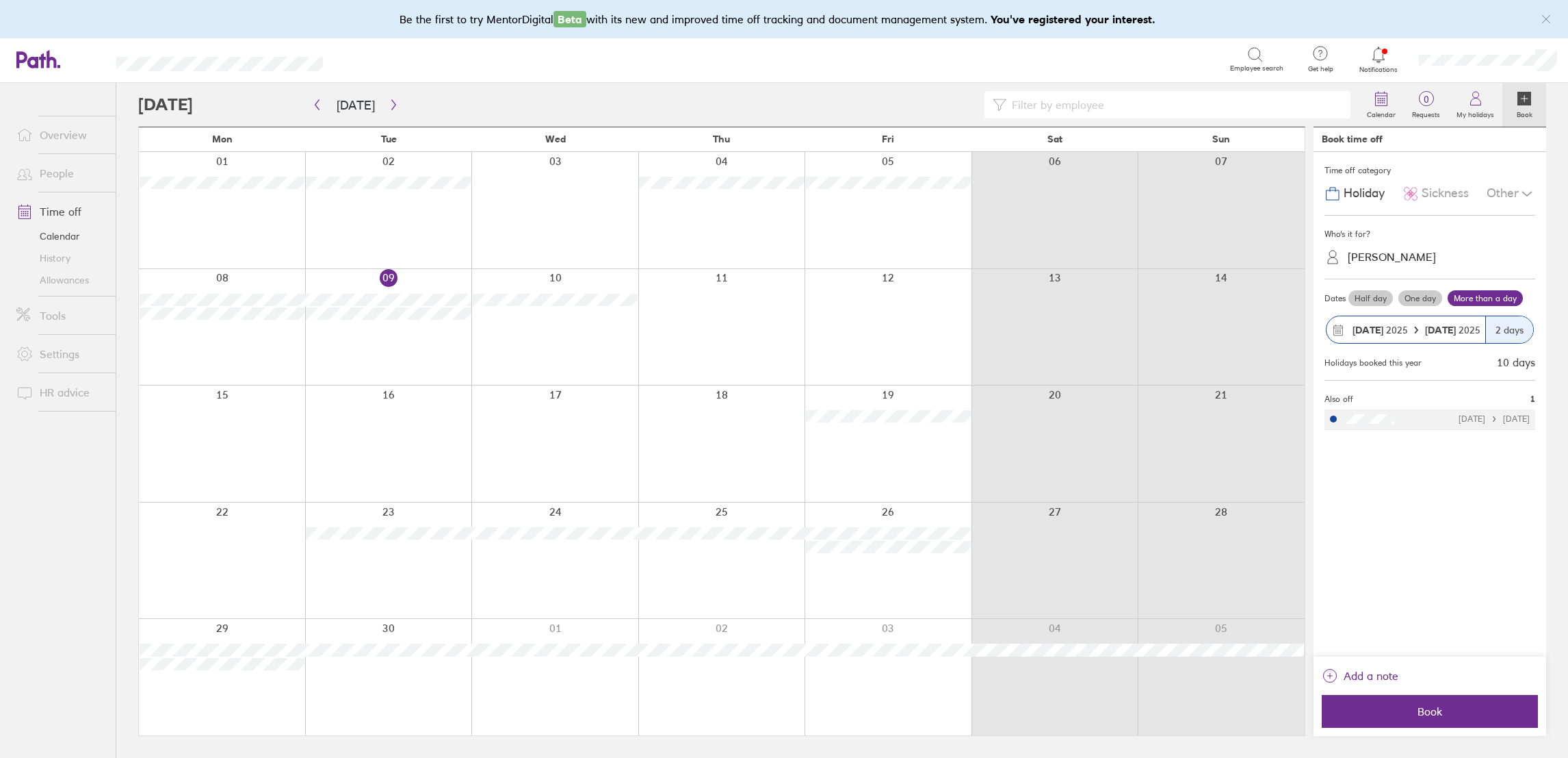
click at [1423, 299] on label "One day" at bounding box center [1420, 298] width 44 height 16
click at [0, 0] on input "One day" at bounding box center [0, 0] width 0 height 0
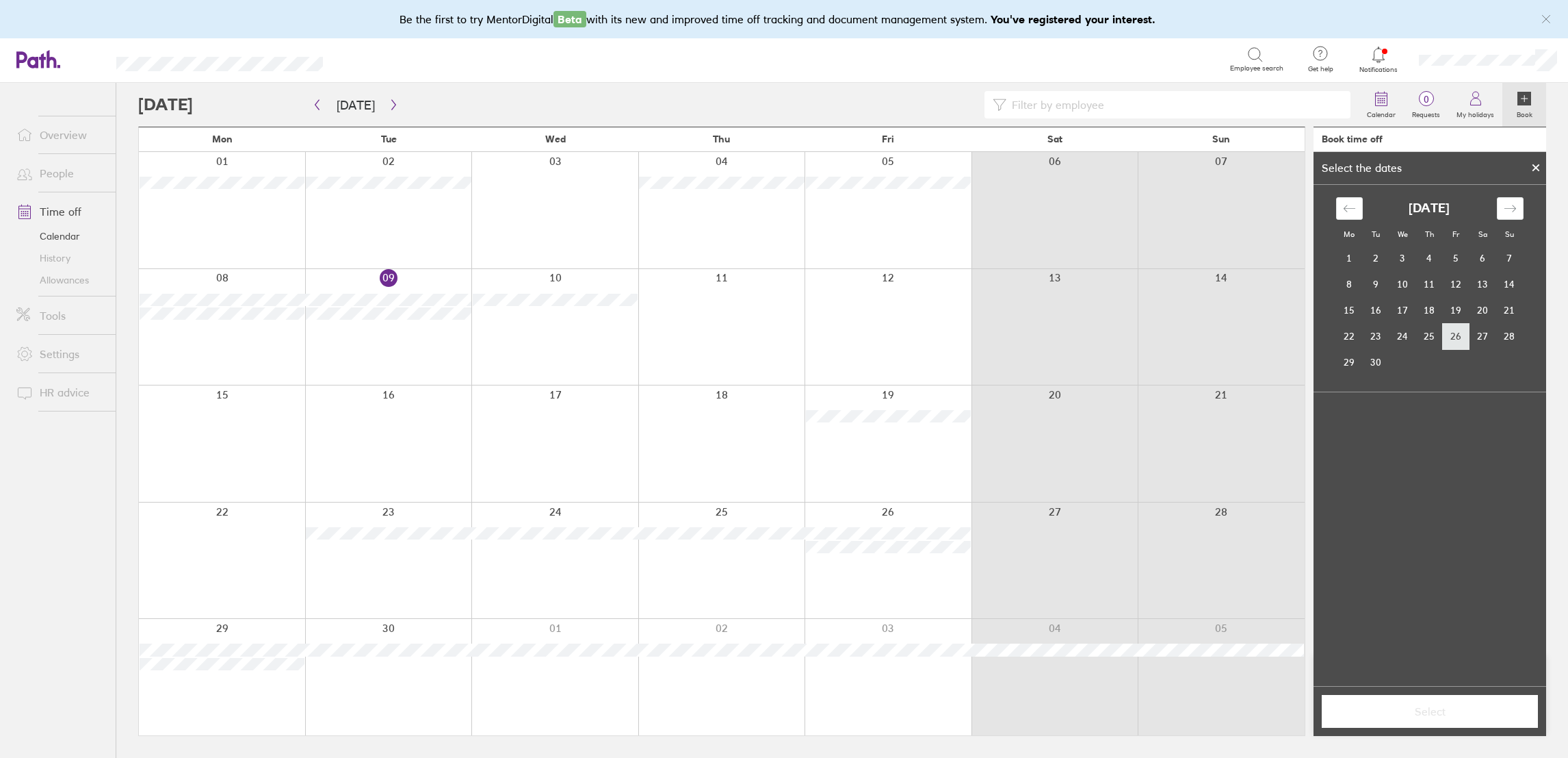
click at [1458, 329] on td "26" at bounding box center [1456, 336] width 27 height 26
click at [1466, 718] on button "Select" at bounding box center [1429, 711] width 216 height 33
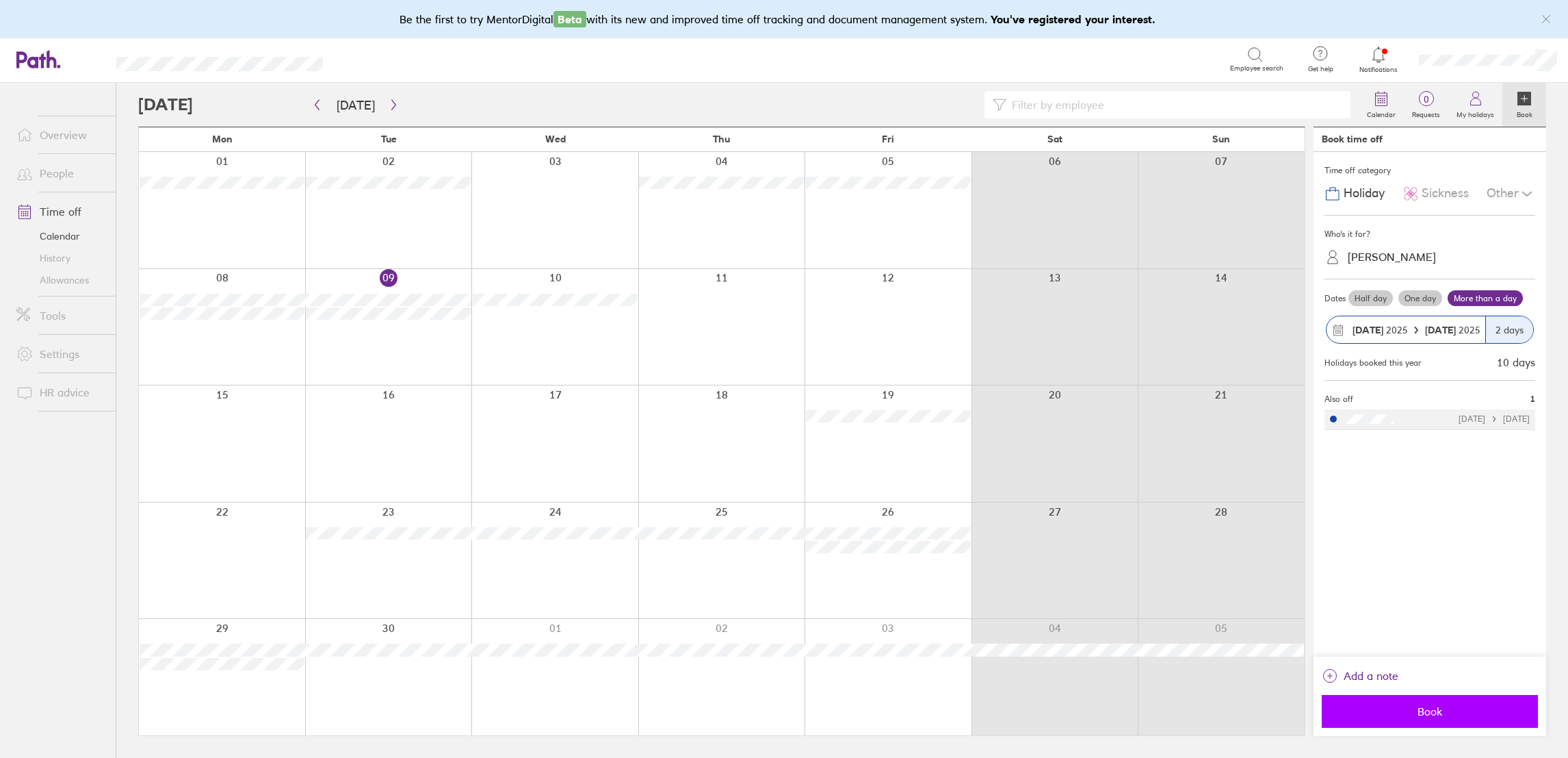
click at [1467, 710] on span "Book" at bounding box center [1429, 711] width 197 height 12
